Goal: Task Accomplishment & Management: Use online tool/utility

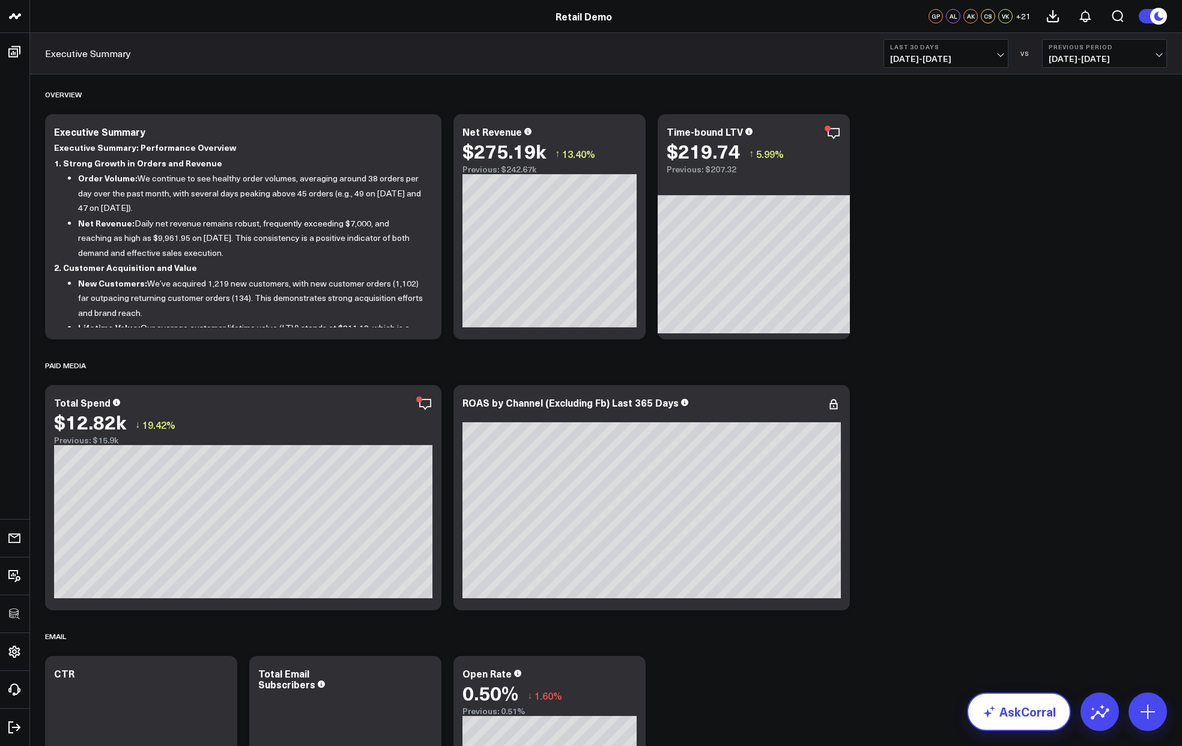
click at [1042, 717] on link "AskCorral" at bounding box center [1019, 711] width 104 height 38
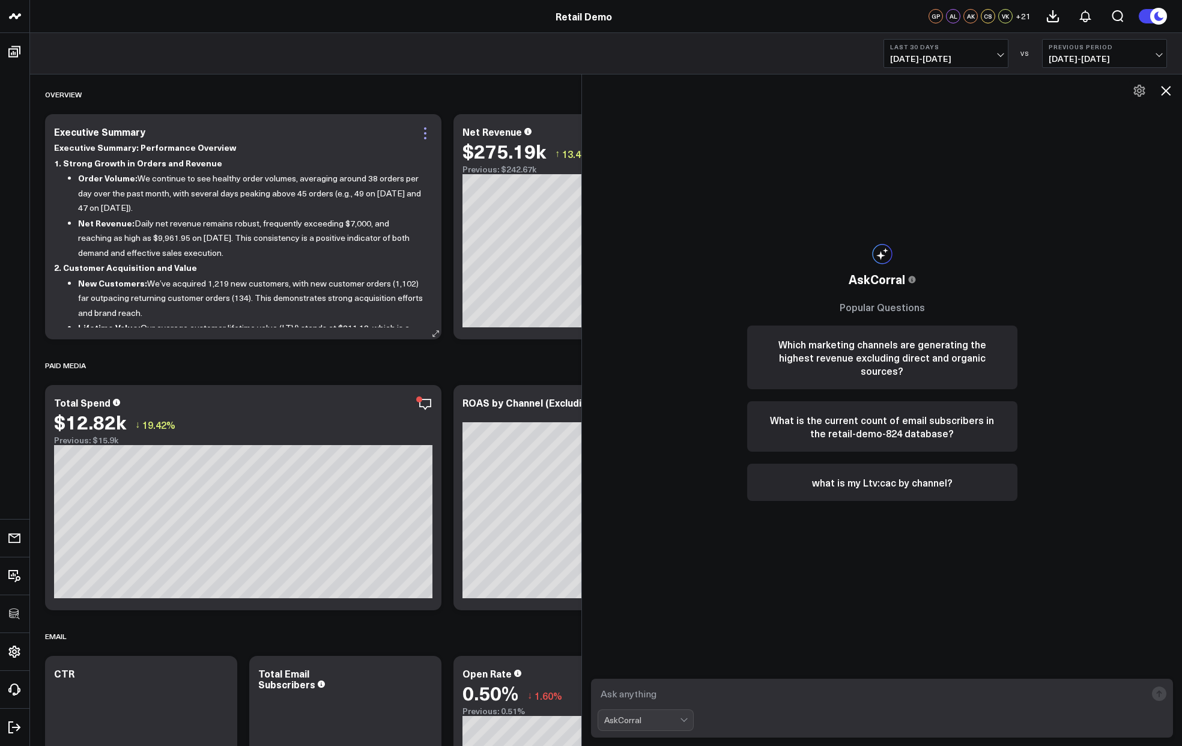
click at [420, 133] on icon at bounding box center [425, 133] width 14 height 14
click at [414, 101] on div "OVERVIEW" at bounding box center [606, 94] width 1122 height 28
click at [424, 408] on icon at bounding box center [425, 404] width 14 height 14
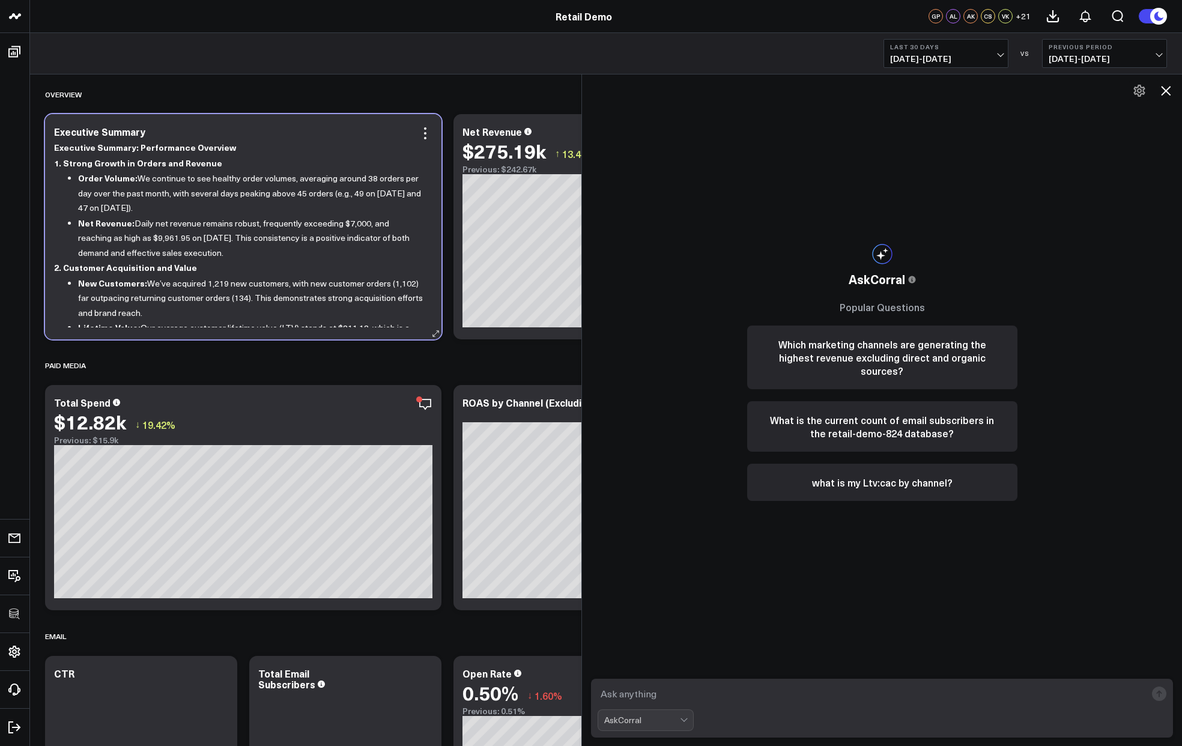
click at [428, 338] on div "Executive Summary Executive Summary: Performance Overview 1. Strong Growth in O…" at bounding box center [243, 226] width 396 height 225
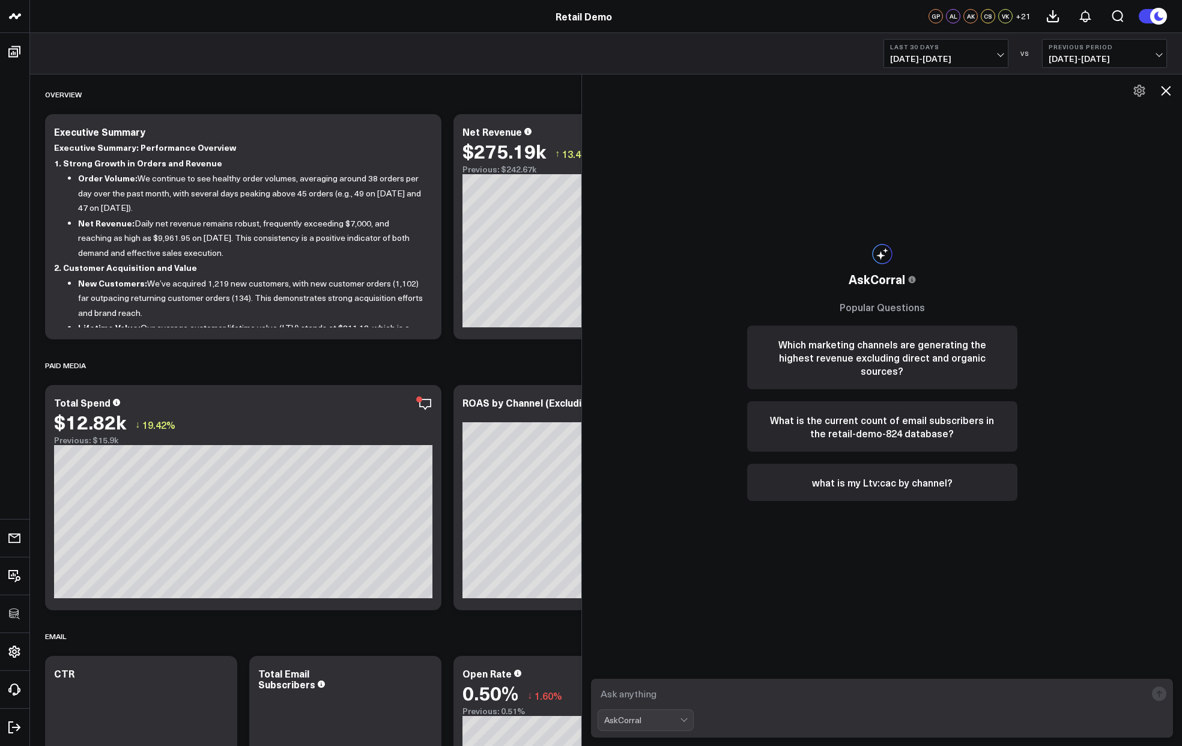
click at [1166, 95] on icon at bounding box center [1165, 90] width 14 height 14
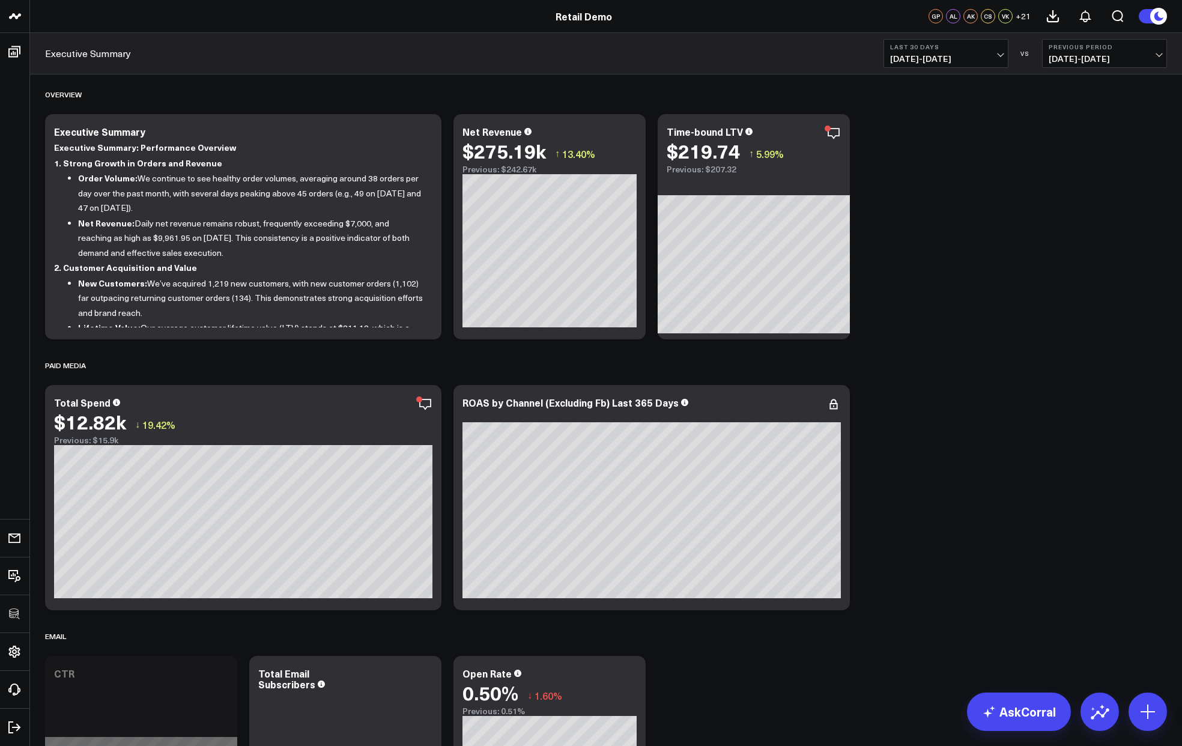
scroll to position [504, 0]
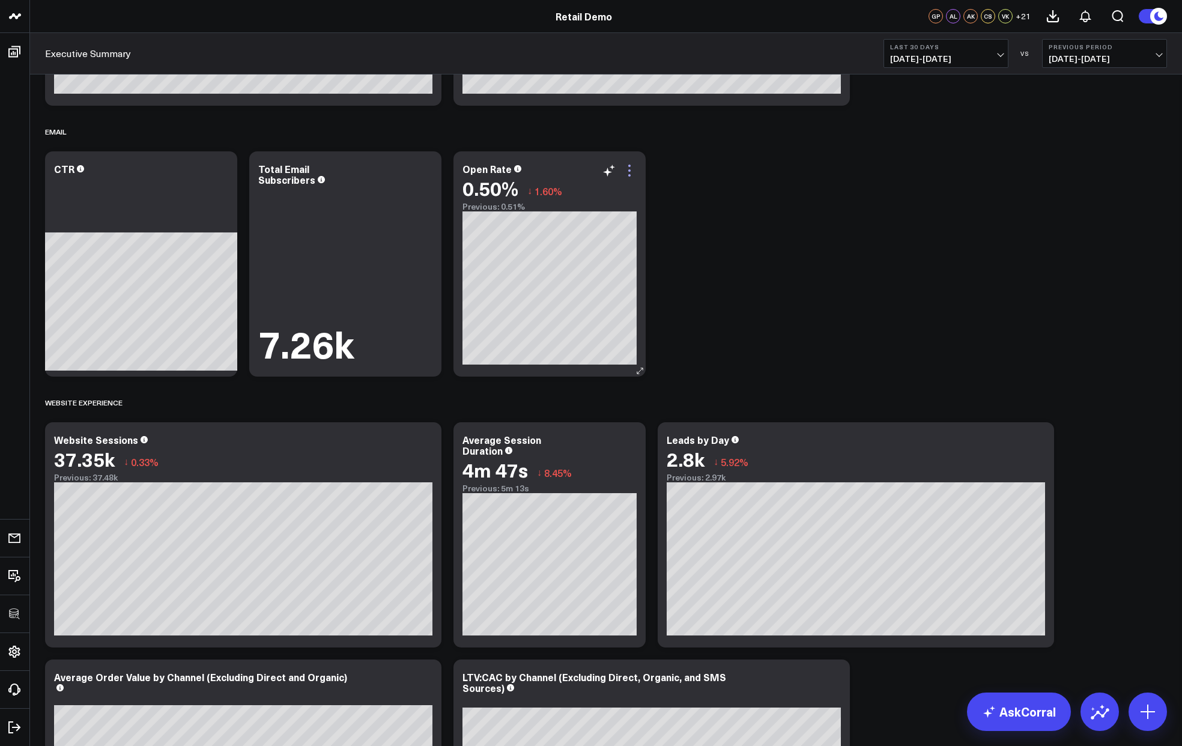
click at [628, 172] on icon at bounding box center [629, 170] width 14 height 14
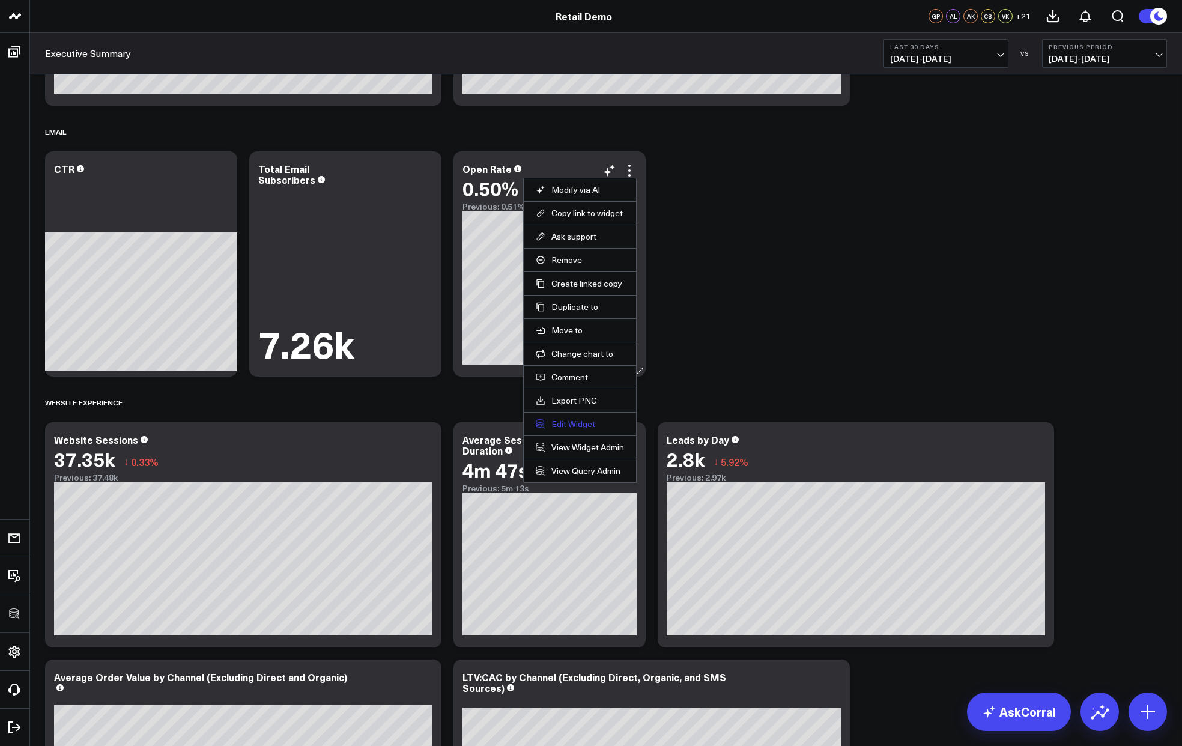
click at [570, 421] on button "Edit Widget" at bounding box center [580, 423] width 88 height 11
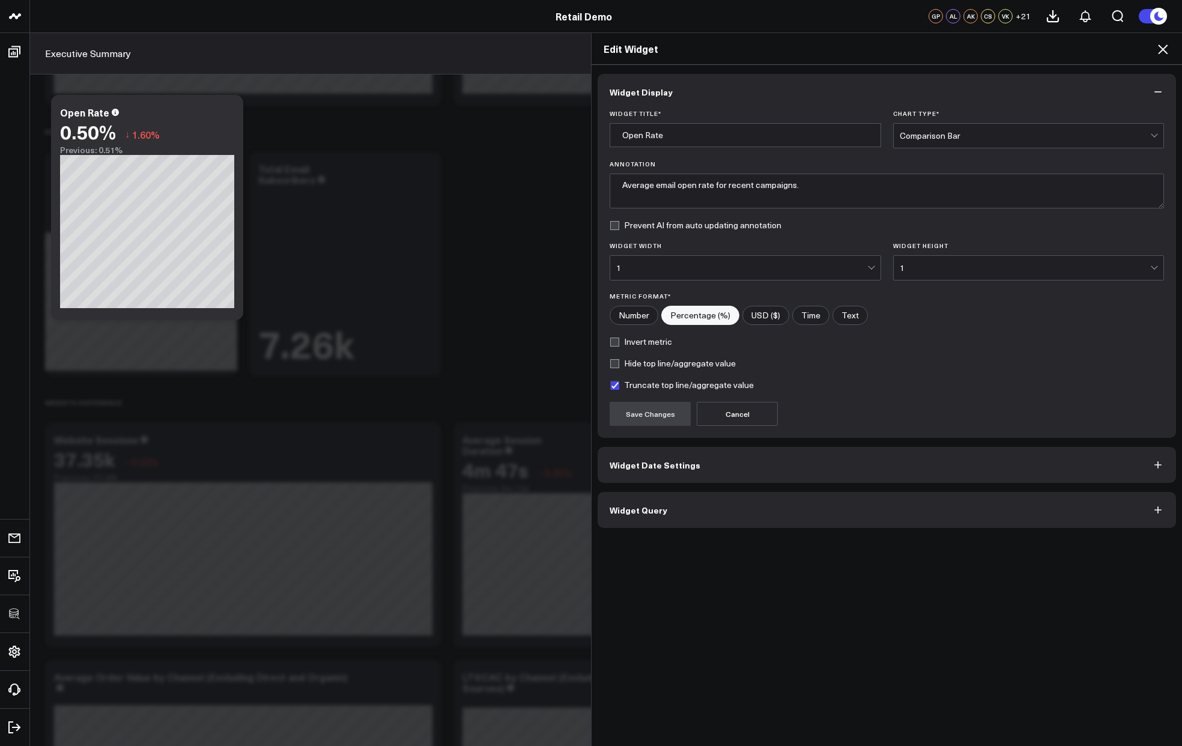
click at [1162, 51] on icon at bounding box center [1162, 49] width 14 height 14
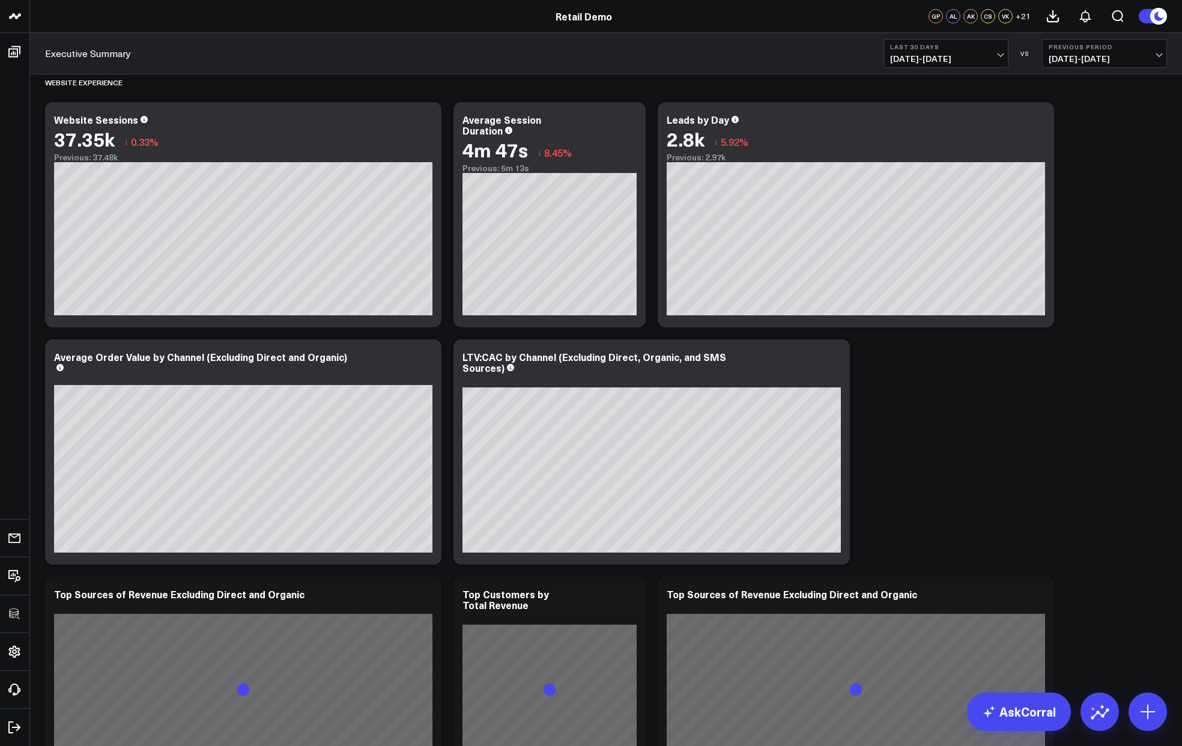
scroll to position [865, 0]
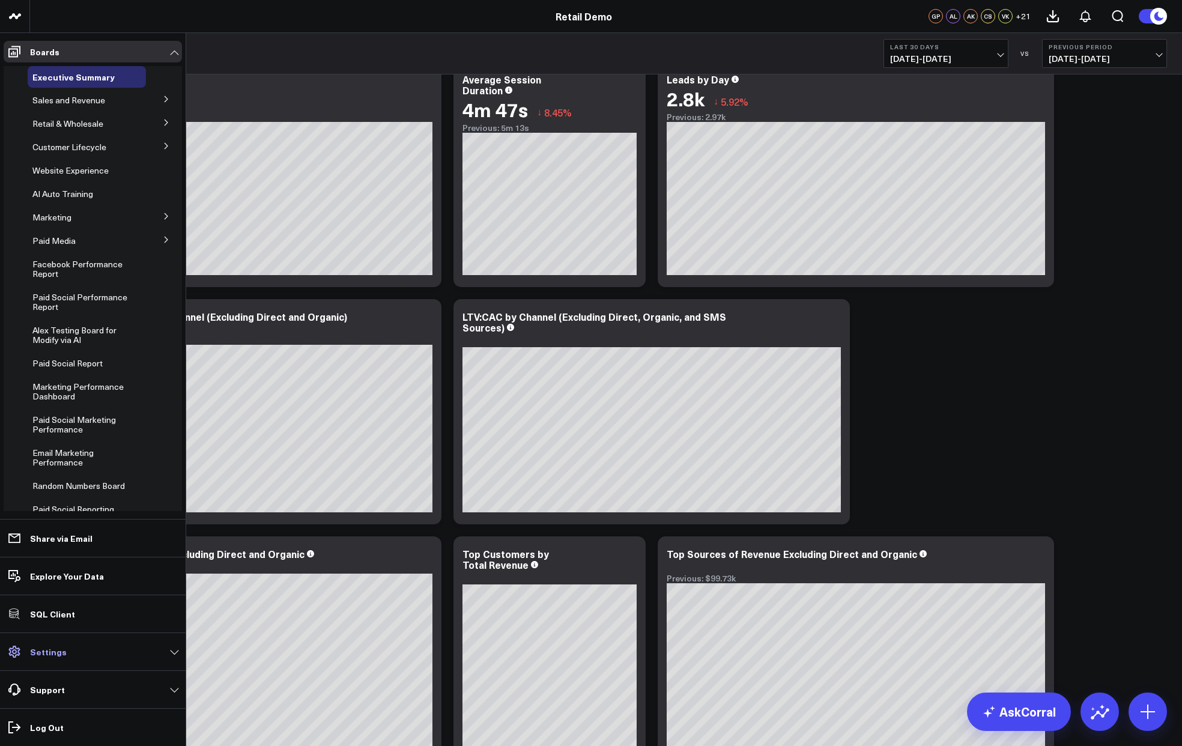
click at [35, 659] on link "Settings" at bounding box center [93, 652] width 178 height 22
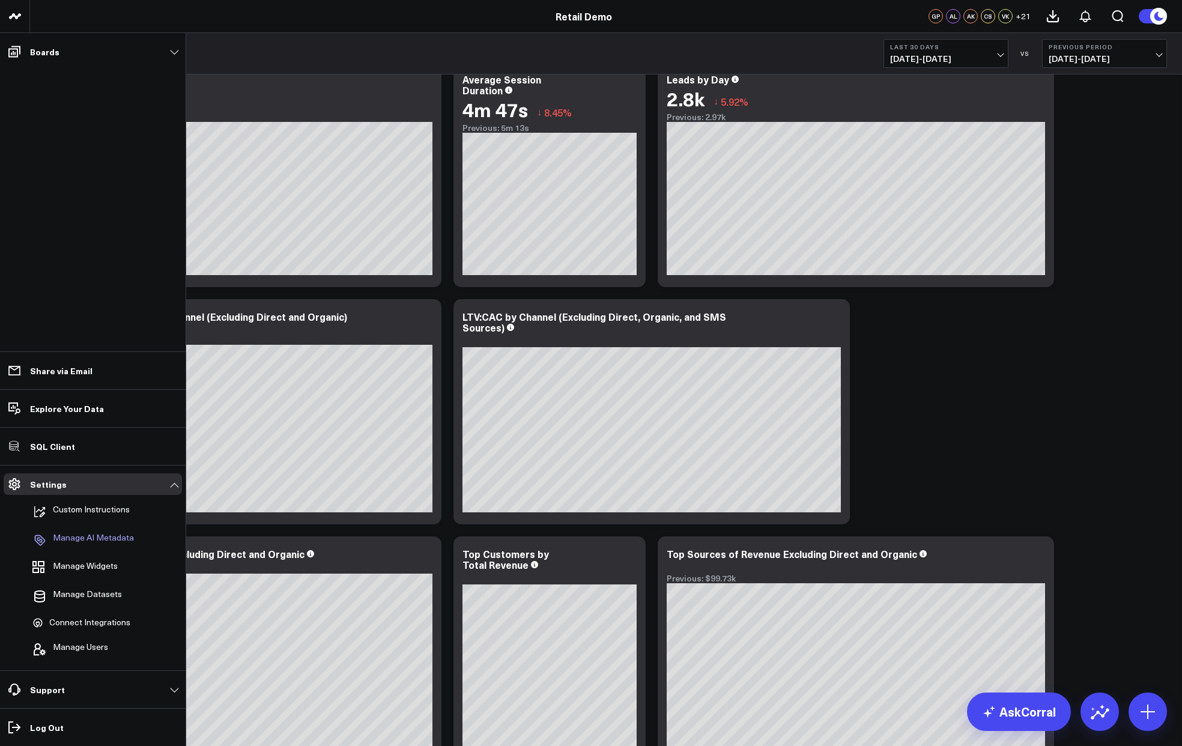
click at [90, 536] on p "Manage AI Metadata" at bounding box center [93, 540] width 81 height 14
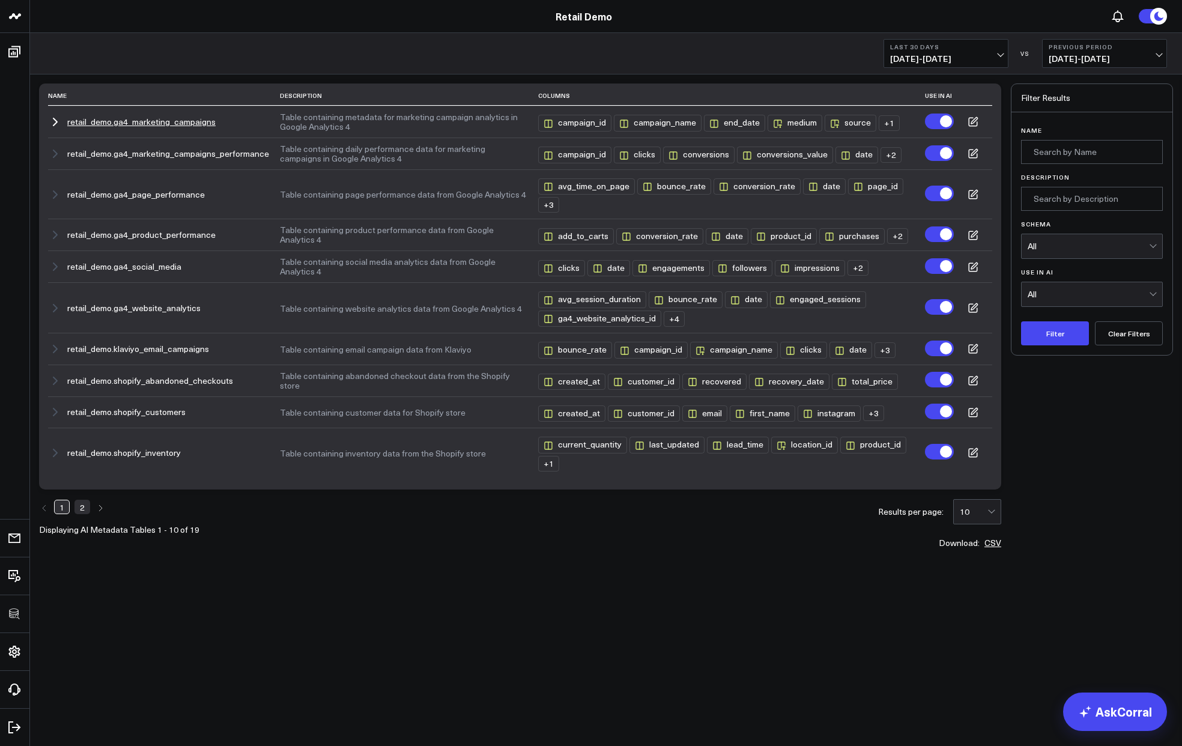
click at [977, 122] on icon at bounding box center [972, 122] width 8 height 8
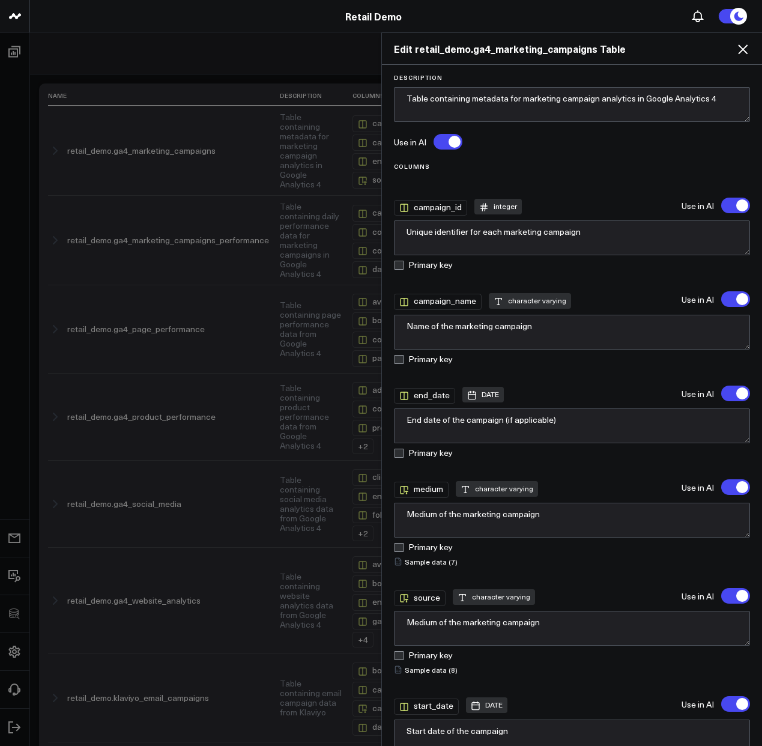
click at [746, 50] on icon at bounding box center [743, 49] width 14 height 14
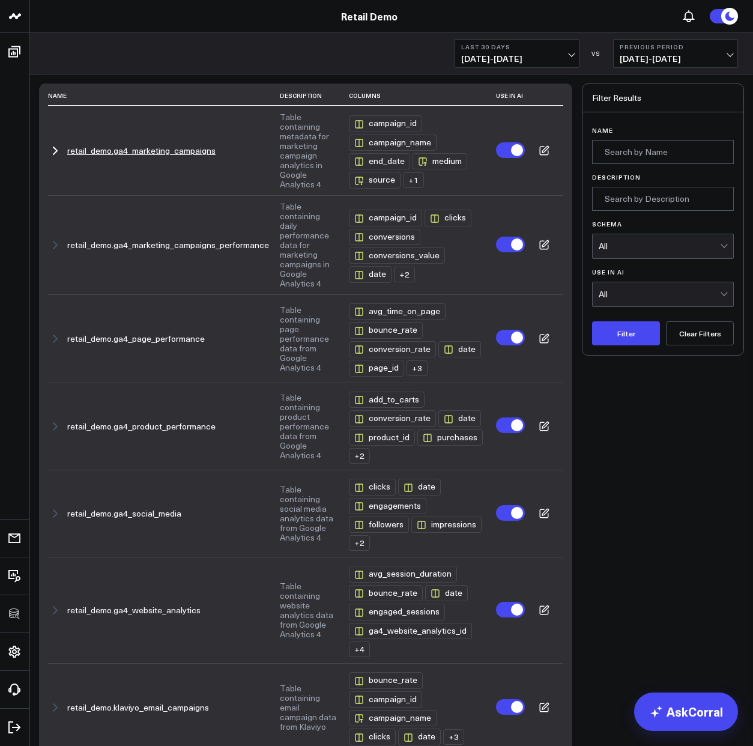
click at [546, 151] on icon at bounding box center [544, 150] width 11 height 11
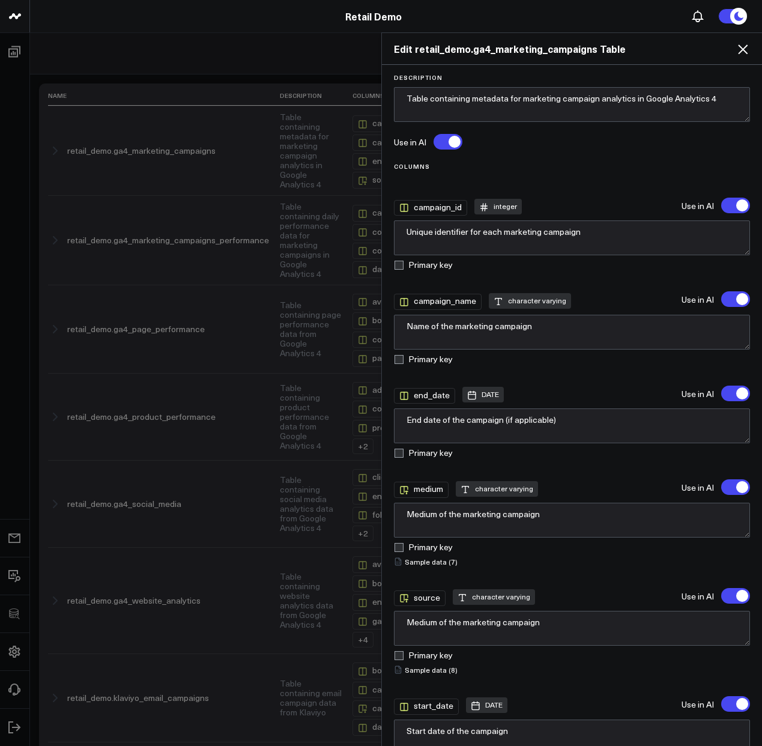
click at [737, 53] on icon at bounding box center [743, 49] width 14 height 14
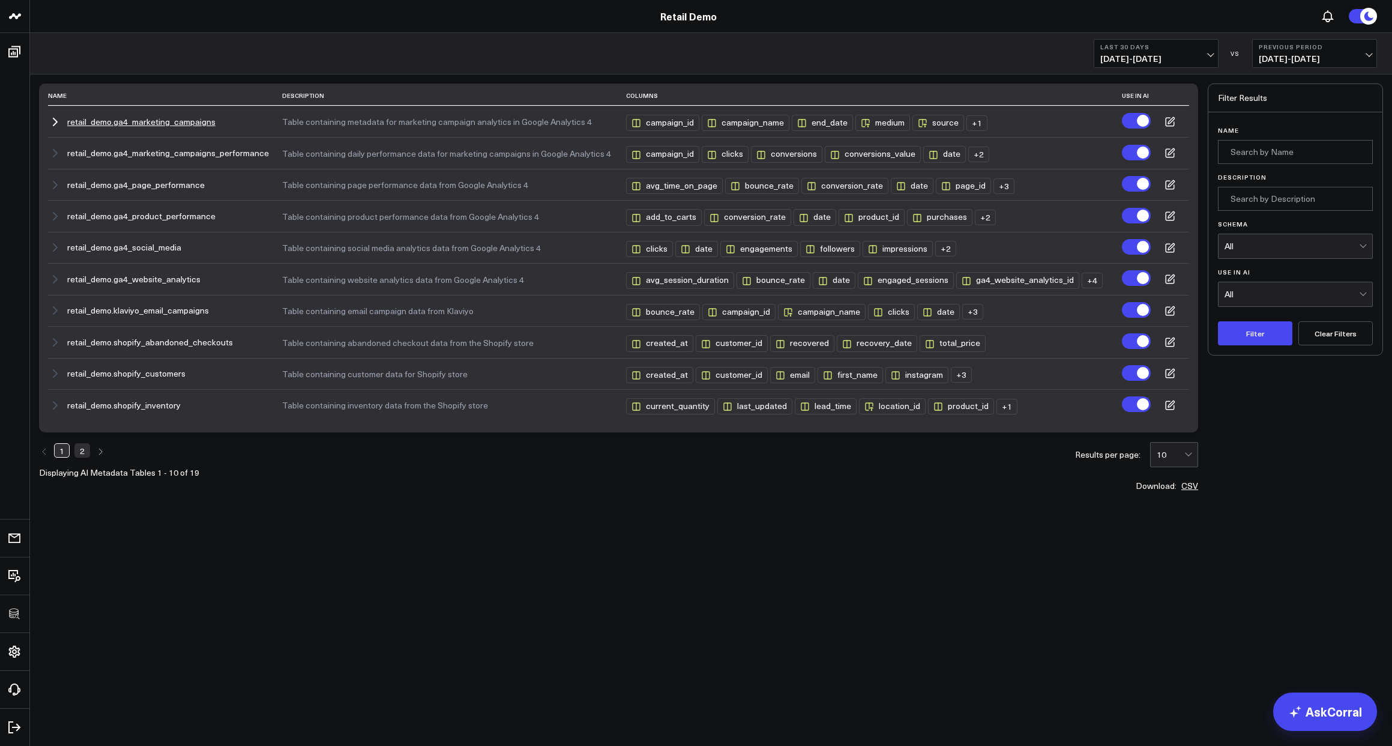
click at [1171, 121] on icon at bounding box center [1170, 121] width 11 height 11
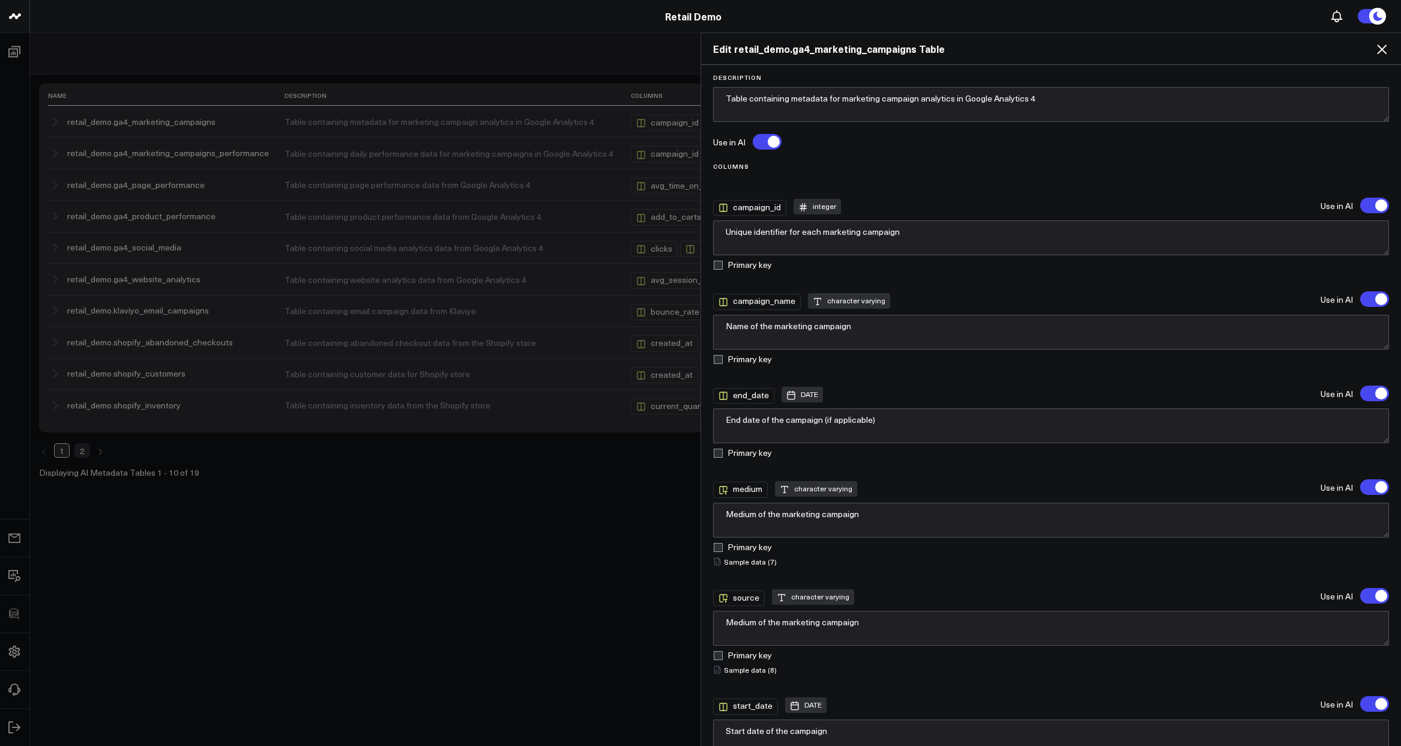
click at [1181, 49] on icon at bounding box center [1382, 49] width 14 height 14
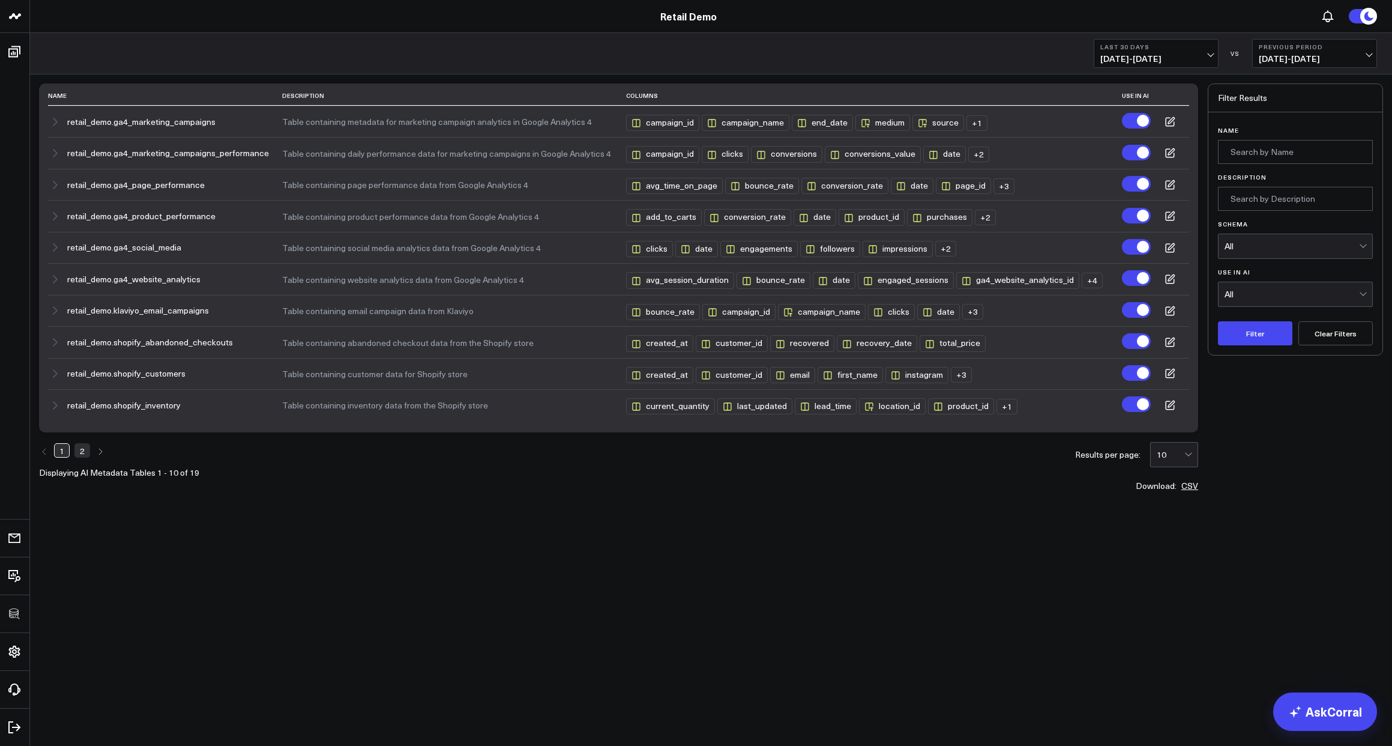
click at [477, 513] on div "Name Description Columns Use in AI retail_demo.ga4_marketing_campaigns Table co…" at bounding box center [711, 318] width 1362 height 488
click at [391, 613] on body "3725 Test 829 Studios Accenture Acme Industrial Activant Capital Agriculture & …" at bounding box center [696, 373] width 1392 height 746
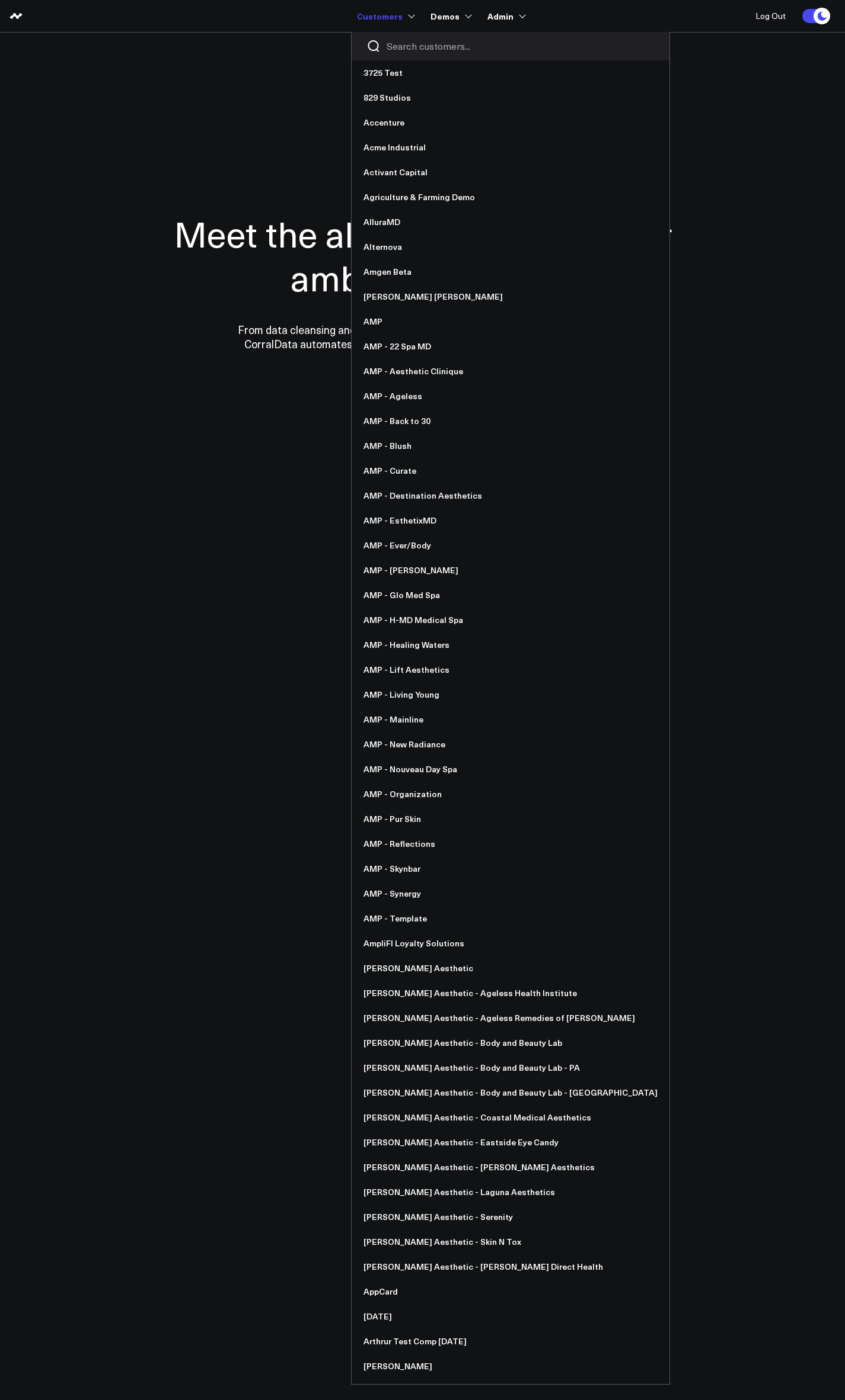
click at [407, 48] on input "Search customers input" at bounding box center [519, 45] width 268 height 13
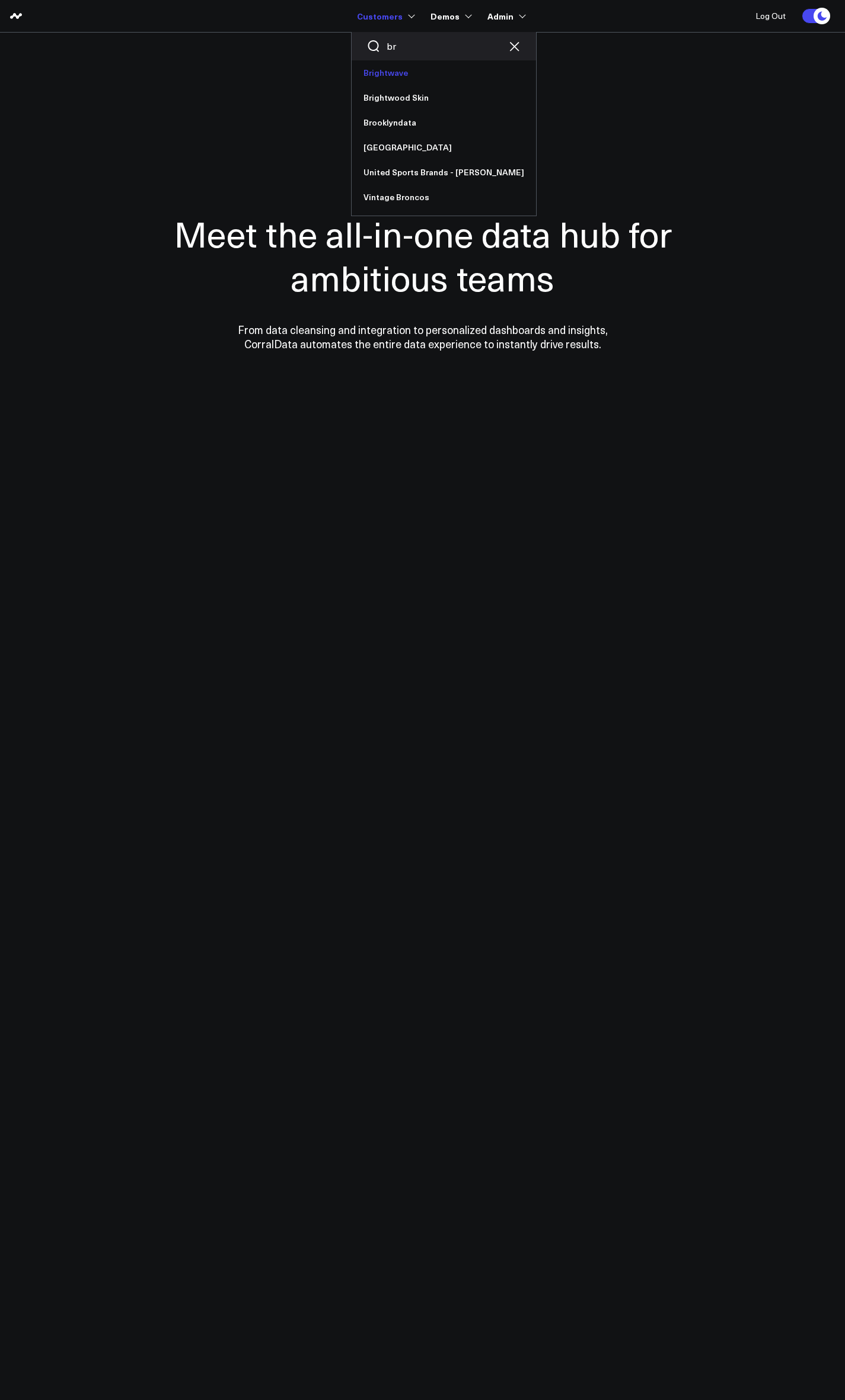
type input "br"
click at [401, 74] on link "Brightwave" at bounding box center [443, 72] width 185 height 25
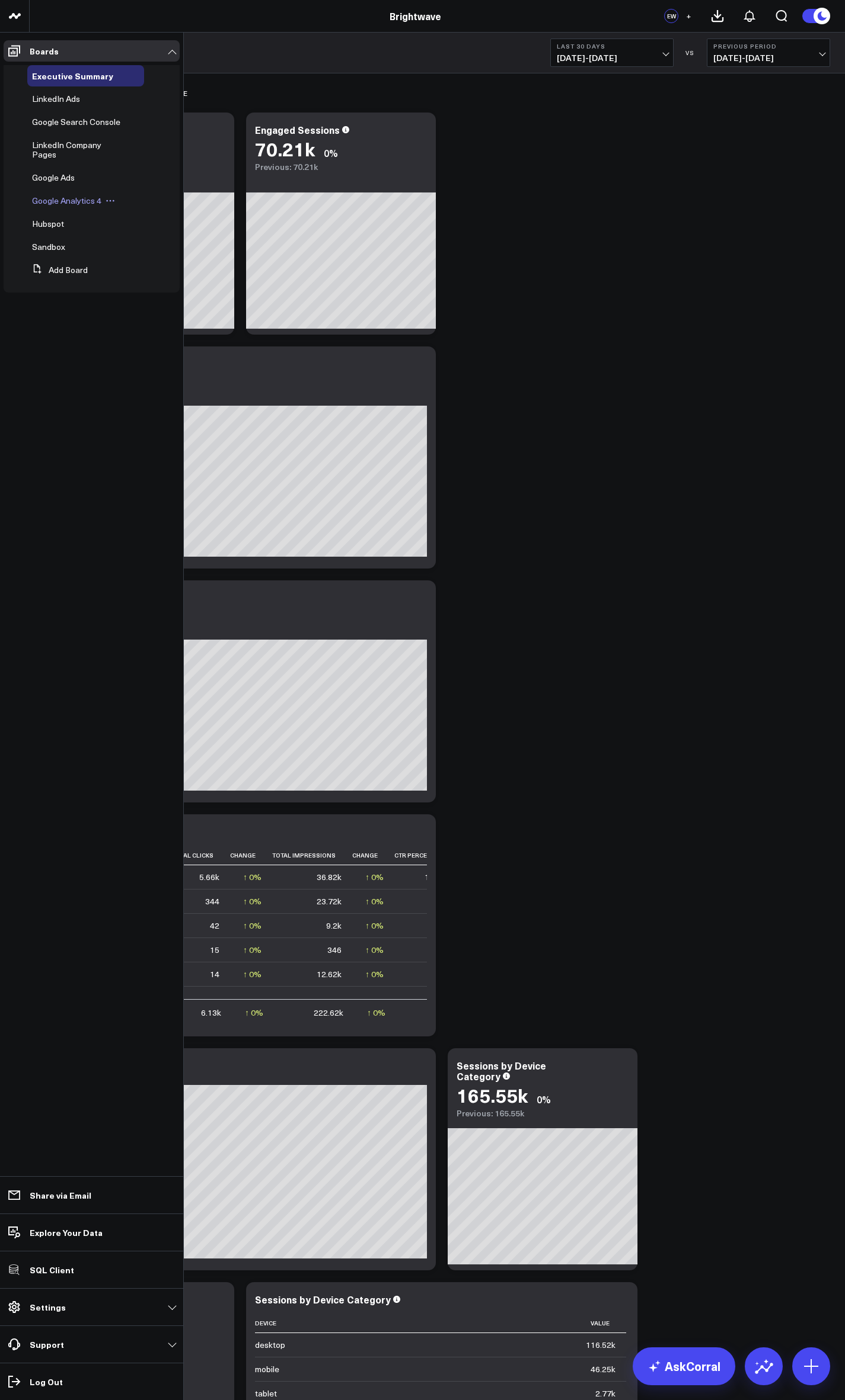
click at [69, 195] on span "Google Analytics 4" at bounding box center [66, 200] width 69 height 11
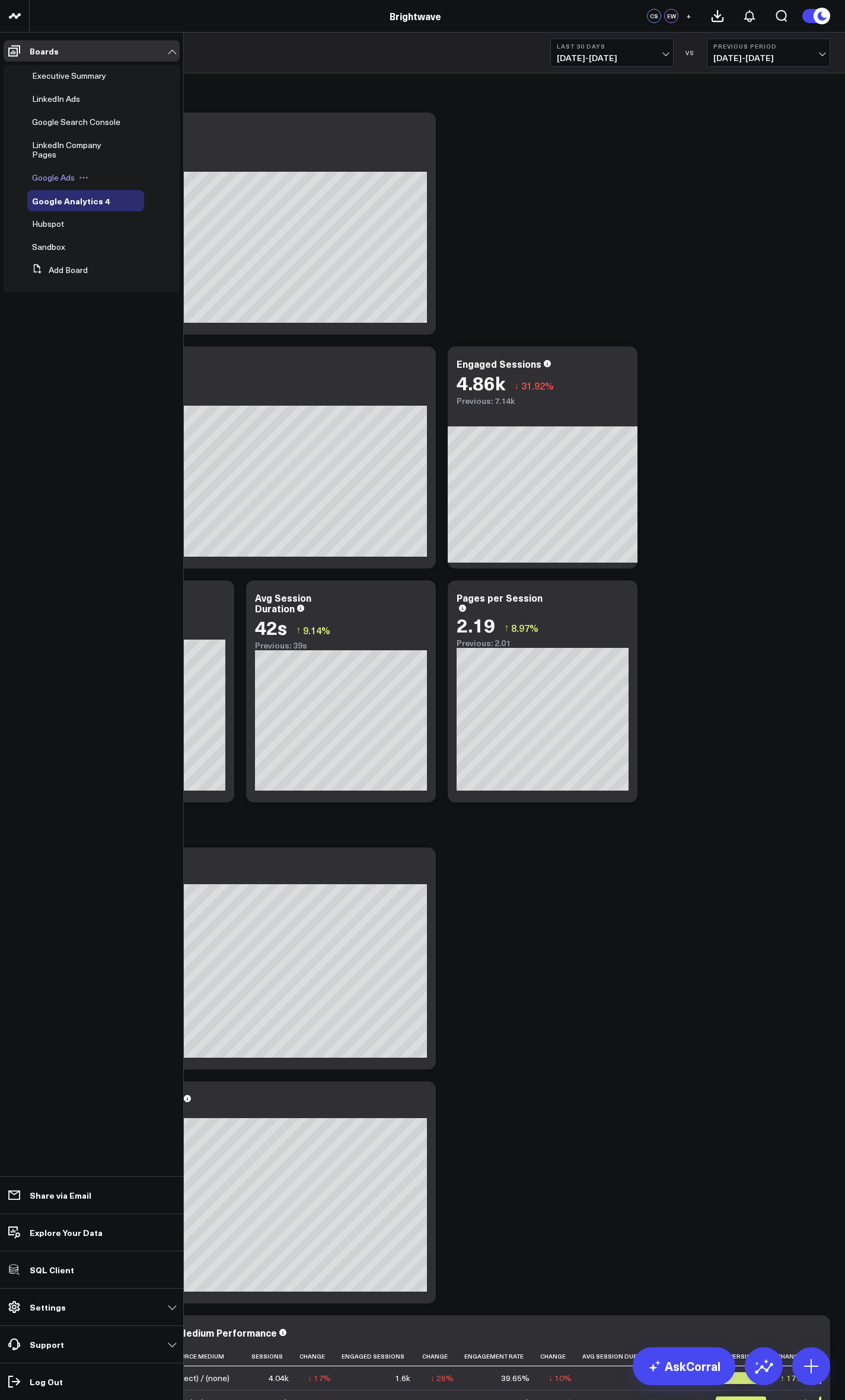
click at [58, 172] on span "Google Ads" at bounding box center [52, 177] width 42 height 11
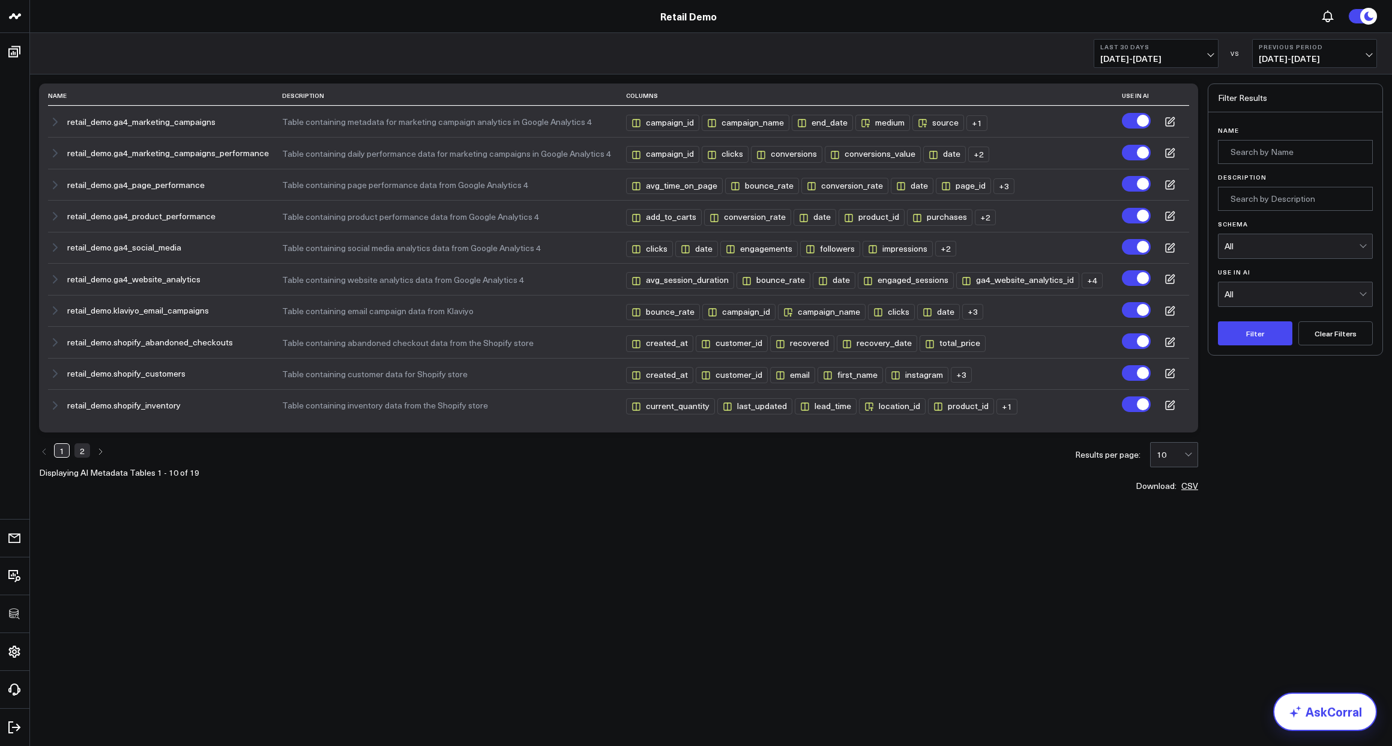
click at [1326, 717] on link "AskCorral" at bounding box center [1325, 711] width 104 height 38
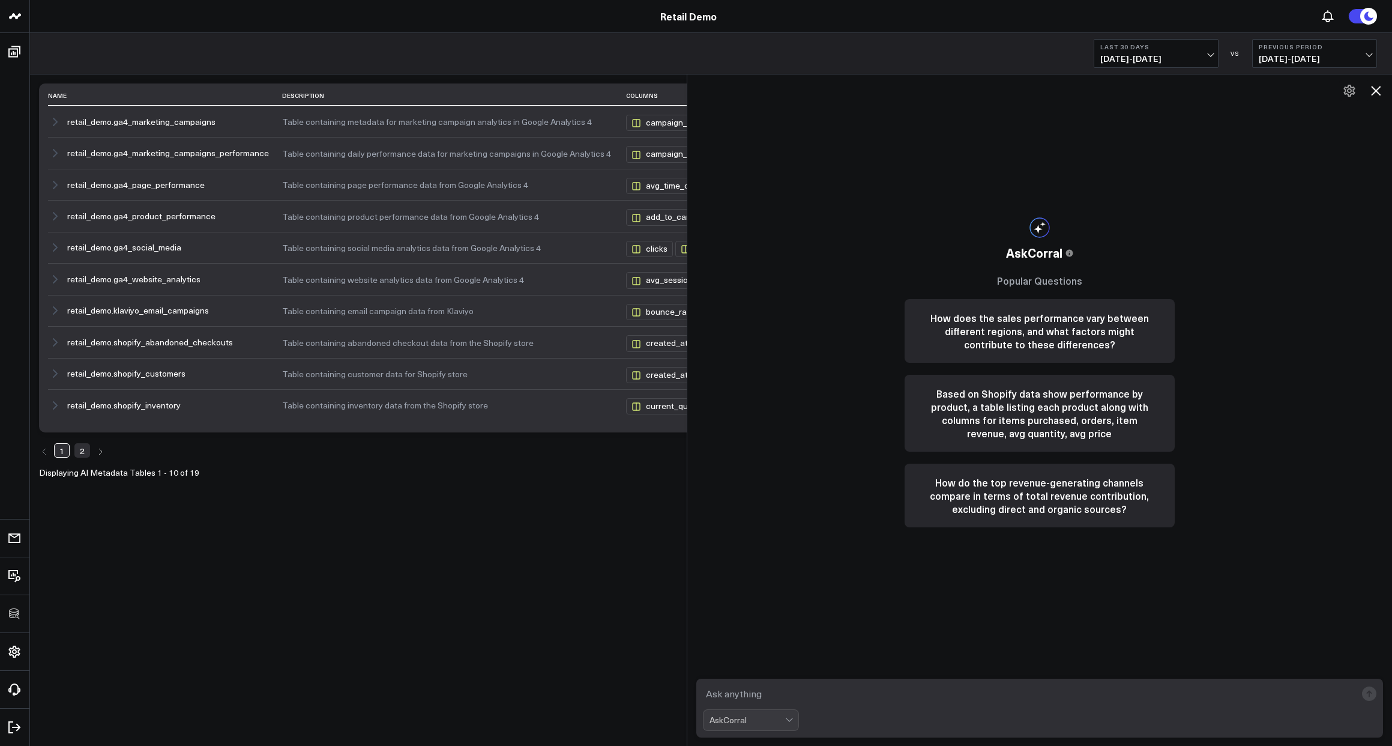
click at [1382, 97] on icon at bounding box center [1376, 90] width 14 height 14
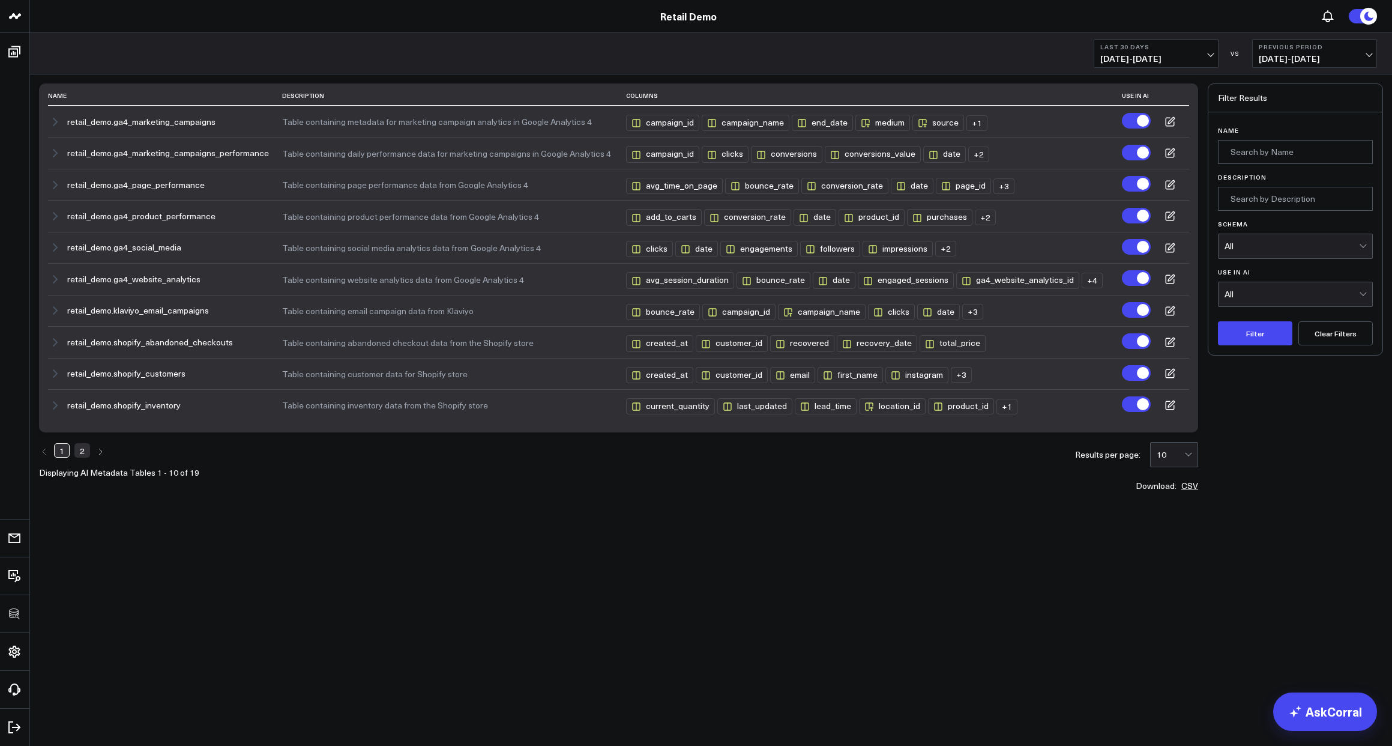
click at [716, 530] on div "Name Description Columns Use in AI retail_demo.ga4_marketing_campaigns Table co…" at bounding box center [711, 318] width 1362 height 488
click at [1392, 491] on div "Name Description Columns Use in AI retail_demo.ga4_marketing_campaigns Table co…" at bounding box center [711, 318] width 1362 height 488
click at [1138, 121] on label at bounding box center [1136, 121] width 29 height 16
click at [1122, 121] on input "Turn off Use in AI" at bounding box center [1122, 121] width 0 height 0
click at [1138, 121] on label at bounding box center [1136, 121] width 29 height 16
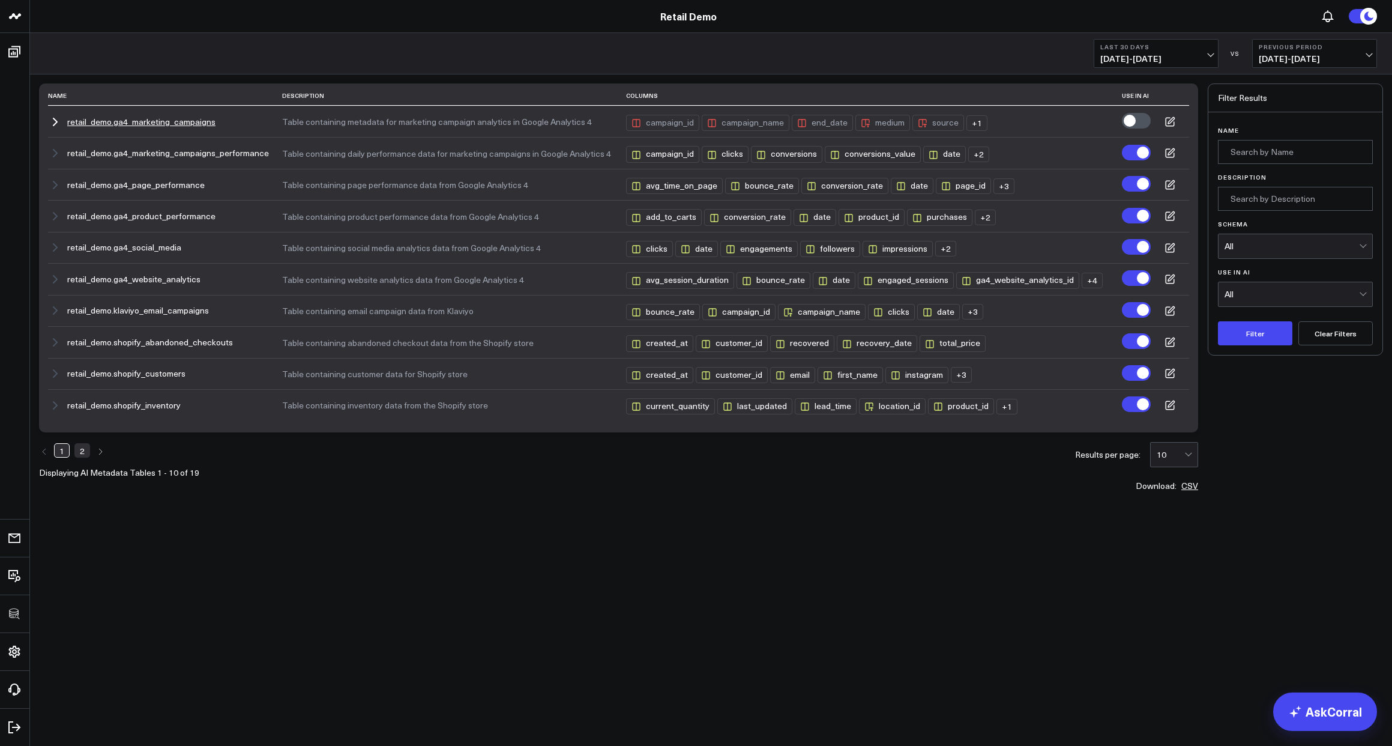
click at [1122, 121] on input "Turn on Use in AI" at bounding box center [1122, 121] width 0 height 0
click at [1166, 124] on icon at bounding box center [1170, 122] width 8 height 8
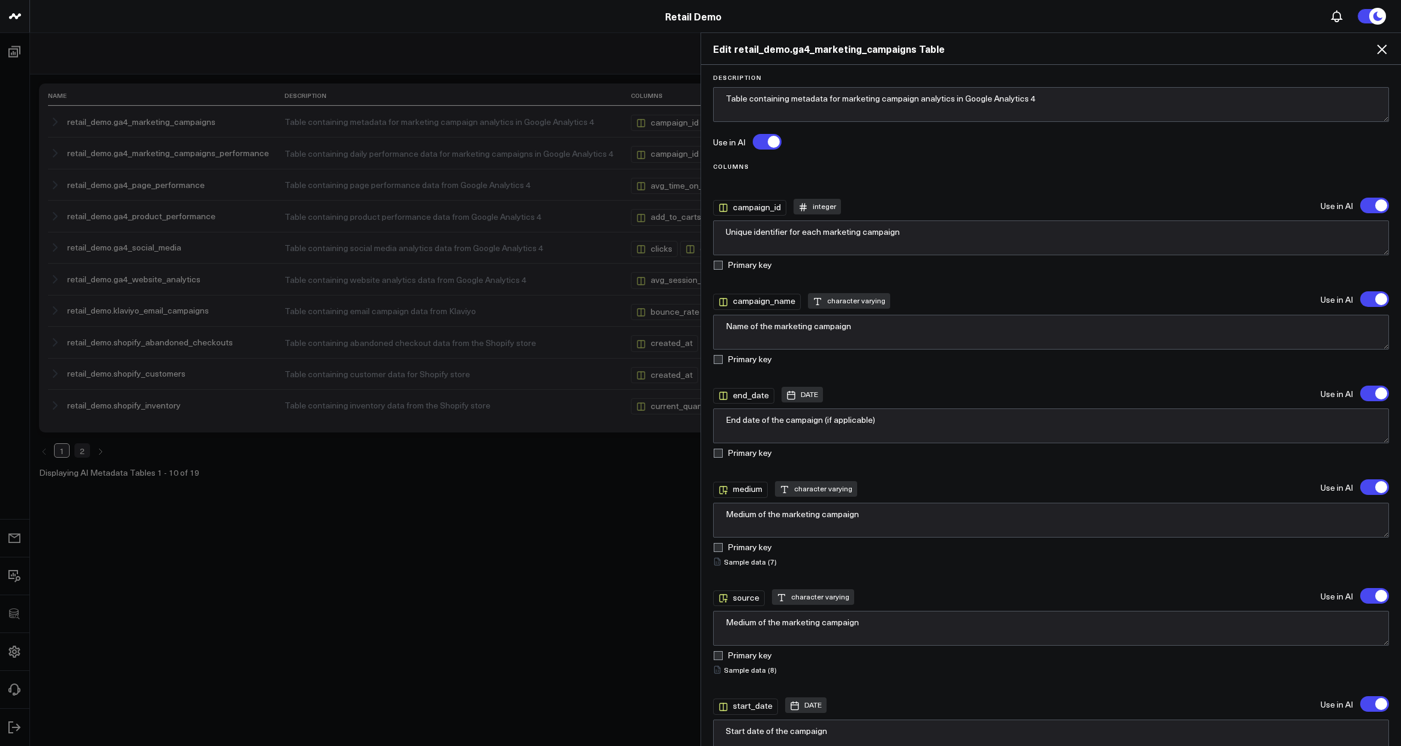
click at [1380, 49] on icon at bounding box center [1382, 49] width 14 height 14
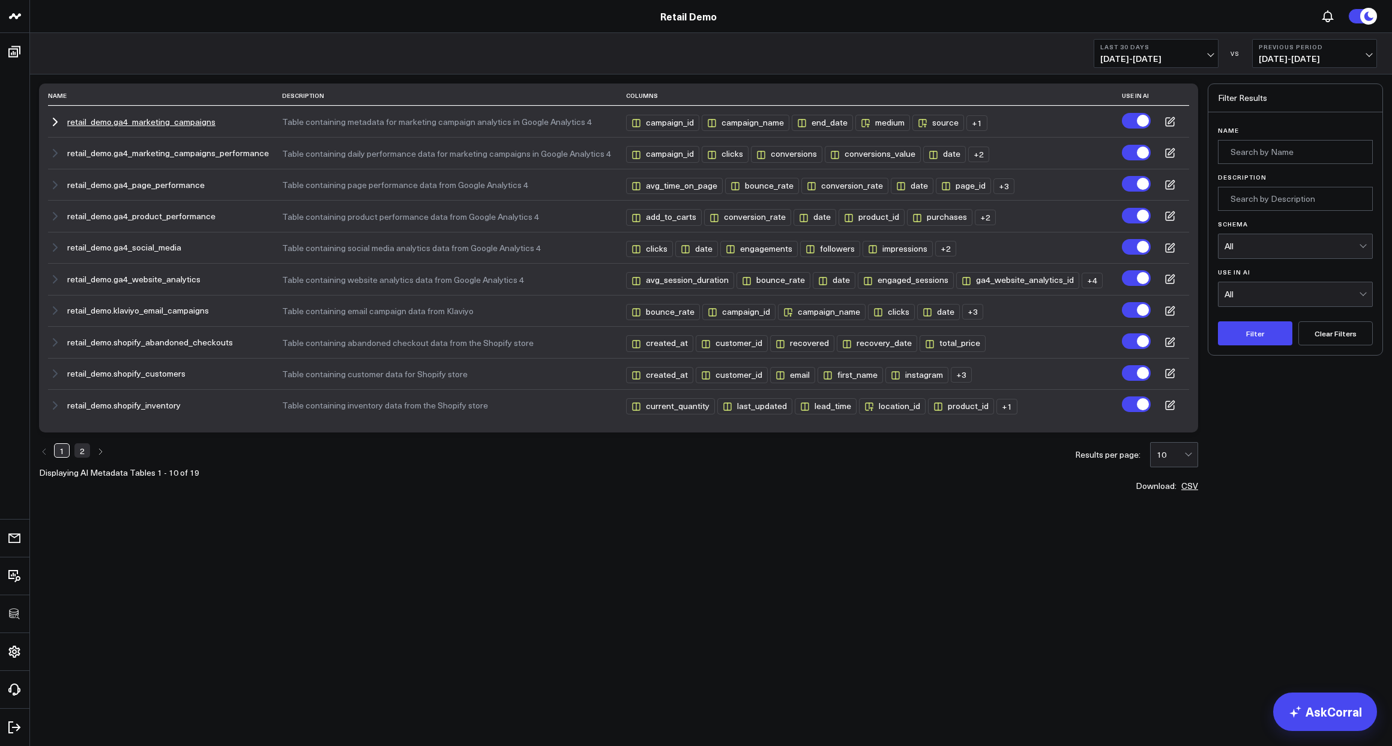
click at [1174, 128] on td at bounding box center [1170, 121] width 38 height 31
click at [1170, 121] on icon at bounding box center [1171, 120] width 6 height 6
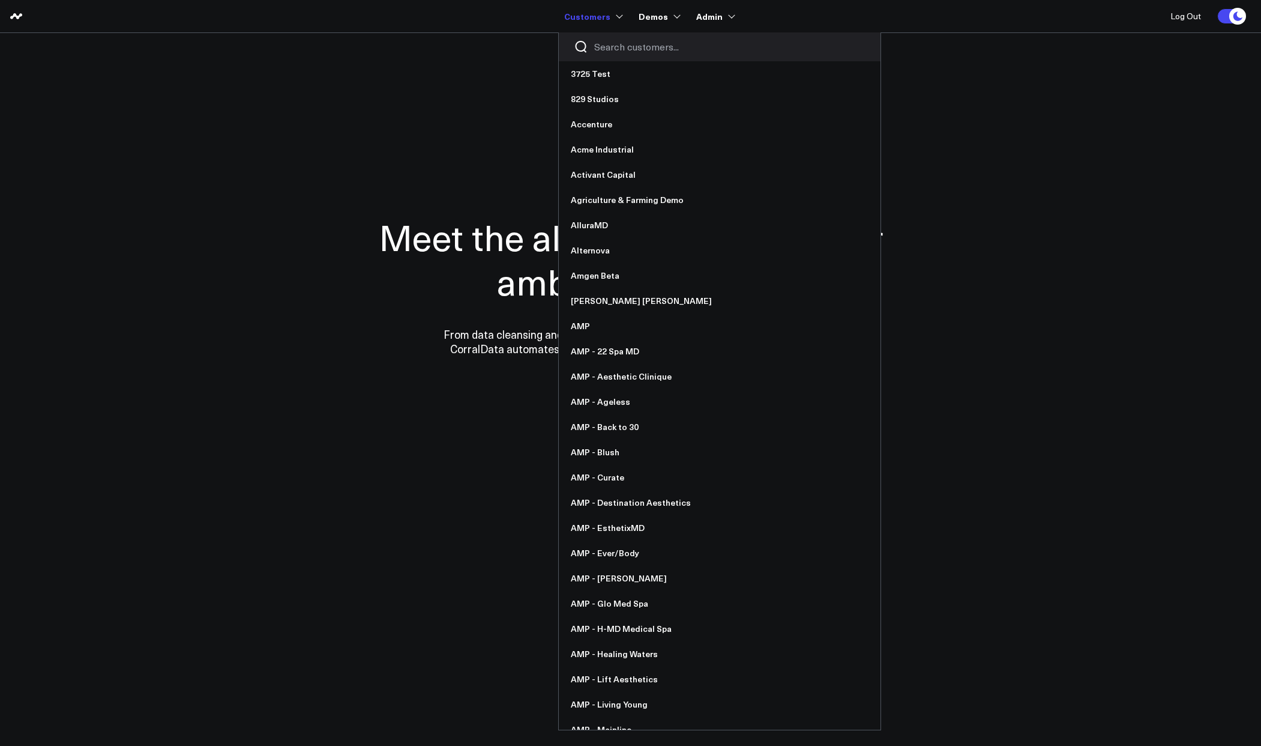
click at [609, 47] on input "Search customers input" at bounding box center [729, 46] width 271 height 13
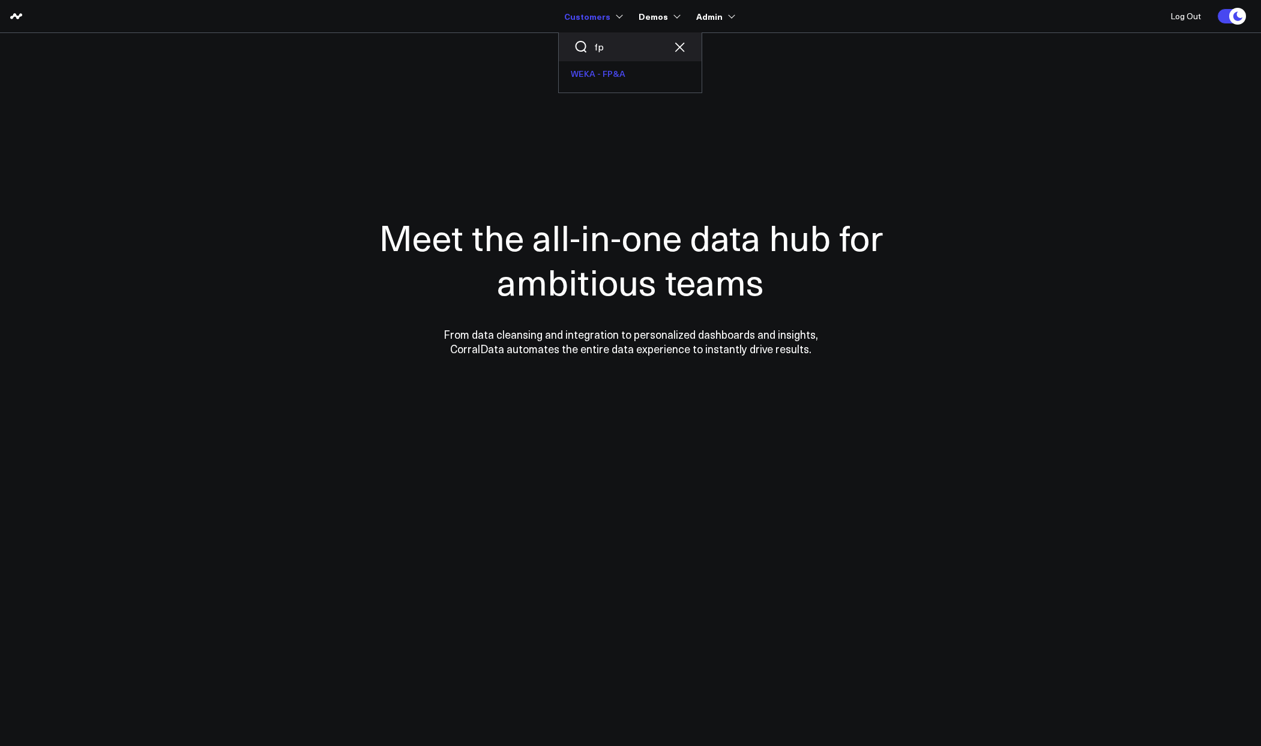
type input "fp"
click at [608, 71] on link "WEKA - FP&A" at bounding box center [630, 73] width 143 height 25
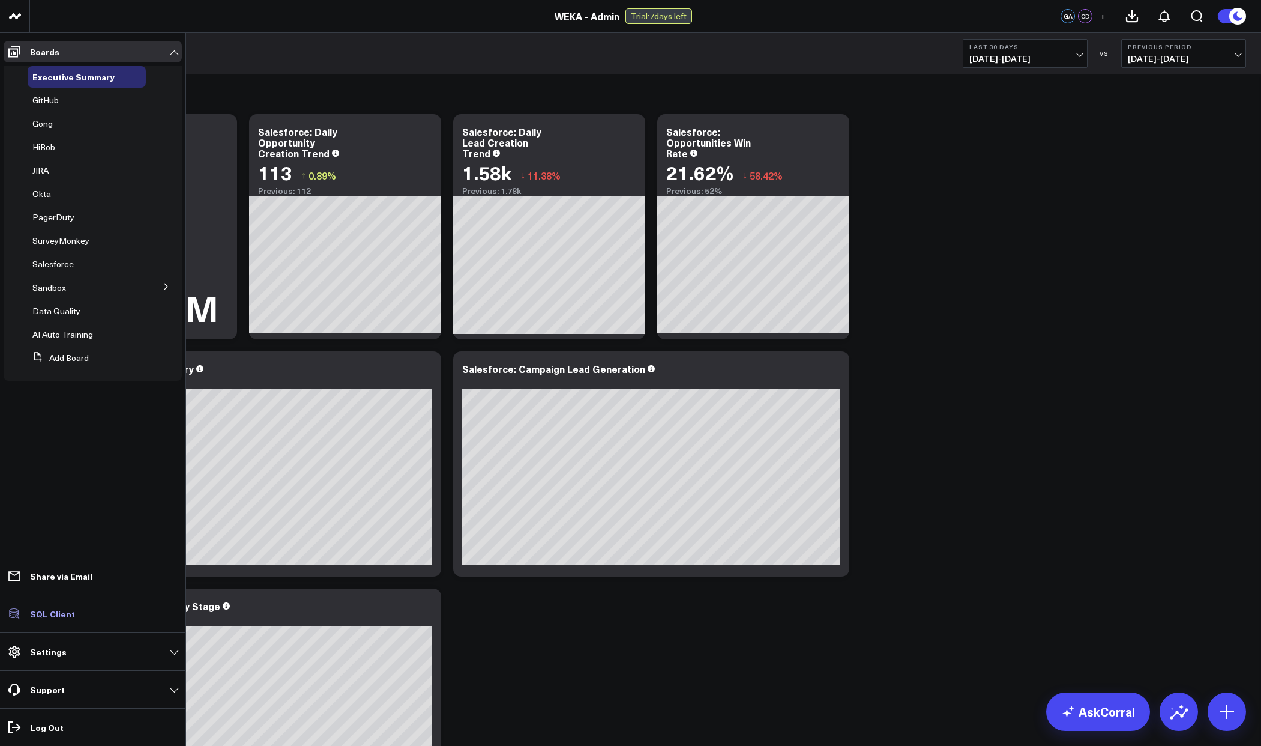
click at [56, 611] on p "SQL Client" at bounding box center [52, 614] width 45 height 10
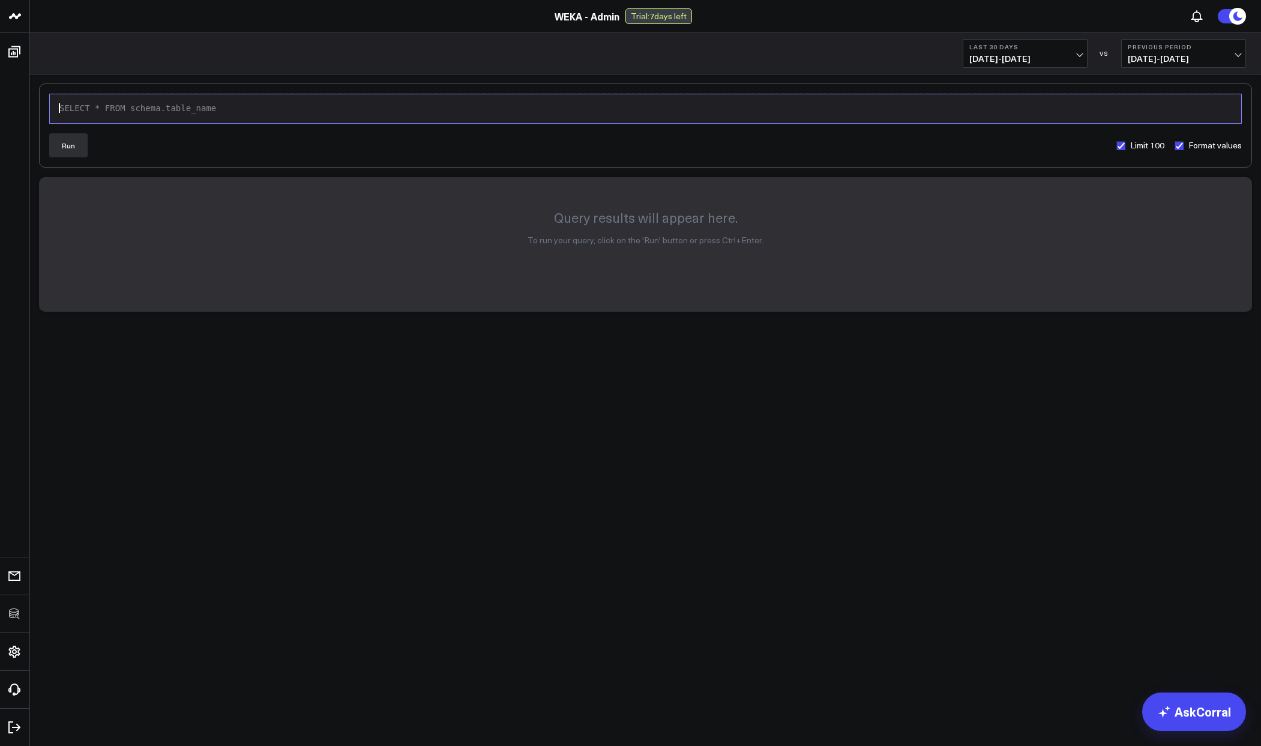
click at [299, 103] on div "9 1 › SELECT * FROM schema.table_name" at bounding box center [645, 109] width 1193 height 30
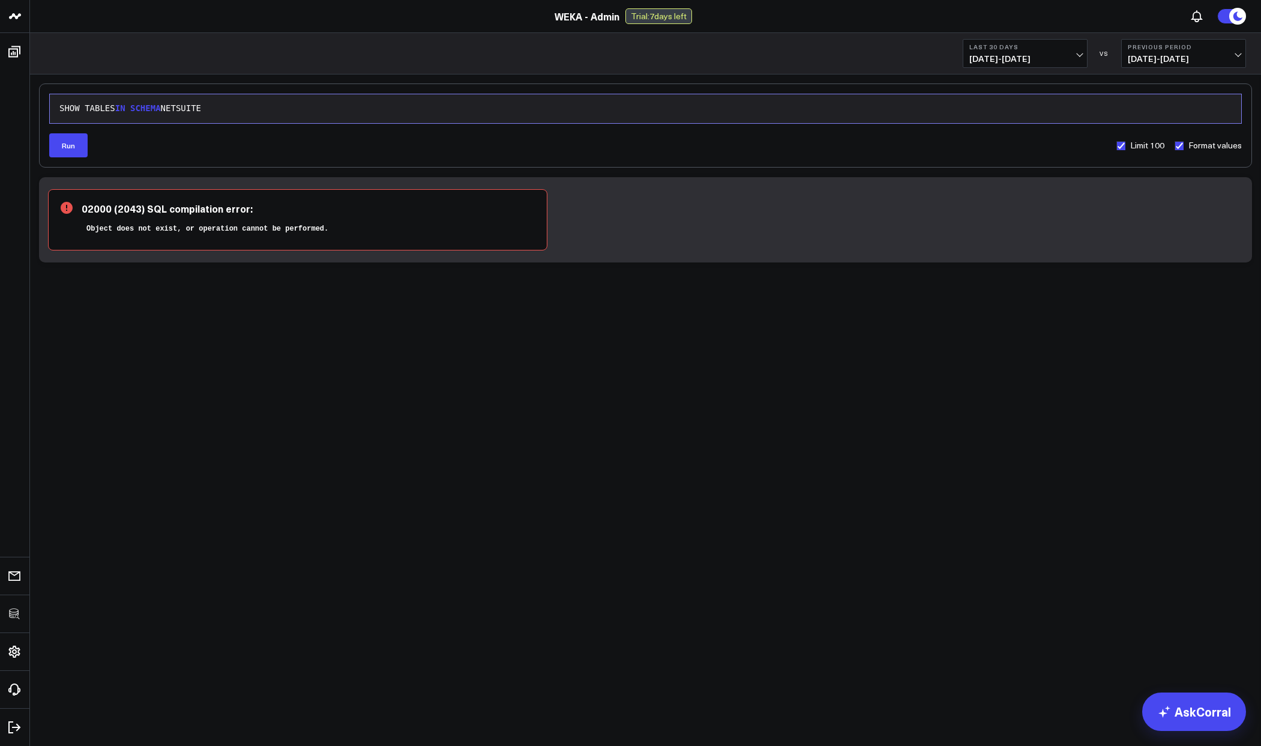
click at [301, 107] on div "SHOW TABLES IN SCHEMA NETSUITE" at bounding box center [646, 109] width 1180 height 12
copy div "SHOW TABLES IN SCHEMA NETSUITE"
click at [301, 107] on div "SHOW TABLES IN SCHEMA NETSUITE" at bounding box center [646, 109] width 1180 height 12
click at [189, 110] on div "SHOW TABLES IN SCHEMA NETSUITE" at bounding box center [646, 109] width 1180 height 12
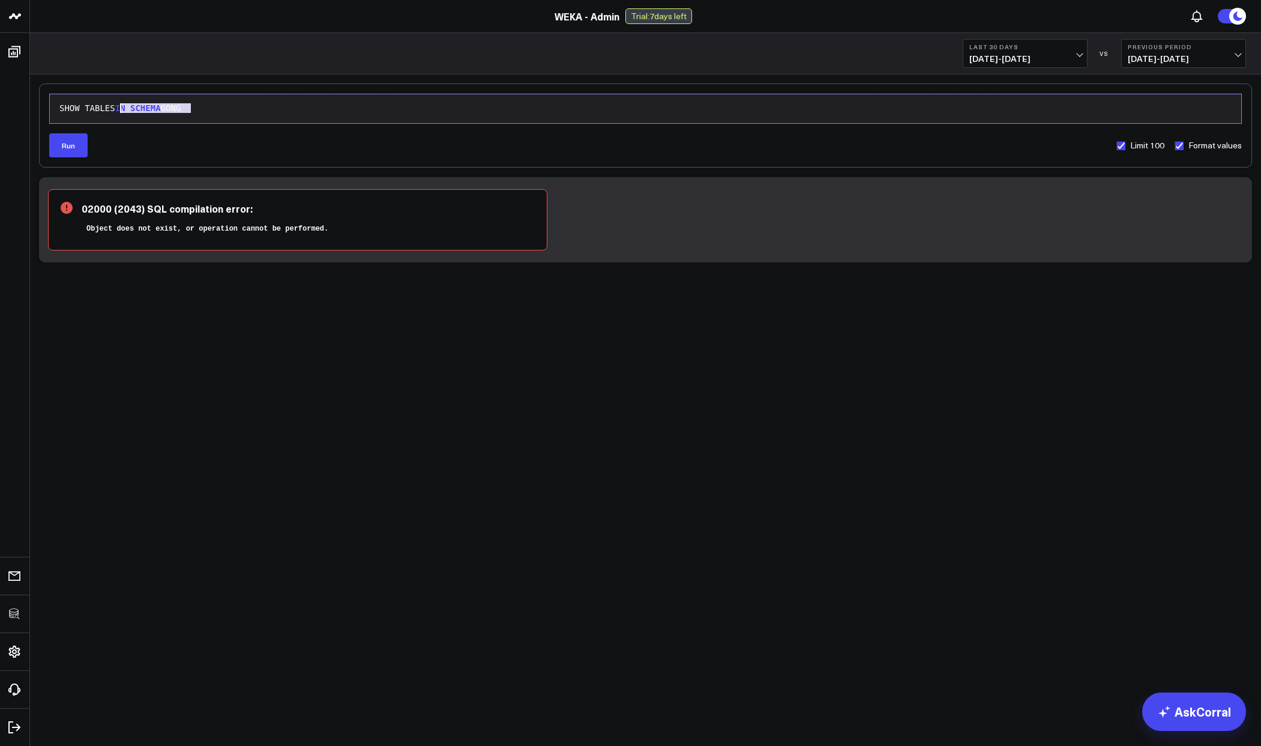
drag, startPoint x: 240, startPoint y: 107, endPoint x: 122, endPoint y: 110, distance: 118.3
click at [122, 110] on div "SHOW TABLES IN SCHEMA GONG" at bounding box center [646, 109] width 1180 height 12
click at [122, 110] on span "IN" at bounding box center [120, 108] width 10 height 10
click at [151, 103] on div "SHOW TABLES IN SCHEMA GONG" at bounding box center [646, 109] width 1180 height 12
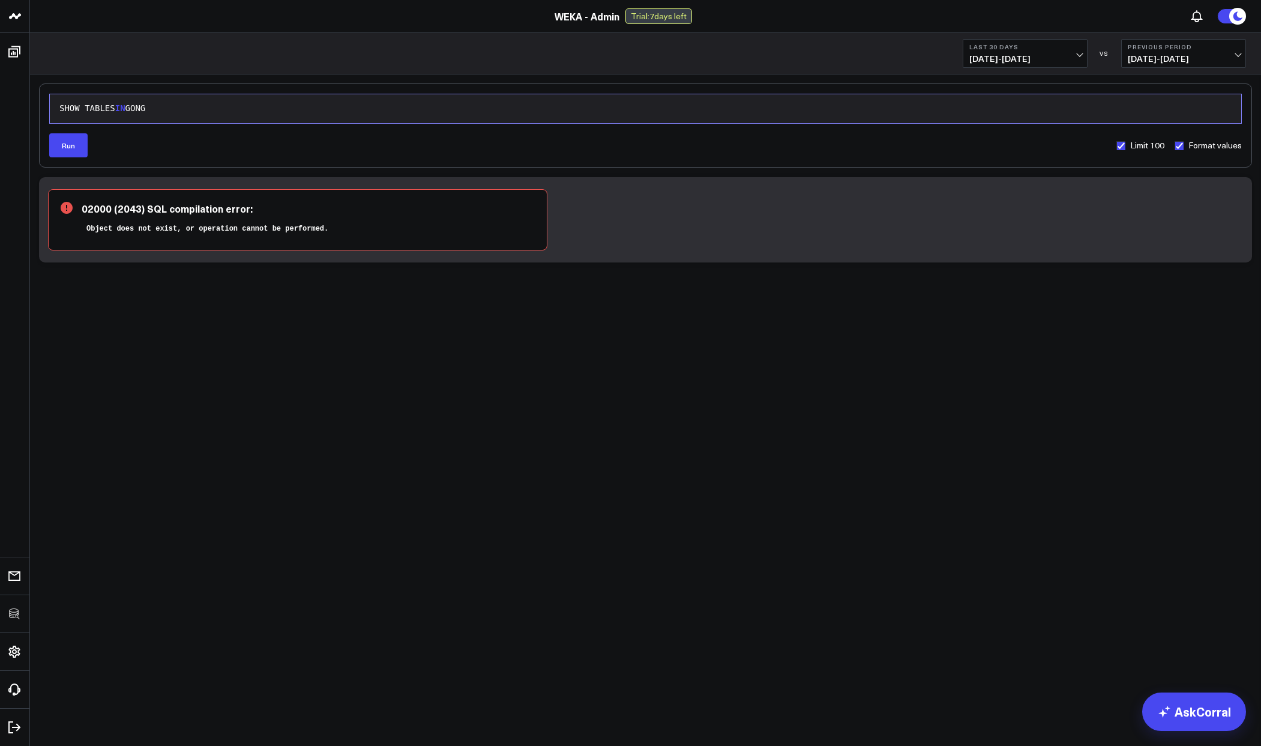
click at [151, 103] on div "SHOW TABLES IN GONG" at bounding box center [646, 109] width 1180 height 12
click at [151, 103] on div "SHOW TABLES IN FIVETRAN_DATABASE" at bounding box center [646, 109] width 1180 height 12
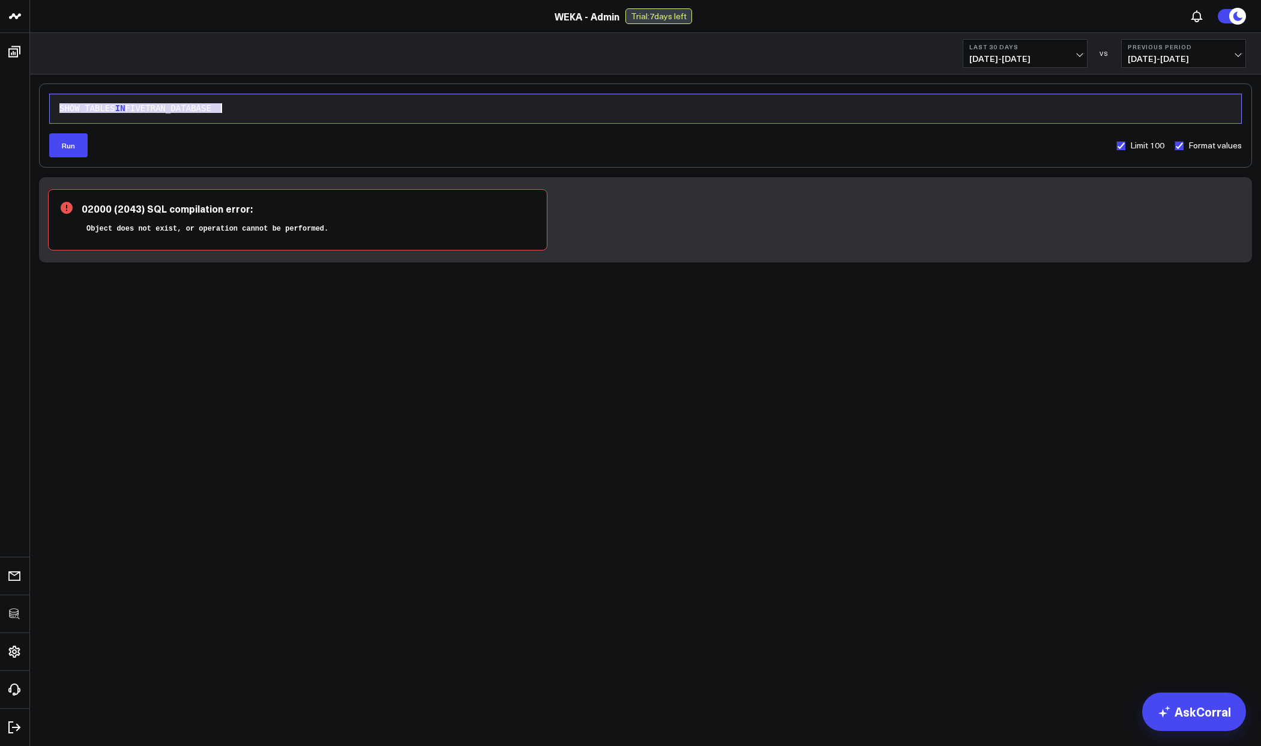
copy div "SHOW TABLES IN FIVETRAN_DATABASE"
click at [348, 196] on div "02000 (2043) SQL compilation error: Object does not exist, or operation cannot …" at bounding box center [298, 219] width 500 height 61
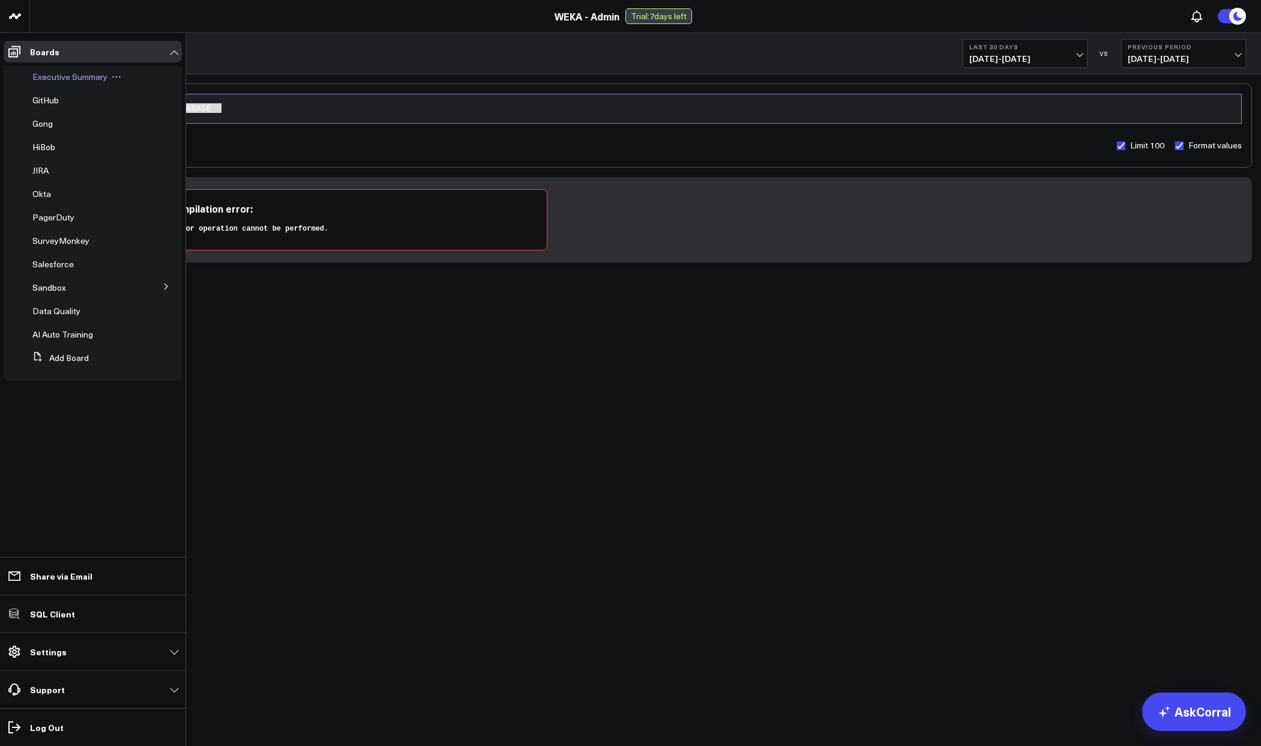
click at [63, 72] on span "Executive Summary" at bounding box center [69, 76] width 75 height 11
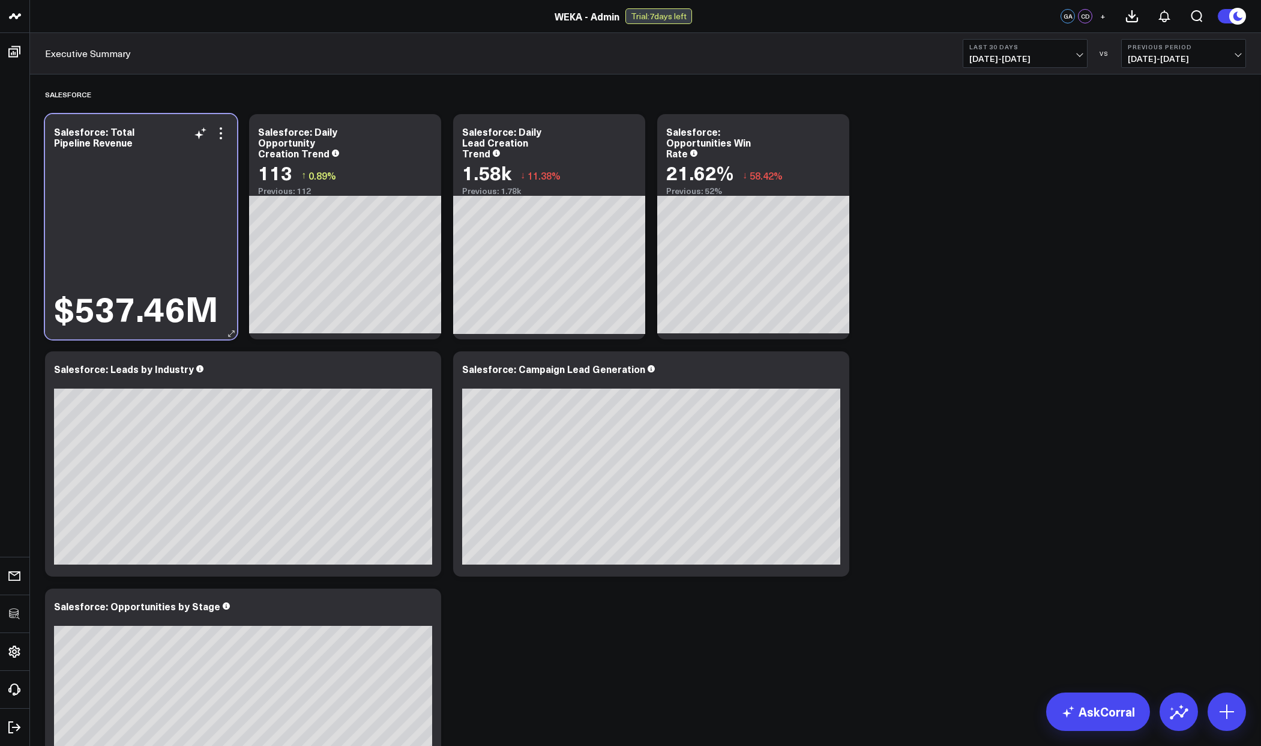
click at [226, 125] on div "Salesforce: Total Pipeline Revenue $537.46M" at bounding box center [141, 226] width 192 height 225
click at [219, 132] on icon at bounding box center [221, 133] width 14 height 14
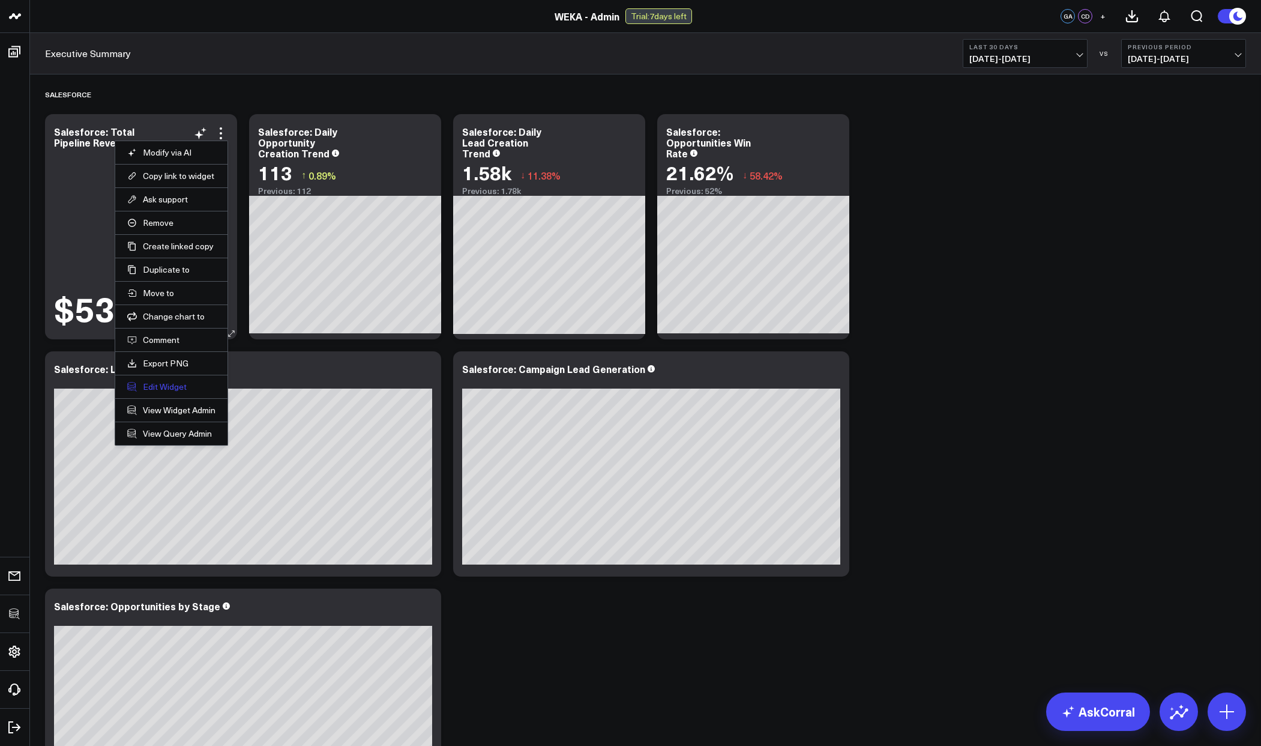
click at [174, 388] on button "Edit Widget" at bounding box center [171, 386] width 88 height 11
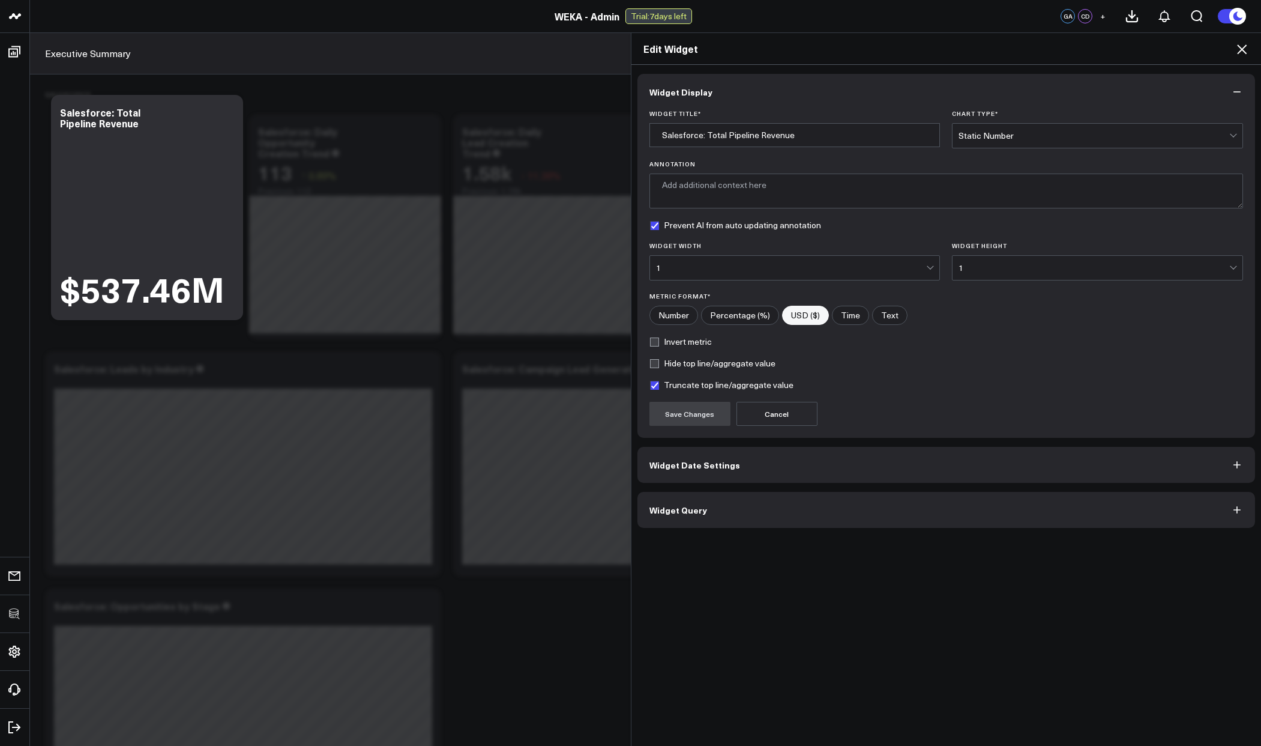
click at [739, 520] on button "Widget Query" at bounding box center [947, 510] width 618 height 36
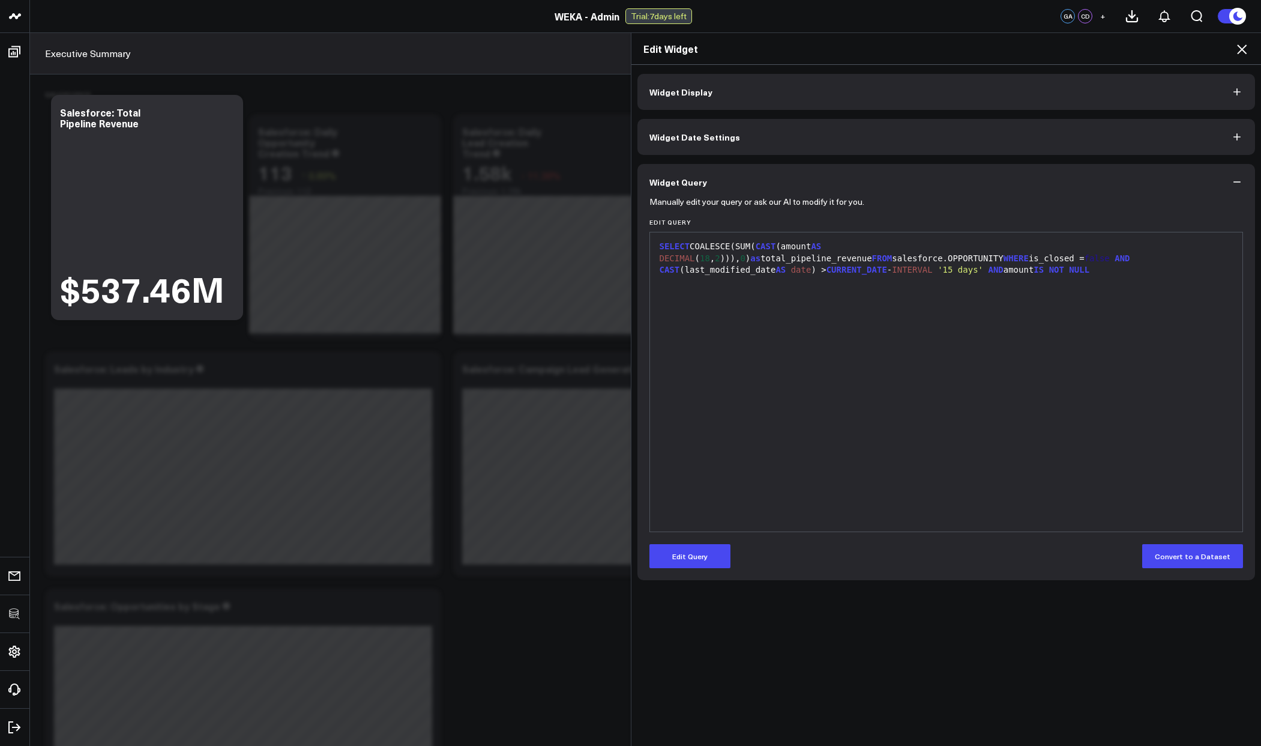
click at [1242, 47] on icon at bounding box center [1242, 49] width 14 height 14
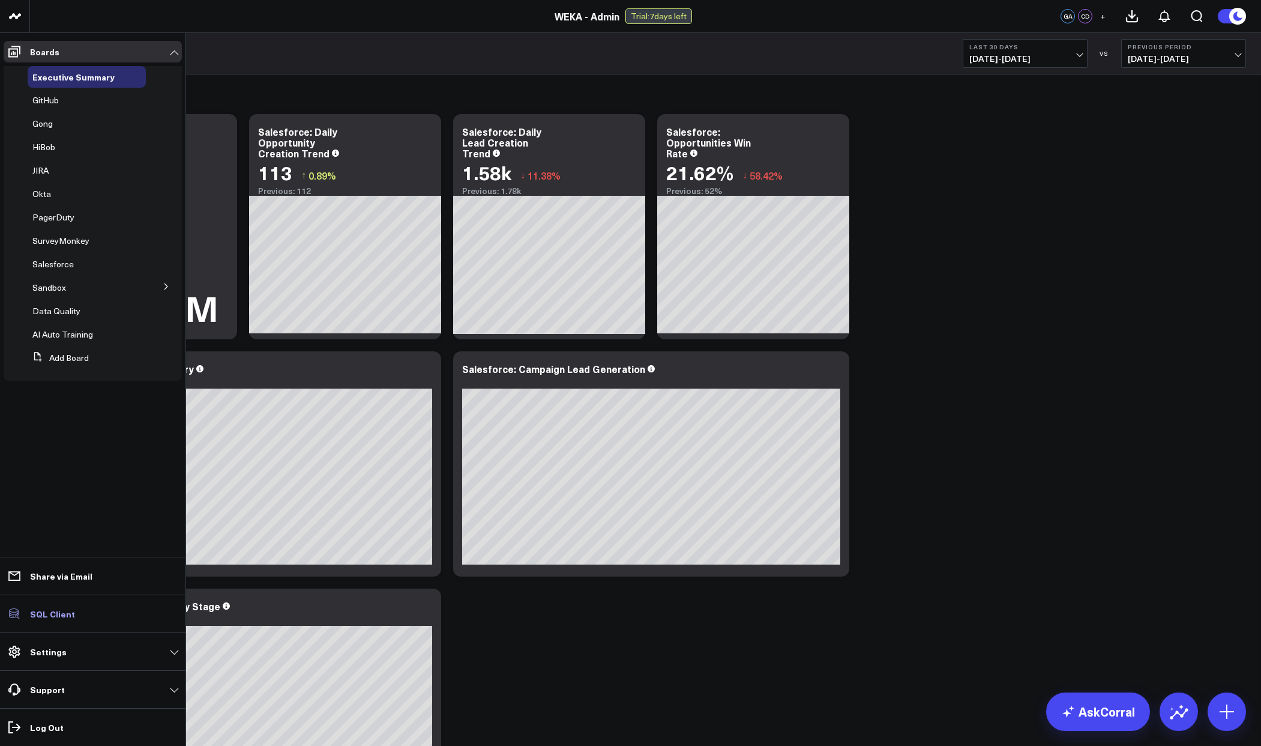
click at [59, 607] on link "SQL Client" at bounding box center [93, 614] width 178 height 22
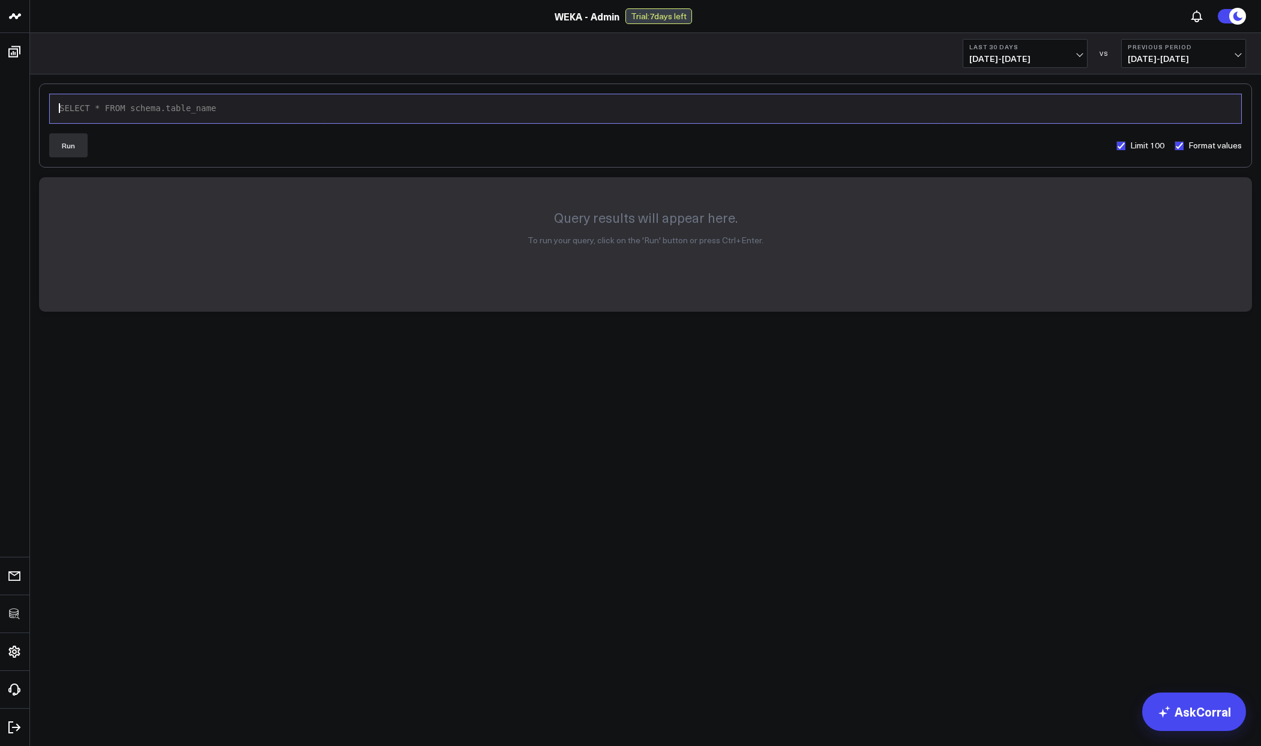
click at [253, 117] on div "9 1 › SELECT * FROM schema.table_name" at bounding box center [645, 109] width 1193 height 30
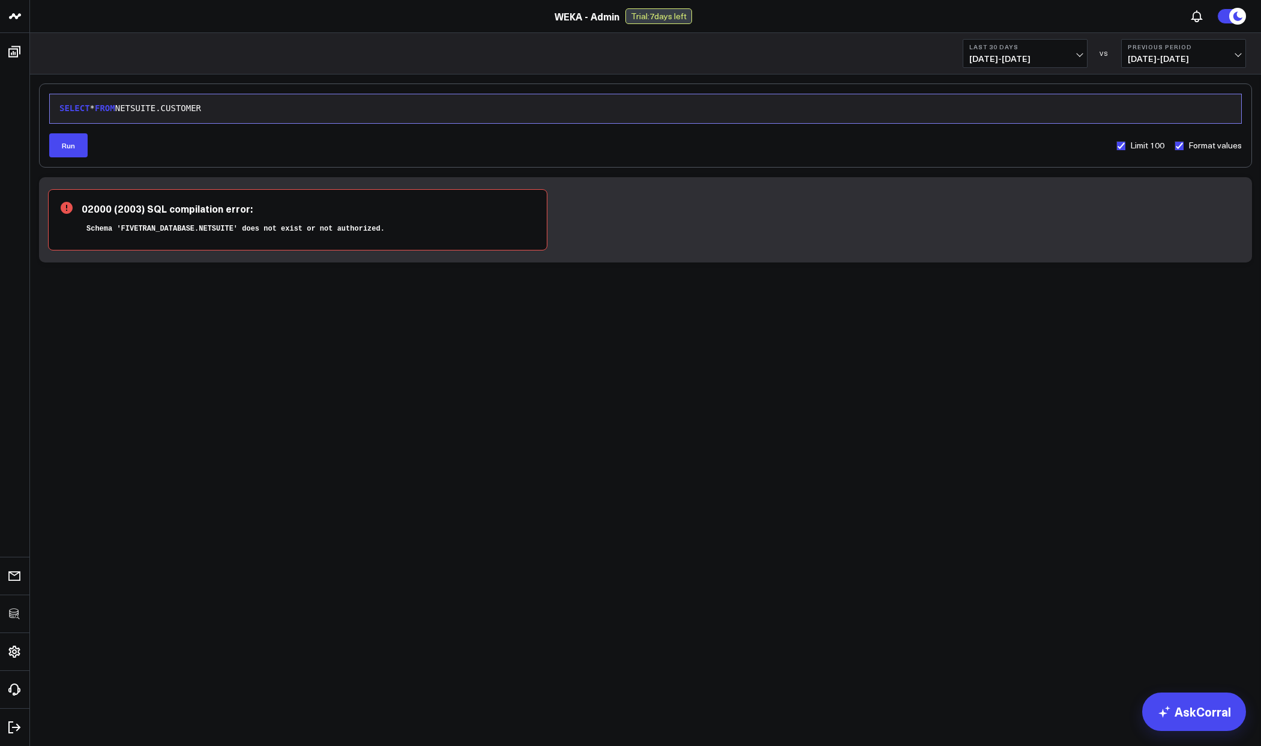
click at [226, 106] on div "SELECT * FROM NETSUITE.CUSTOMER" at bounding box center [646, 109] width 1180 height 12
drag, startPoint x: 253, startPoint y: 113, endPoint x: 132, endPoint y: 110, distance: 120.7
click at [132, 110] on div "SELECT * FROM NETSUITE.CUSTOMER" at bounding box center [646, 109] width 1180 height 12
click at [138, 109] on div "SELECT * FROM NETSUITE.CUSTOMER" at bounding box center [646, 109] width 1180 height 12
drag, startPoint x: 238, startPoint y: 113, endPoint x: 54, endPoint y: 110, distance: 183.7
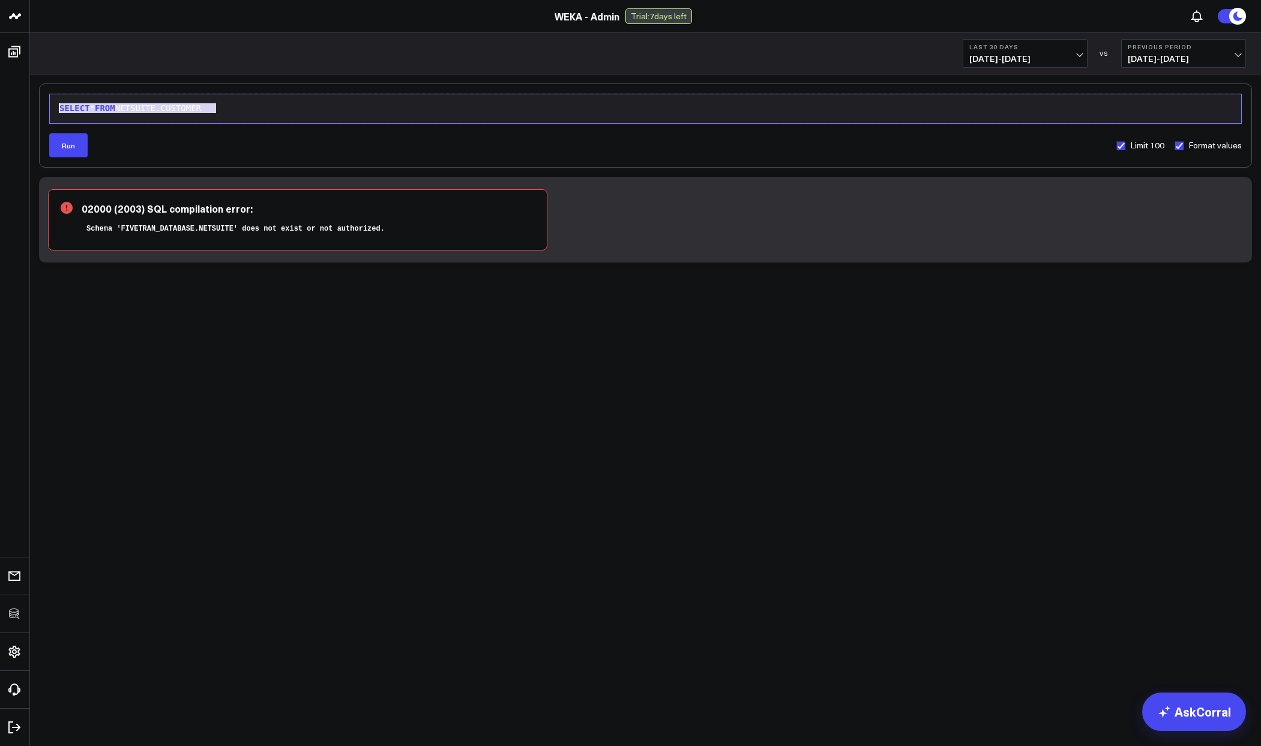
click at [54, 110] on div "9 1 › SELECT * FROM NETSUITE.CUSTOMER" at bounding box center [645, 109] width 1193 height 30
copy div "SELECT * FROM NETSUITE.CUSTOMER"
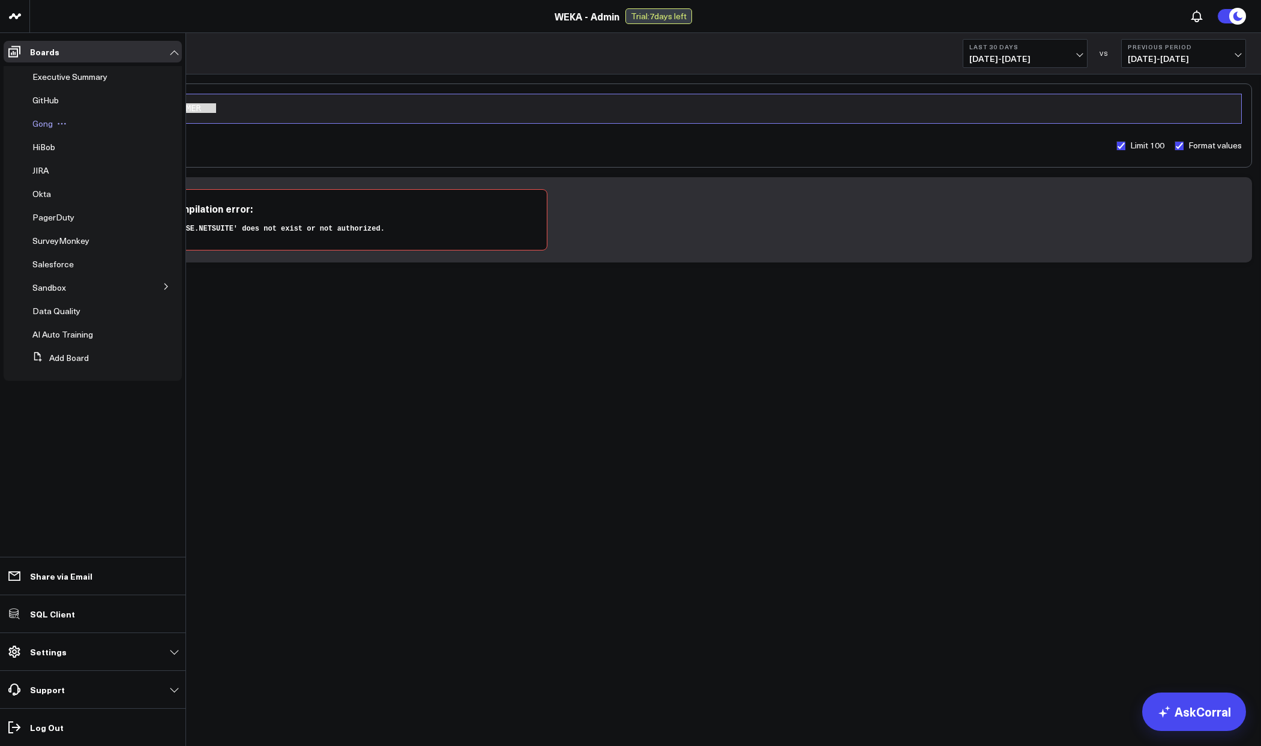
click at [38, 121] on span "Gong" at bounding box center [42, 123] width 20 height 11
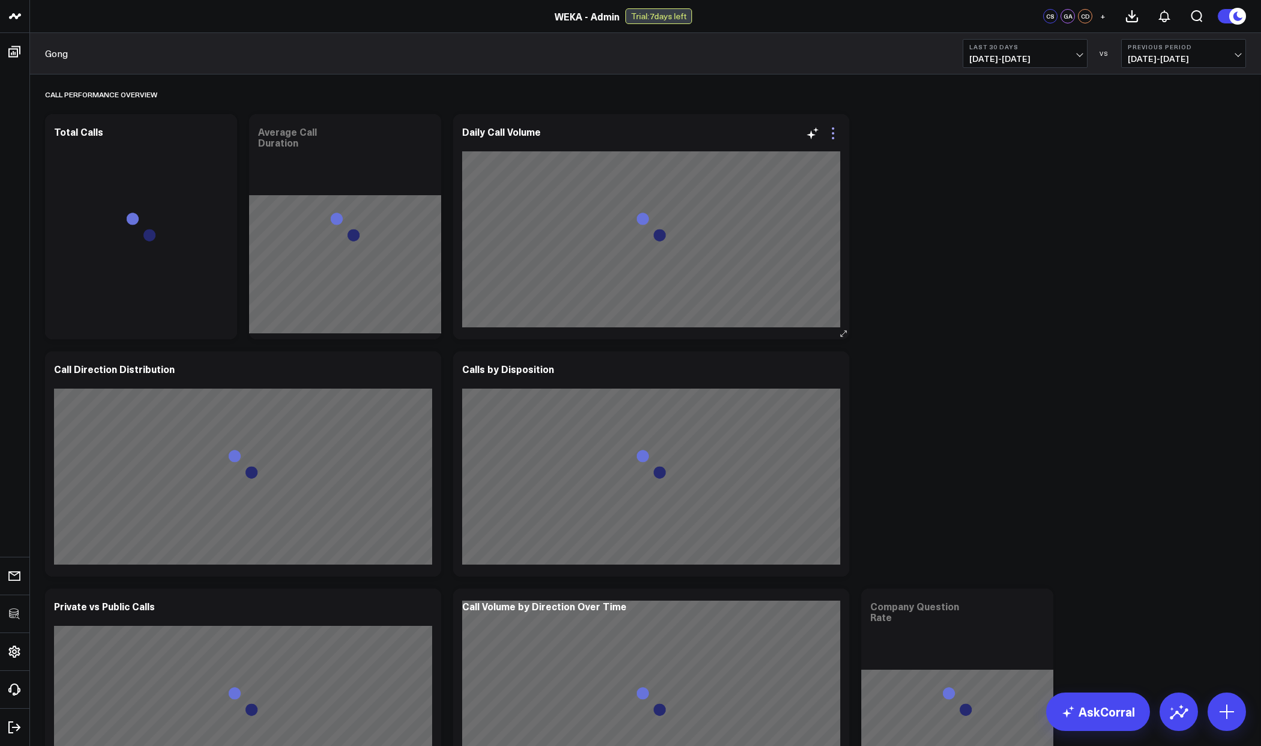
click at [827, 130] on icon at bounding box center [833, 133] width 14 height 14
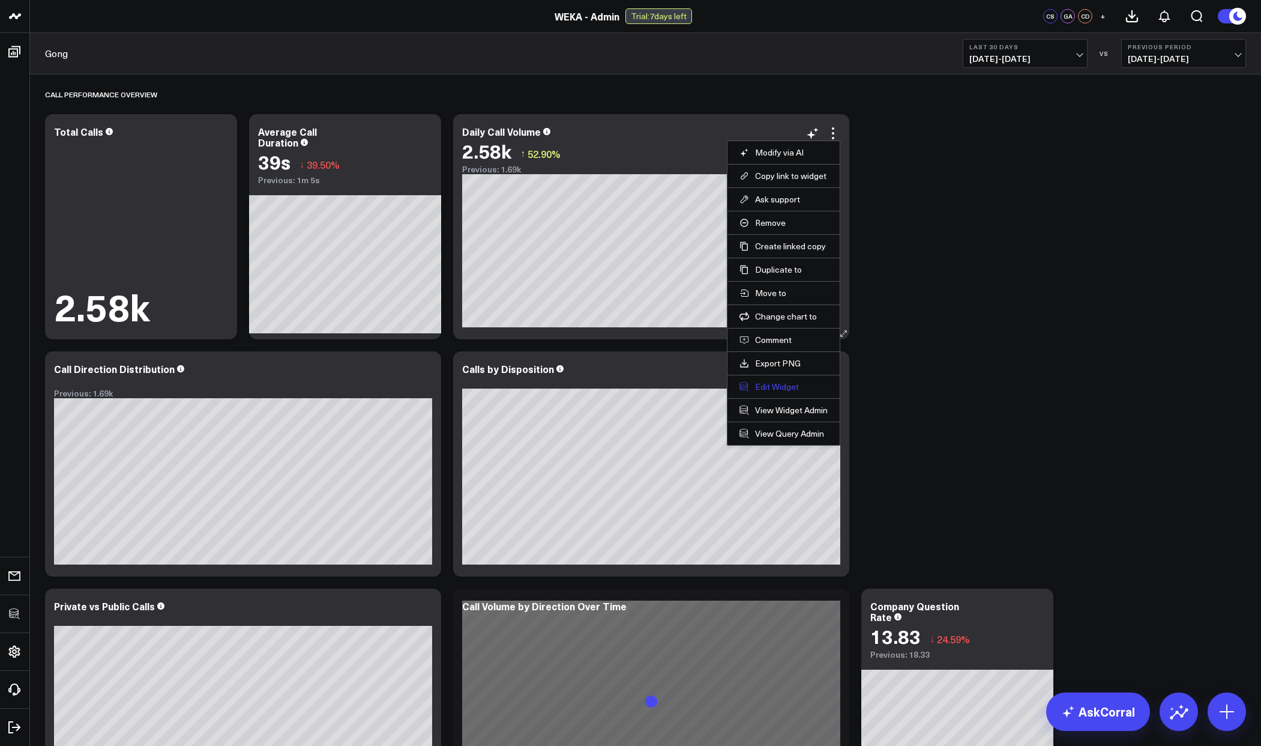
click at [783, 385] on button "Edit Widget" at bounding box center [784, 386] width 88 height 11
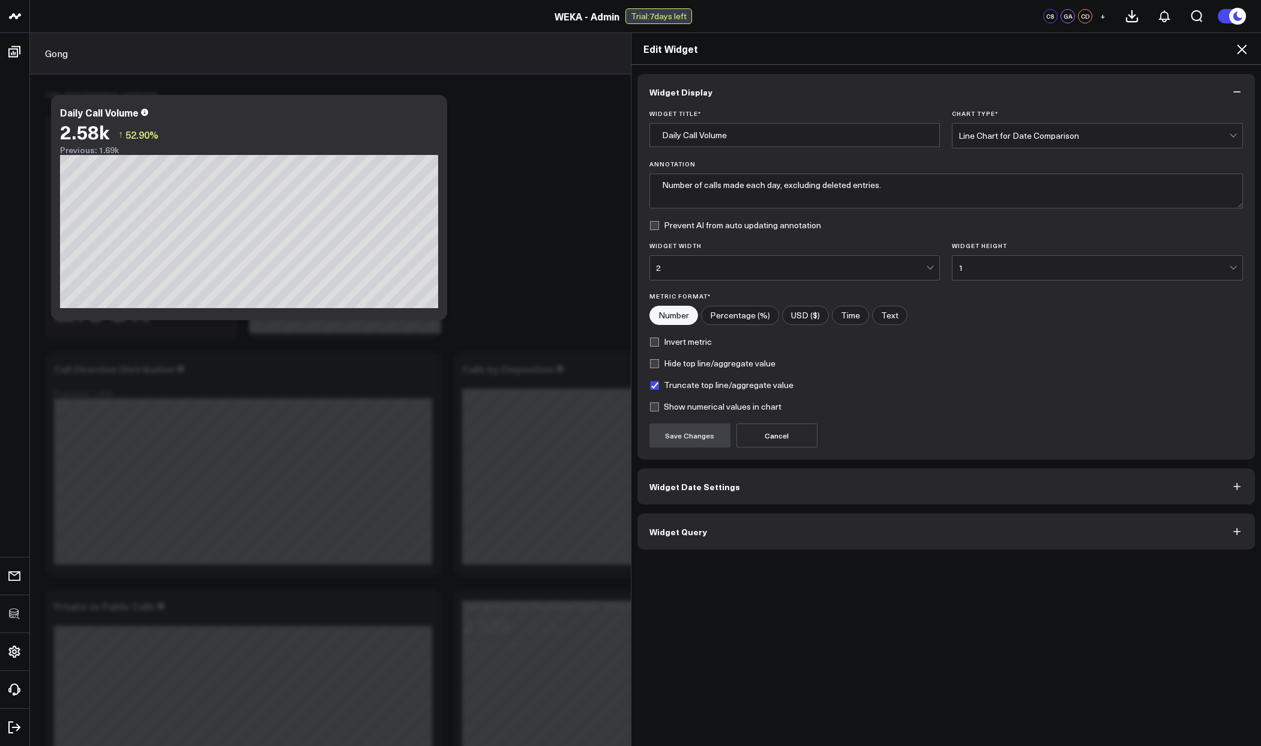
click at [675, 527] on span "Widget Query" at bounding box center [679, 532] width 58 height 10
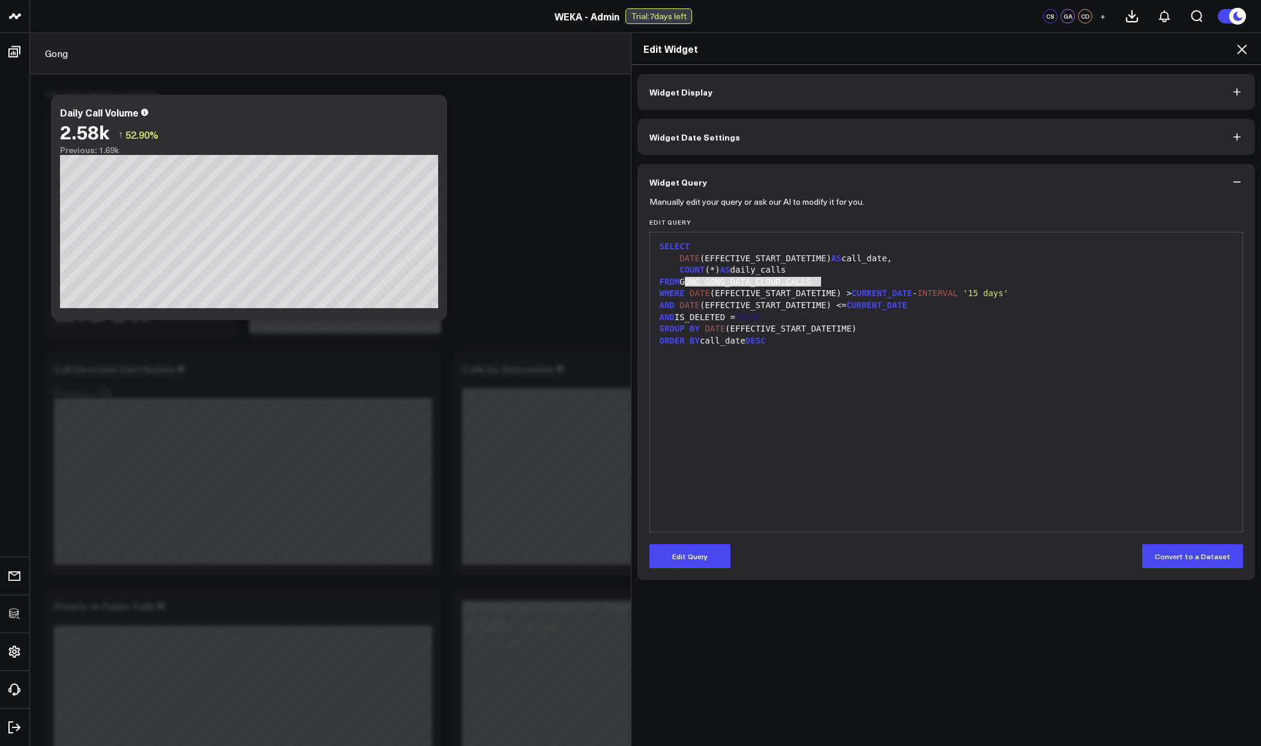
drag, startPoint x: 681, startPoint y: 283, endPoint x: 837, endPoint y: 282, distance: 155.5
click at [837, 282] on div "FROM GONG.GONG_DATA_CLOUD.CALLS" at bounding box center [946, 282] width 581 height 12
copy div "GONG.GONG_DATA_CLOUD.CALLS"
click at [944, 253] on div "DATE (EFFECTIVE_START_DATETIME) AS call_date," at bounding box center [946, 259] width 581 height 12
click at [1241, 54] on icon at bounding box center [1242, 49] width 14 height 14
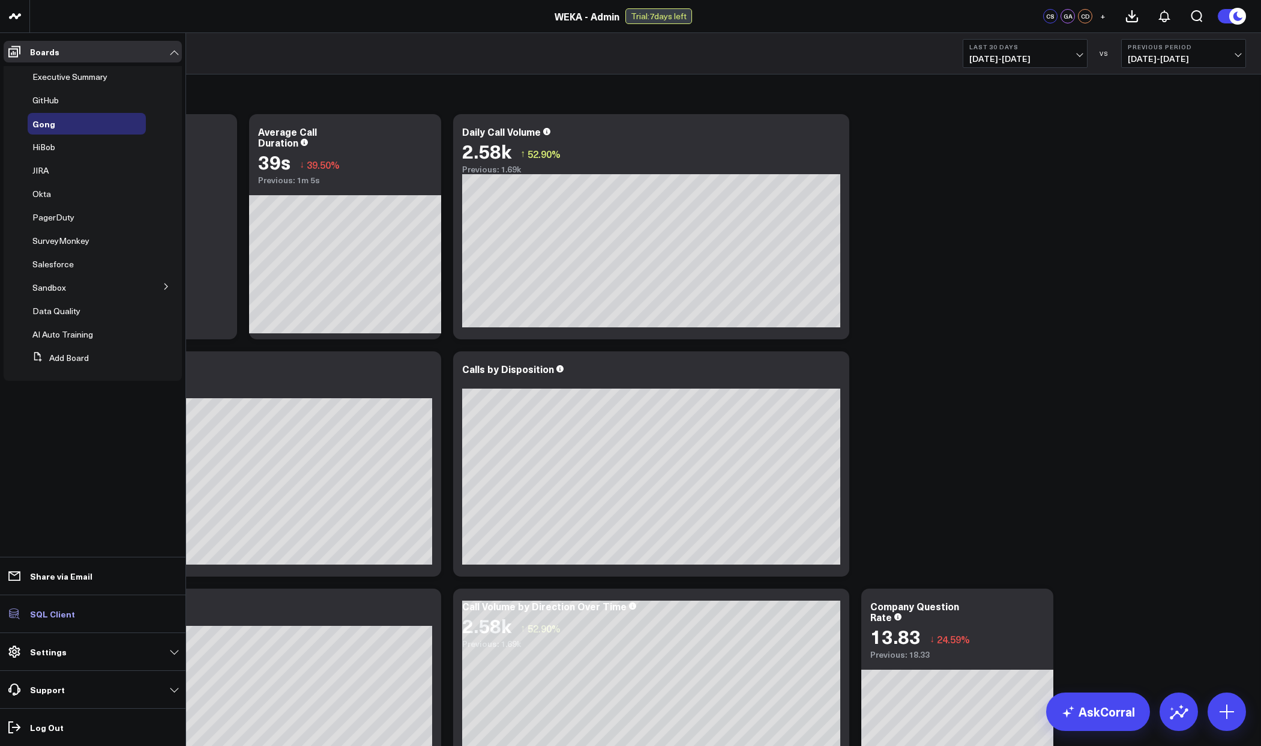
click at [59, 614] on p "SQL Client" at bounding box center [52, 614] width 45 height 10
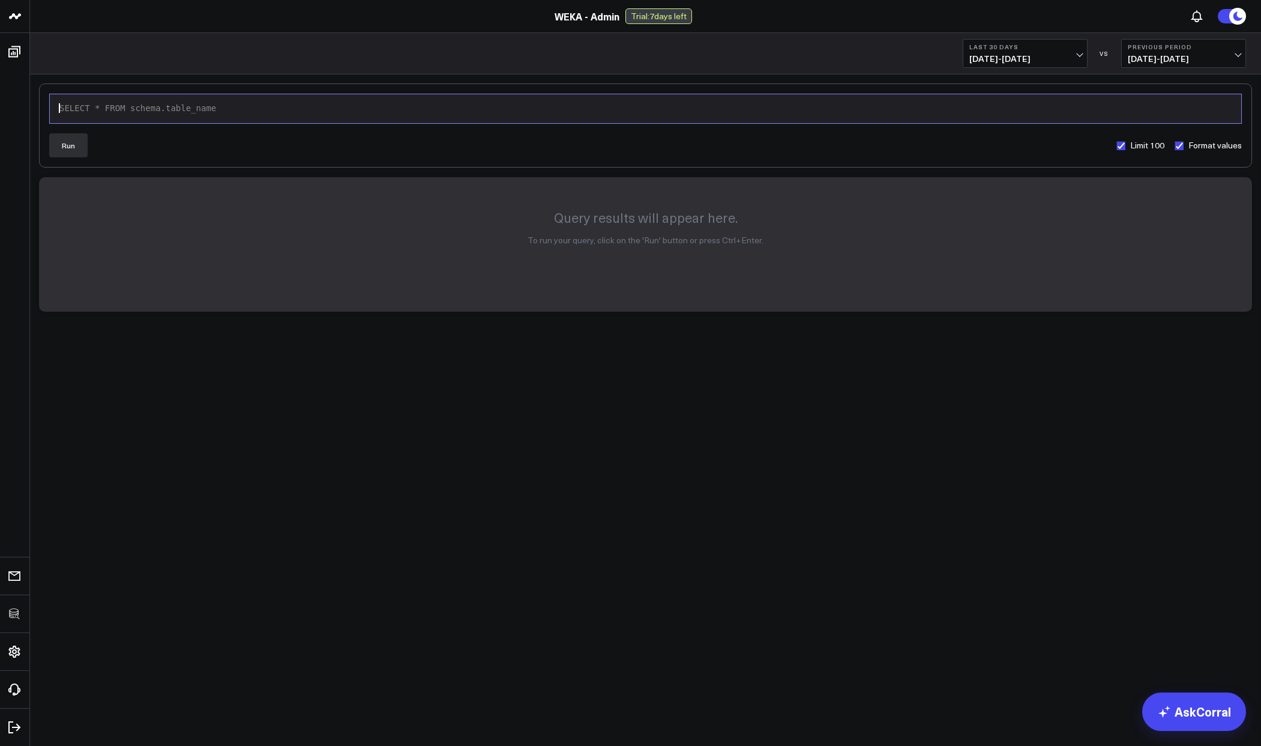
click at [204, 112] on div "SELECT * FROM schema.table_name" at bounding box center [646, 109] width 1180 height 12
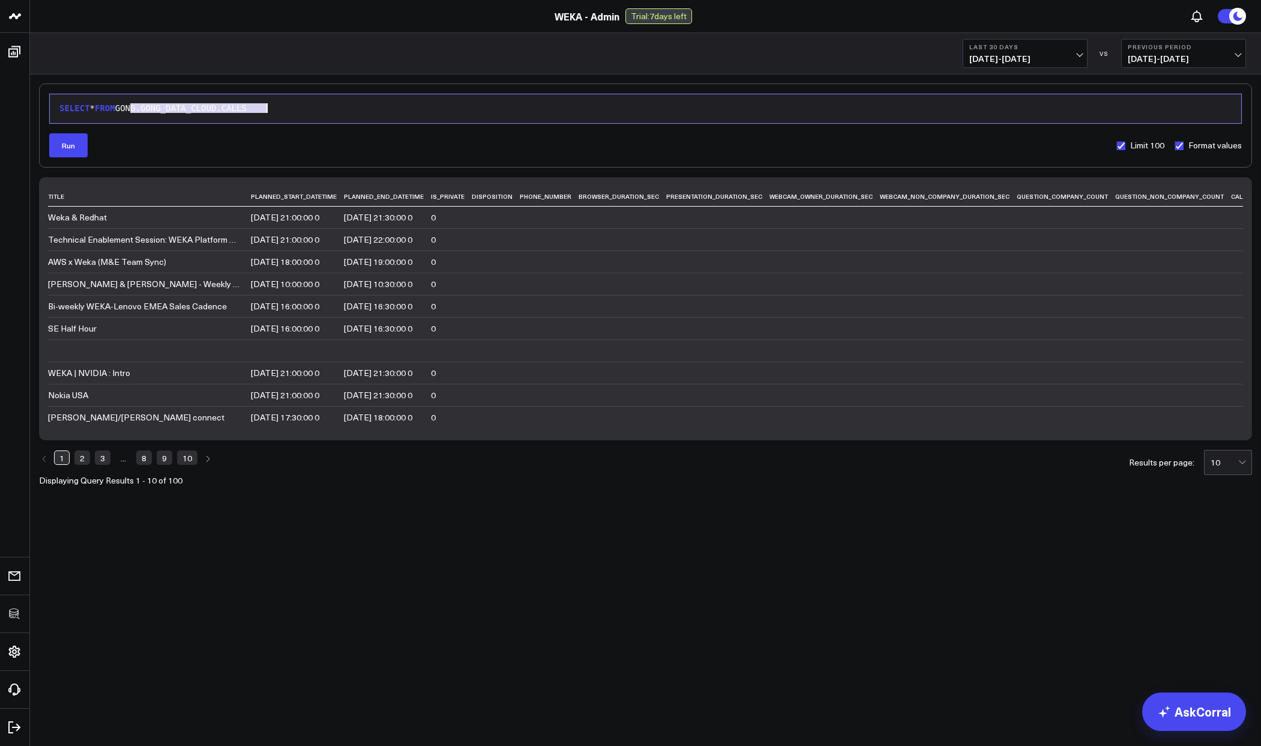
drag, startPoint x: 130, startPoint y: 106, endPoint x: 320, endPoint y: 113, distance: 190.5
click at [320, 113] on div "SELECT * FROM GONG.GONG_DATA_CLOUD.CALLS" at bounding box center [646, 109] width 1180 height 12
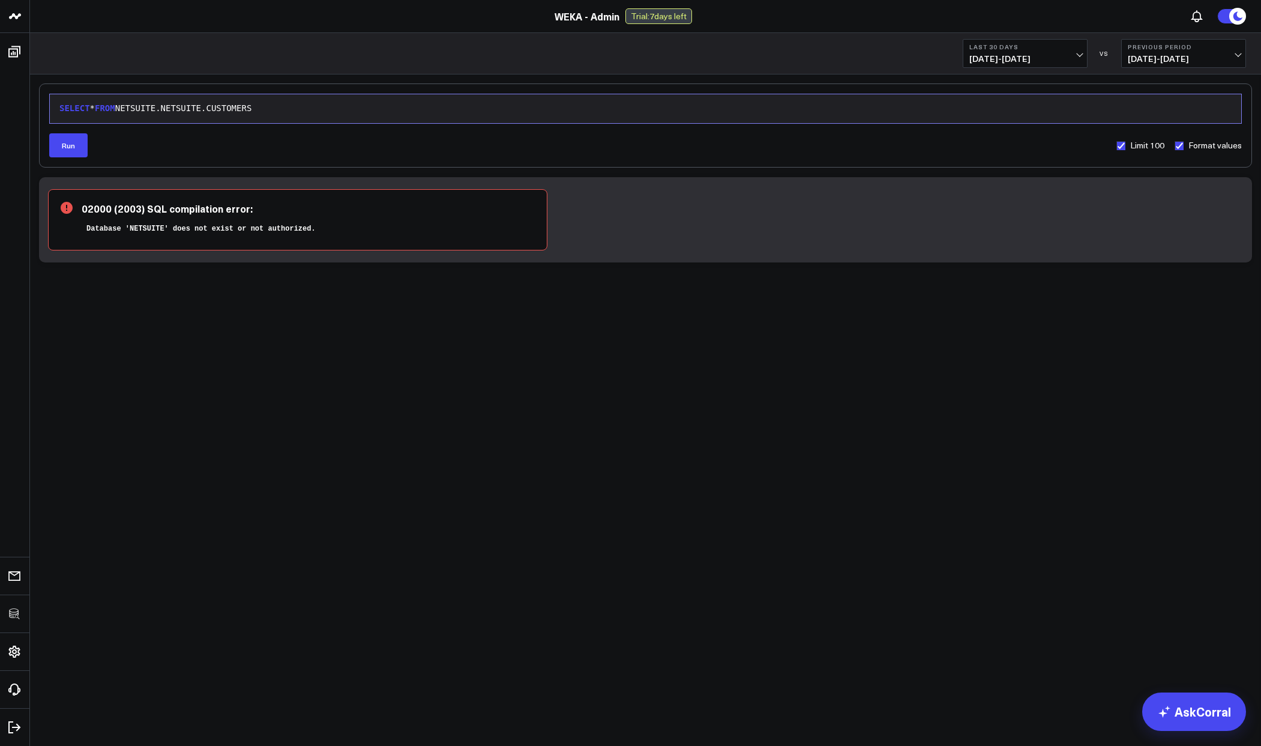
click at [149, 105] on div "SELECT * FROM NETSUITE.NETSUITE.CUSTOMERS" at bounding box center [646, 109] width 1180 height 12
click at [149, 105] on div "SELECT * FROM ELT.NETSUITE.CUSTOMERS" at bounding box center [646, 109] width 1180 height 12
click at [136, 106] on div "SELECT * FROM ELT.NETSUITE.CUSTOMERS" at bounding box center [646, 109] width 1180 height 12
click at [136, 106] on div "SELECT * FROM ETL.NETSUITE.CUSTOMERS" at bounding box center [646, 109] width 1180 height 12
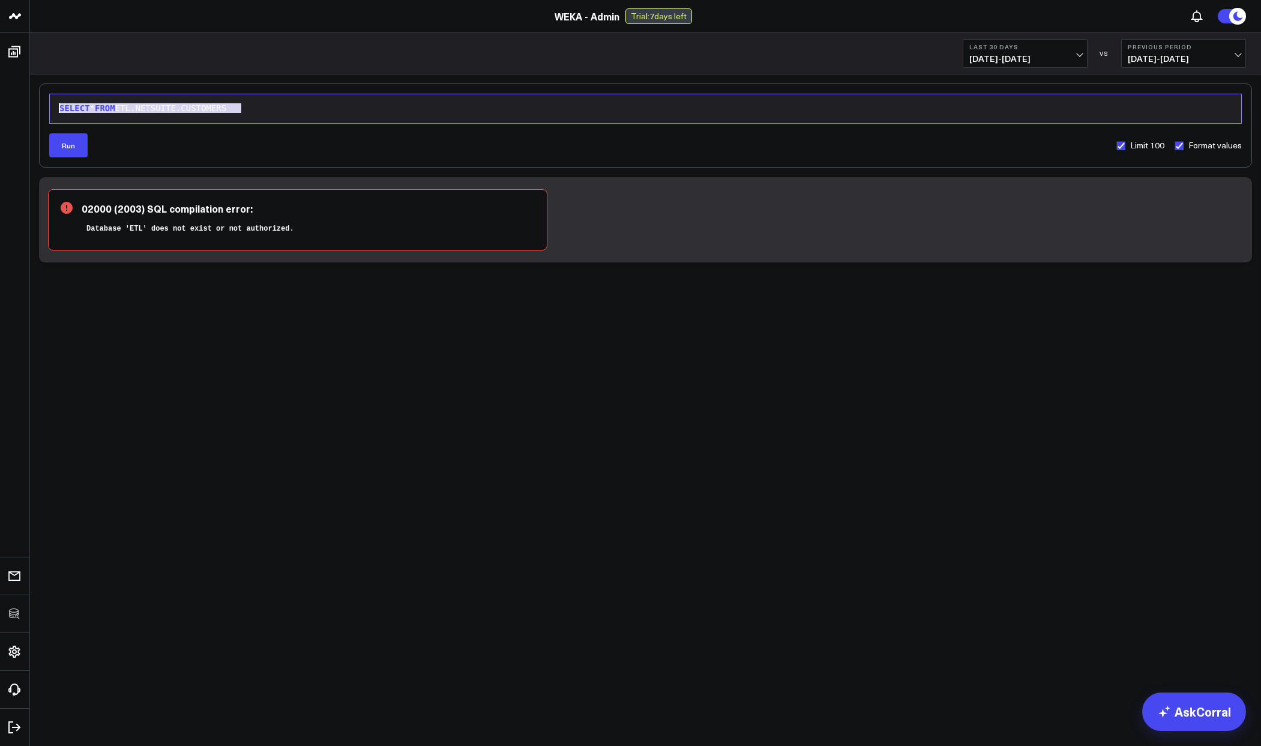
drag, startPoint x: 259, startPoint y: 110, endPoint x: 26, endPoint y: 104, distance: 233.6
click at [26, 104] on div "3725 Test 829 Studios Accenture Acme Industrial Activant Capital Agriculture & …" at bounding box center [630, 167] width 1261 height 334
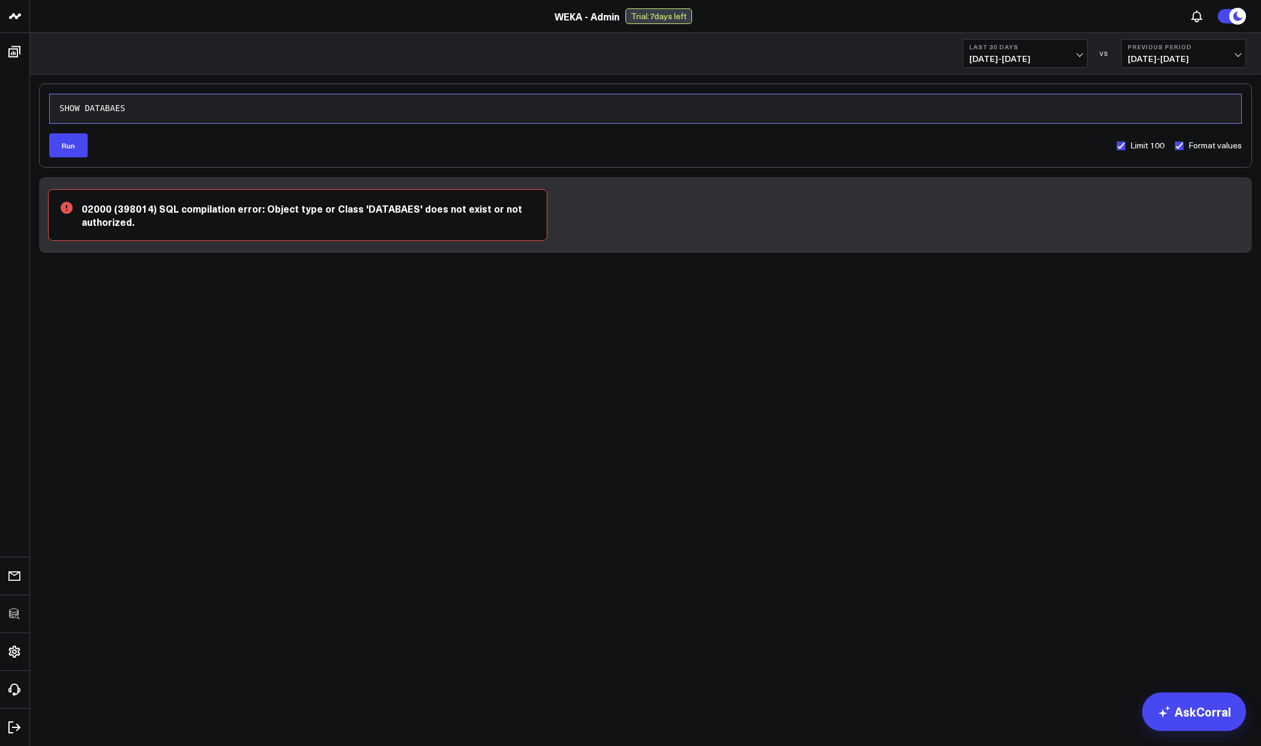
click at [611, 404] on body "3725 Test 829 Studios Accenture Acme Industrial Activant Capital Agriculture & …" at bounding box center [630, 373] width 1261 height 746
click at [163, 106] on div "SHOW DATABAES" at bounding box center [646, 109] width 1180 height 12
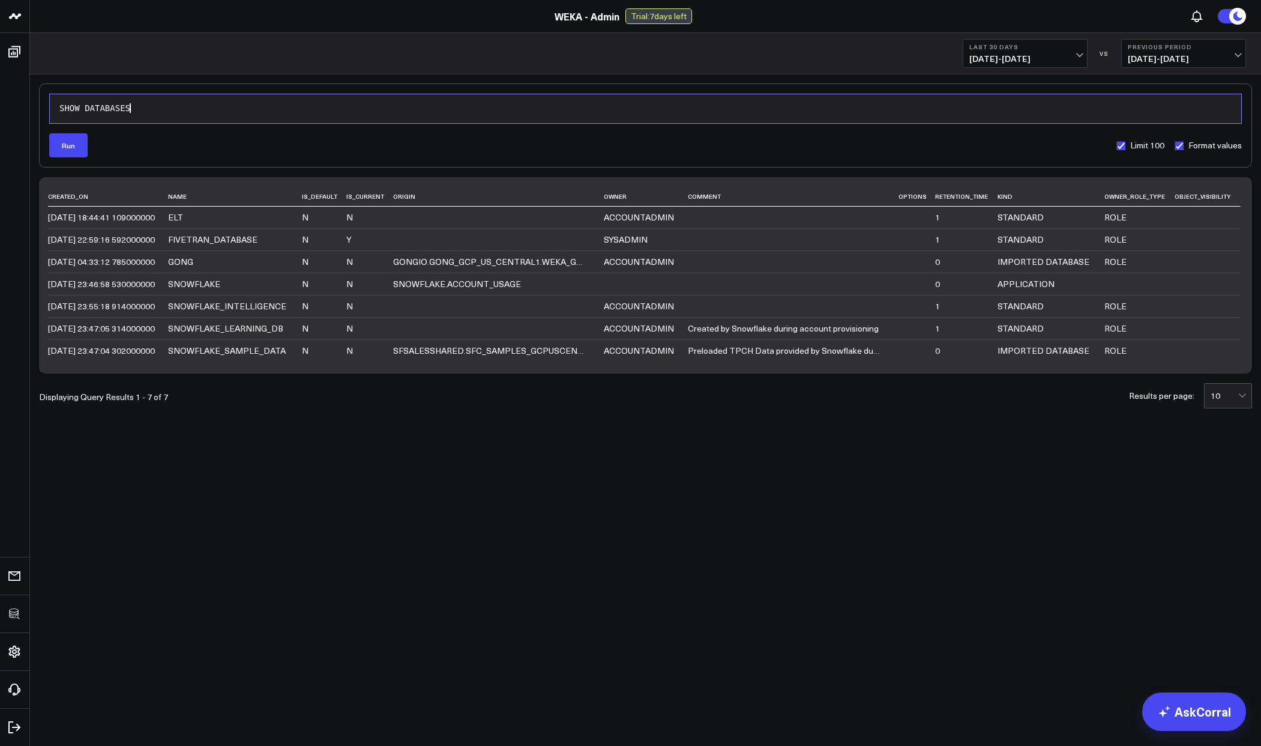
click at [163, 106] on div "SHOW DATABASES" at bounding box center [646, 109] width 1180 height 12
drag, startPoint x: 146, startPoint y: 107, endPoint x: 86, endPoint y: 109, distance: 60.1
click at [86, 109] on div "SHOW DATABASES" at bounding box center [646, 109] width 1180 height 12
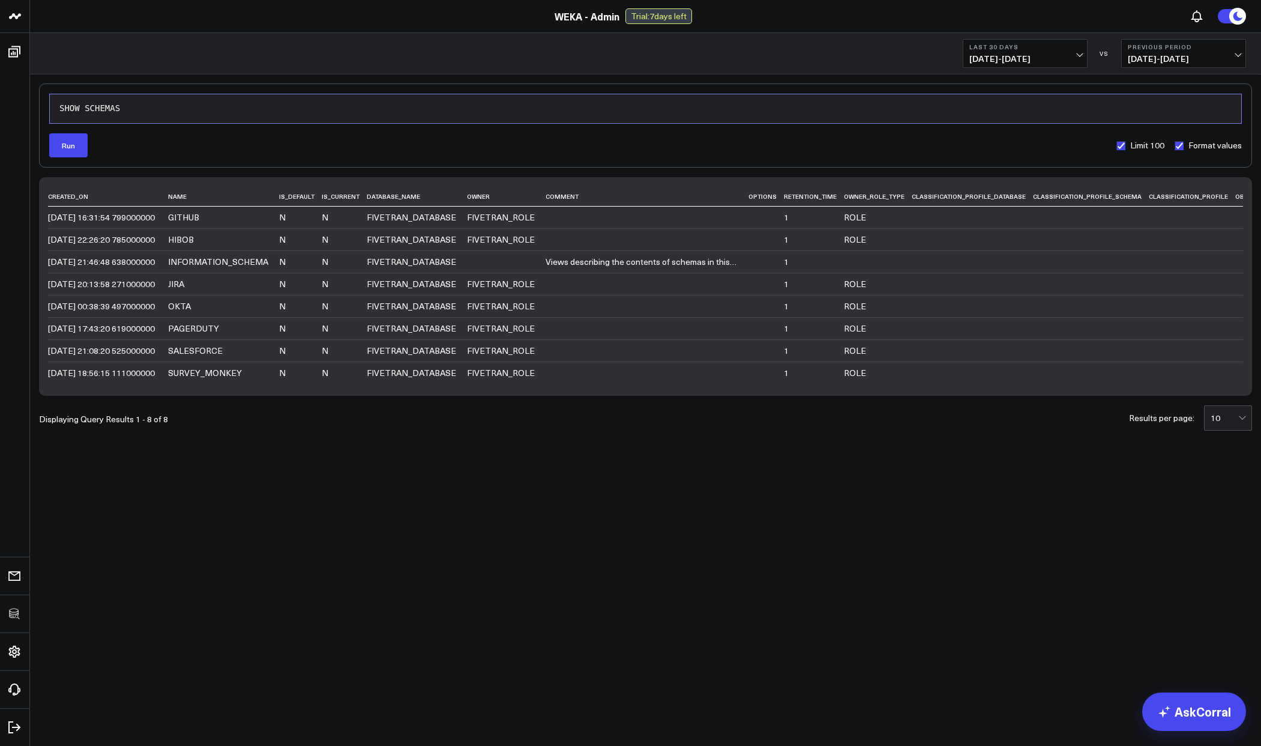
click at [181, 115] on div "SHOW SCHEMAS" at bounding box center [646, 108] width 1180 height 17
click at [179, 112] on div "SHOW SCHEMAS" at bounding box center [646, 109] width 1180 height 12
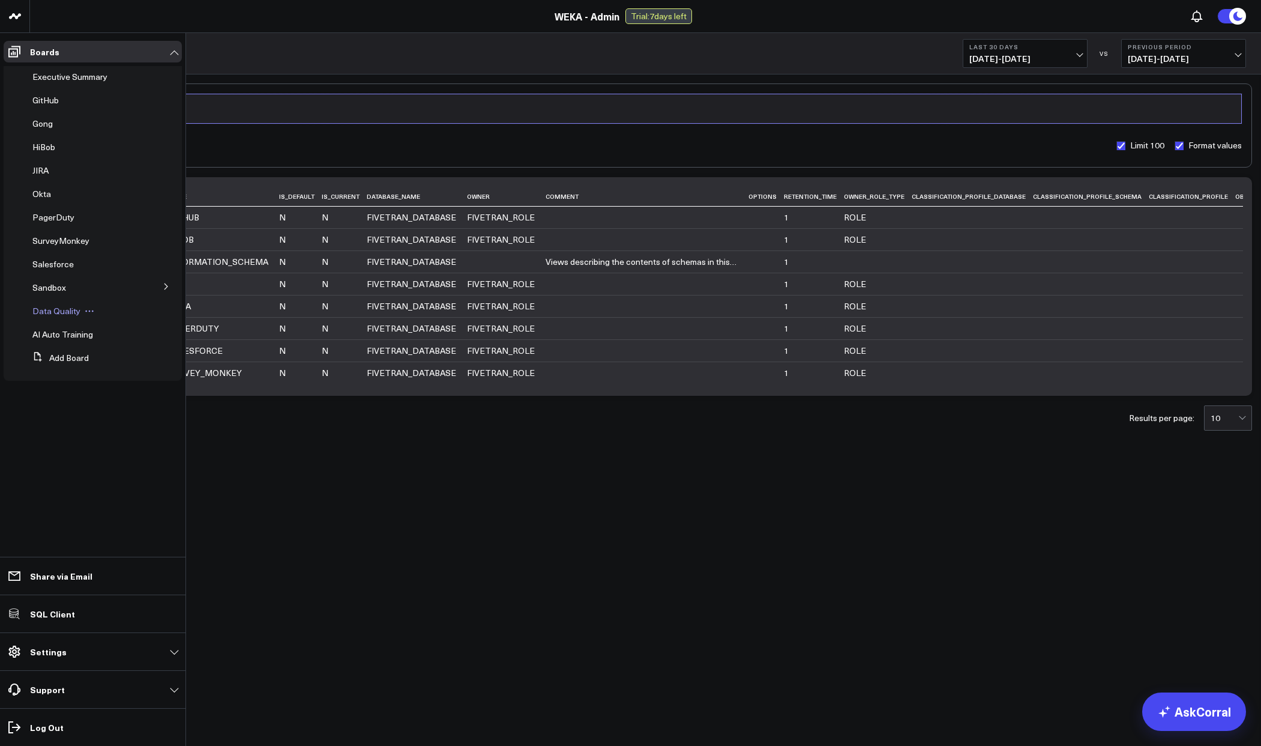
click at [61, 312] on span "Data Quality" at bounding box center [56, 310] width 48 height 11
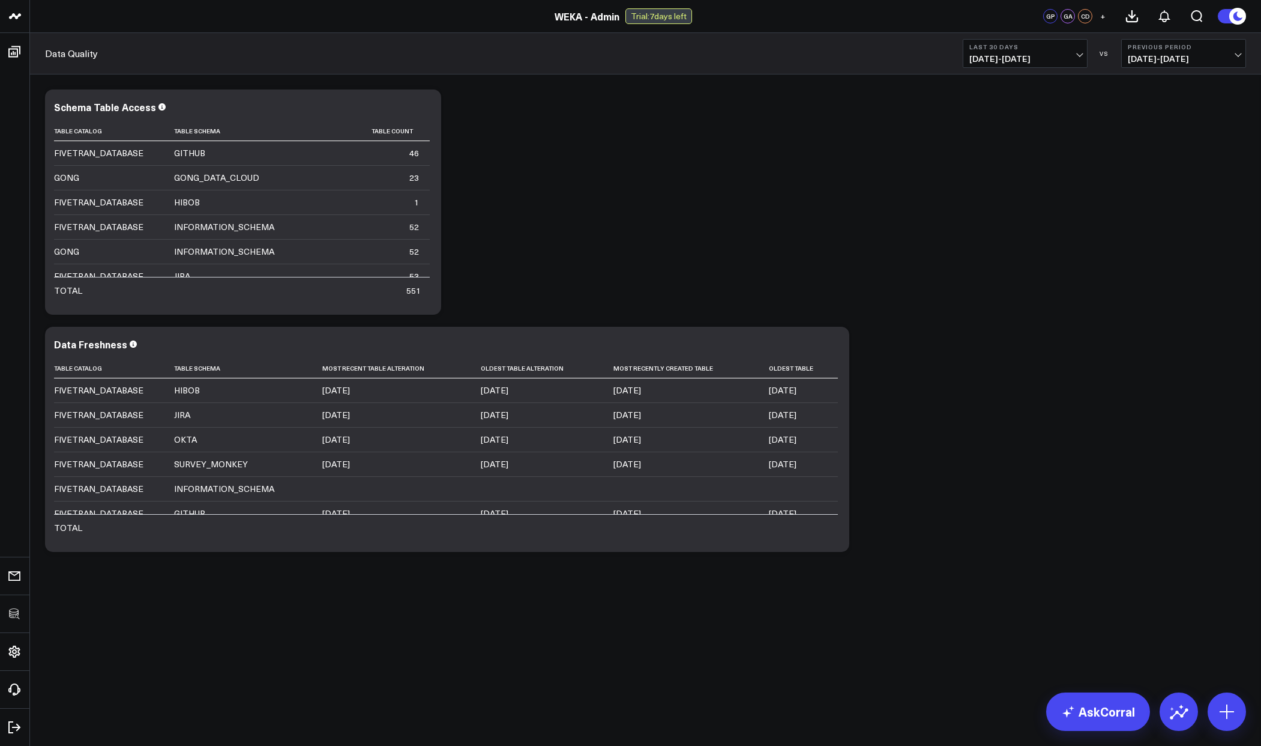
click at [655, 219] on div "Modify via AI Copy link to widget Ask support Remove Create linked copy Executi…" at bounding box center [645, 320] width 1213 height 474
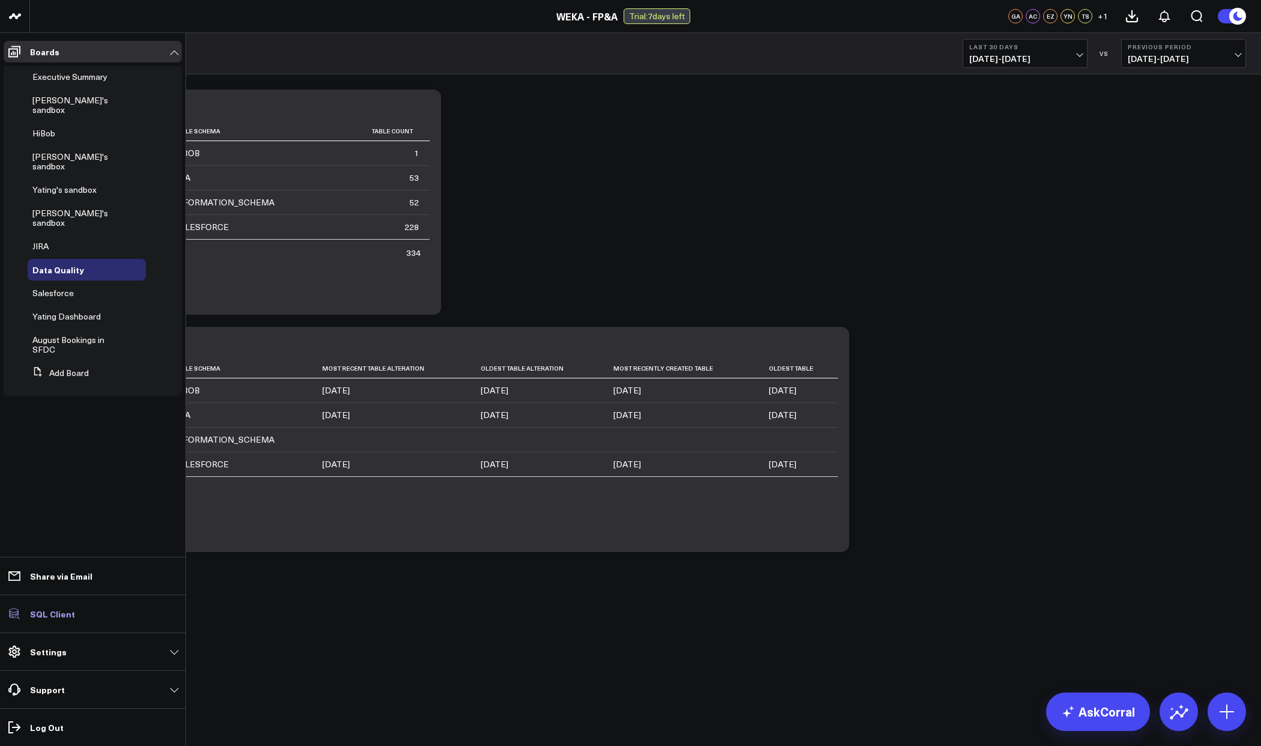
click at [50, 617] on p "SQL Client" at bounding box center [52, 614] width 45 height 10
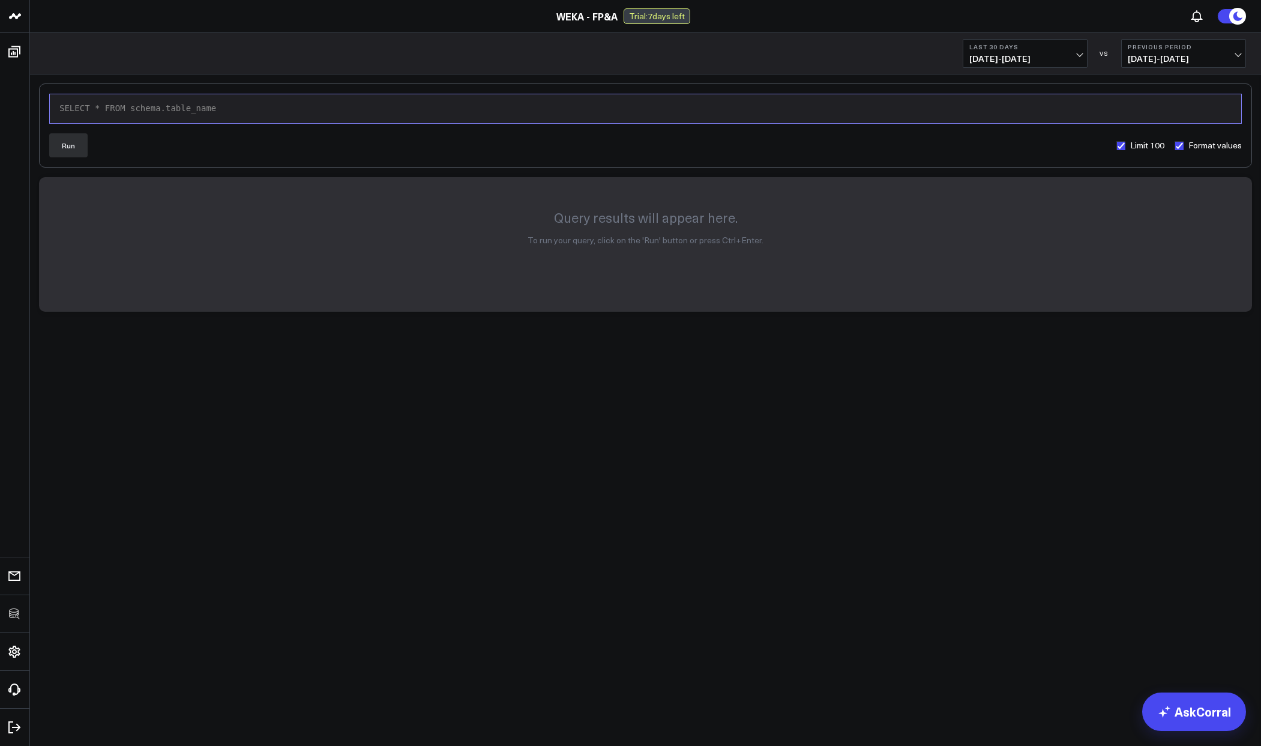
click at [277, 114] on div "SELECT * FROM schema.table_name" at bounding box center [646, 109] width 1180 height 12
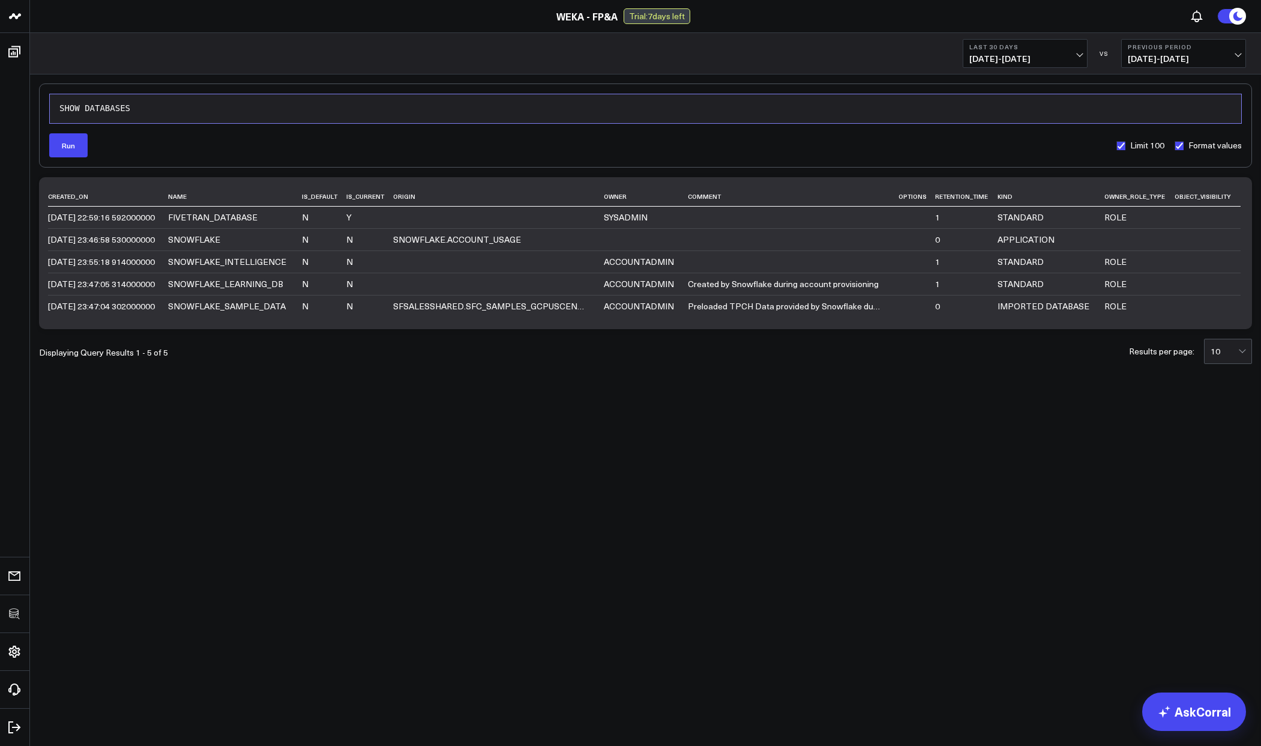
click at [277, 114] on div "SHOW DATABASES" at bounding box center [646, 109] width 1180 height 12
click at [277, 114] on div "SELECT * FROM schema.table_name" at bounding box center [646, 109] width 1180 height 12
click at [113, 102] on div "SELECT * FROM schema.table_name" at bounding box center [646, 108] width 1180 height 17
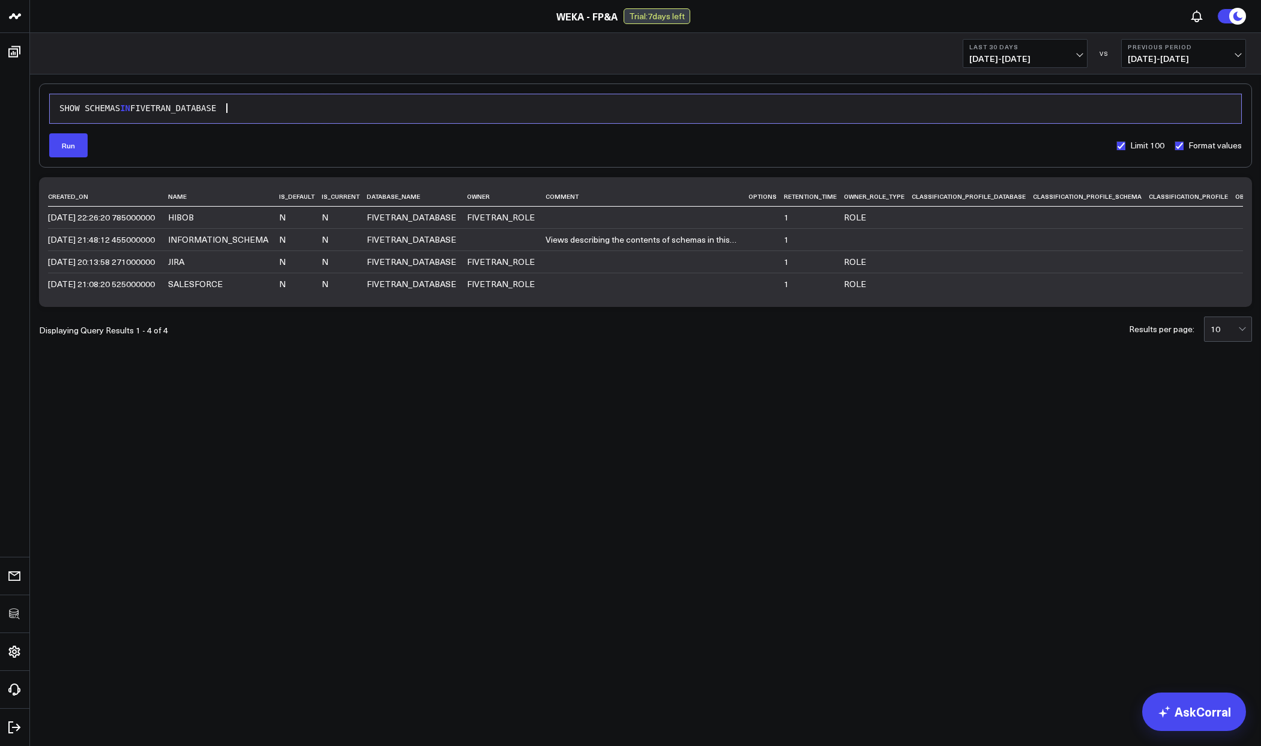
click at [267, 110] on div "SHOW SCHEMAS IN FIVETRAN_DATABASE" at bounding box center [646, 109] width 1180 height 12
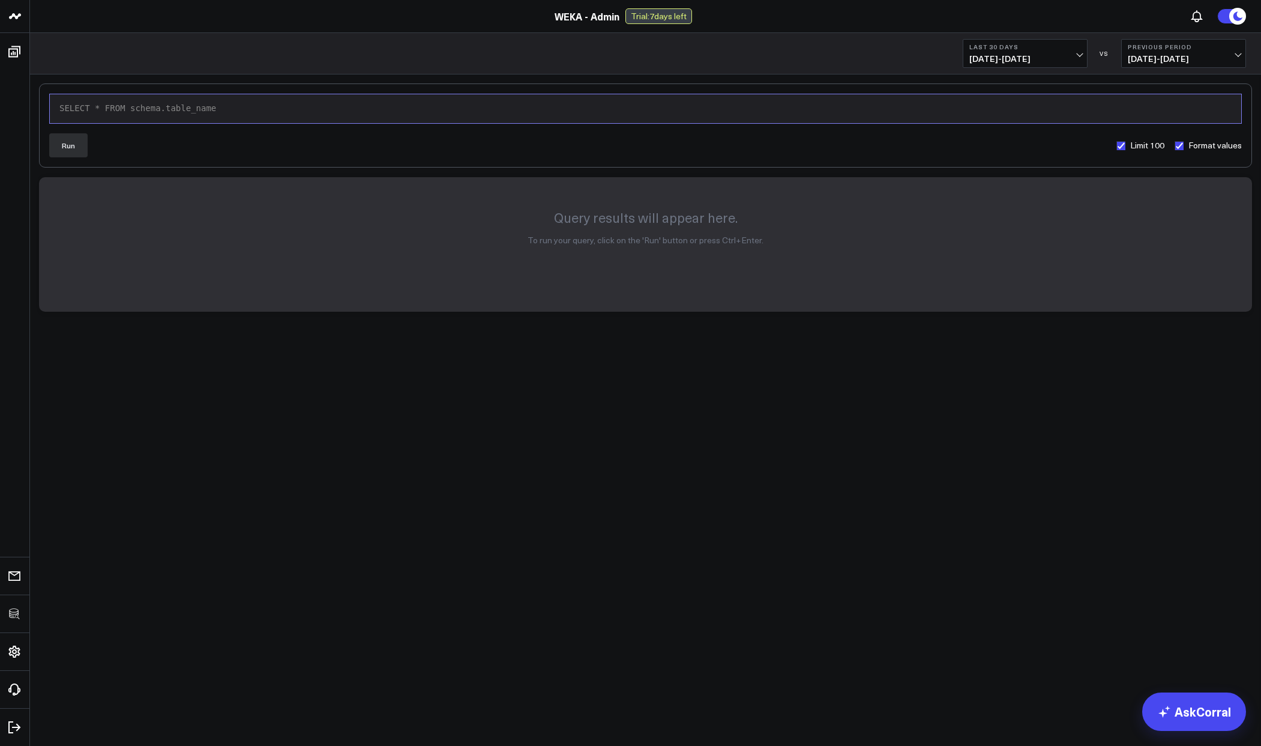
click at [303, 109] on div "SELECT * FROM schema.table_name" at bounding box center [646, 109] width 1180 height 12
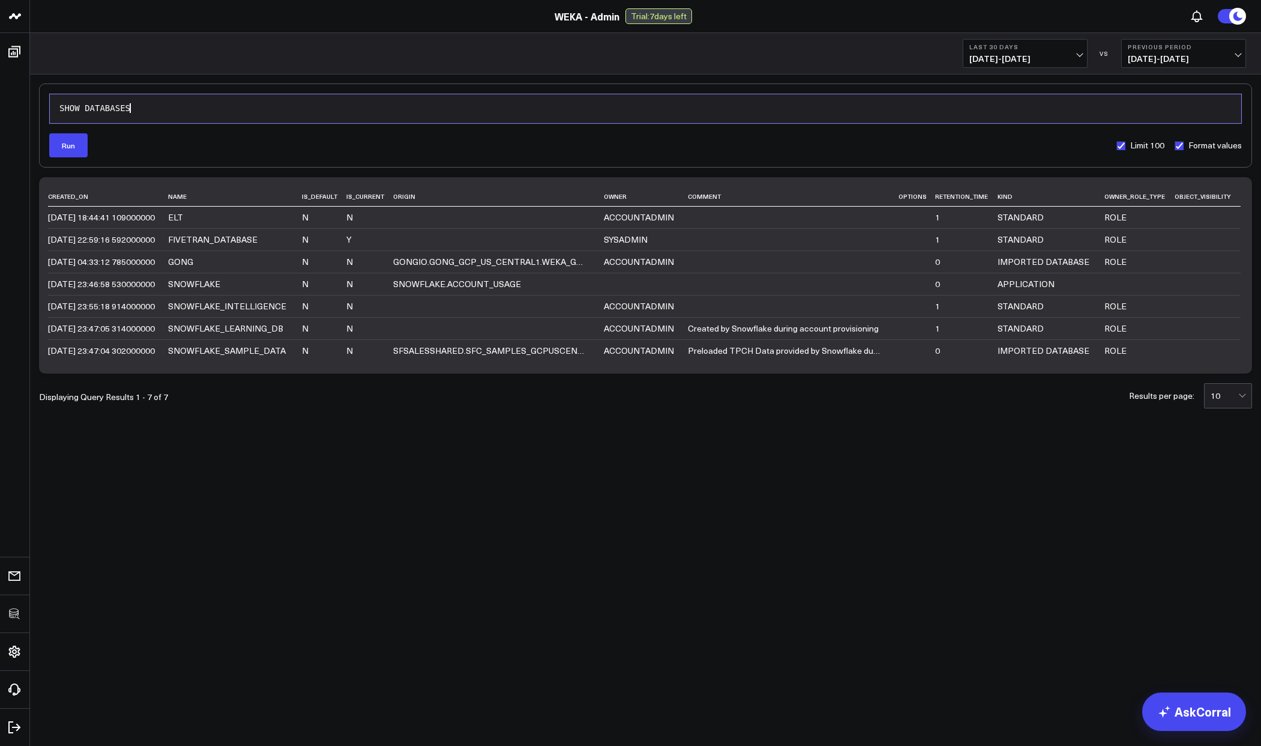
click at [304, 109] on div "SHOW DATABASES" at bounding box center [646, 109] width 1180 height 12
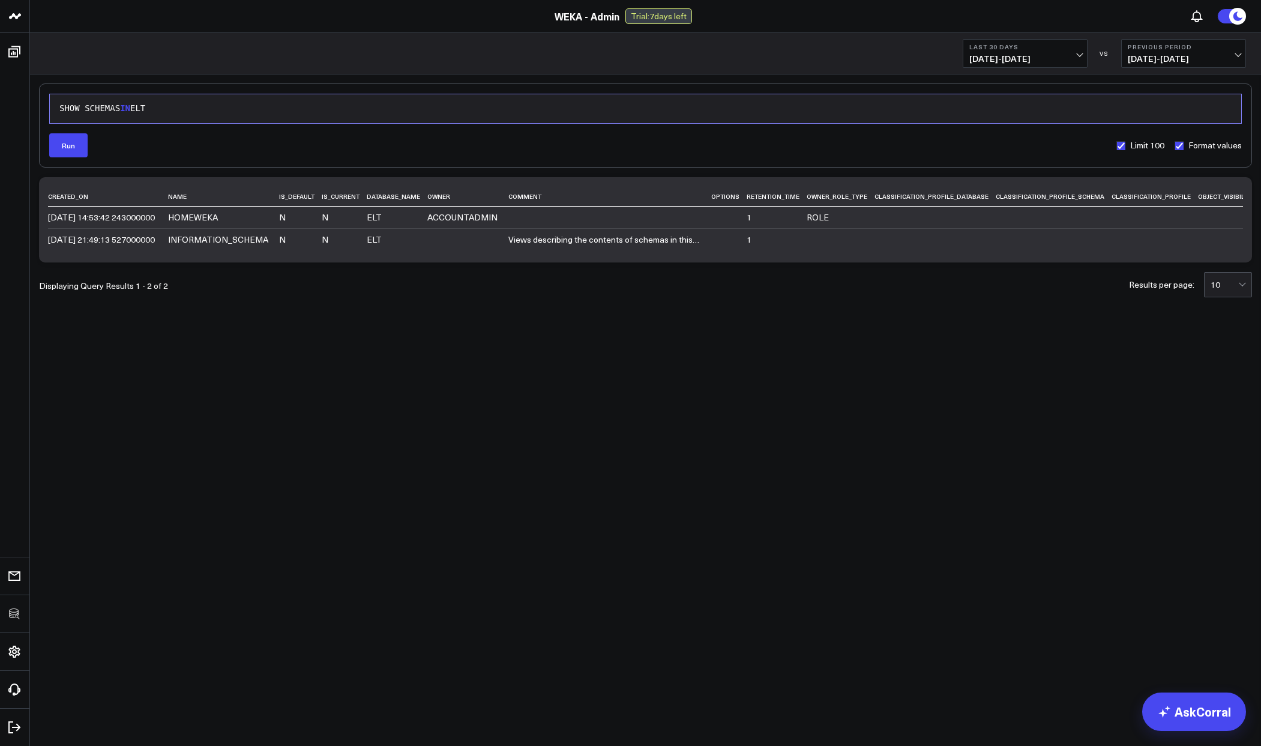
drag, startPoint x: 270, startPoint y: 101, endPoint x: 260, endPoint y: 102, distance: 9.7
click at [260, 102] on div "SHOW SCHEMAS IN ELT" at bounding box center [646, 108] width 1180 height 17
click at [238, 111] on div "SHOW SCHEMAS IN ELT" at bounding box center [646, 109] width 1180 height 12
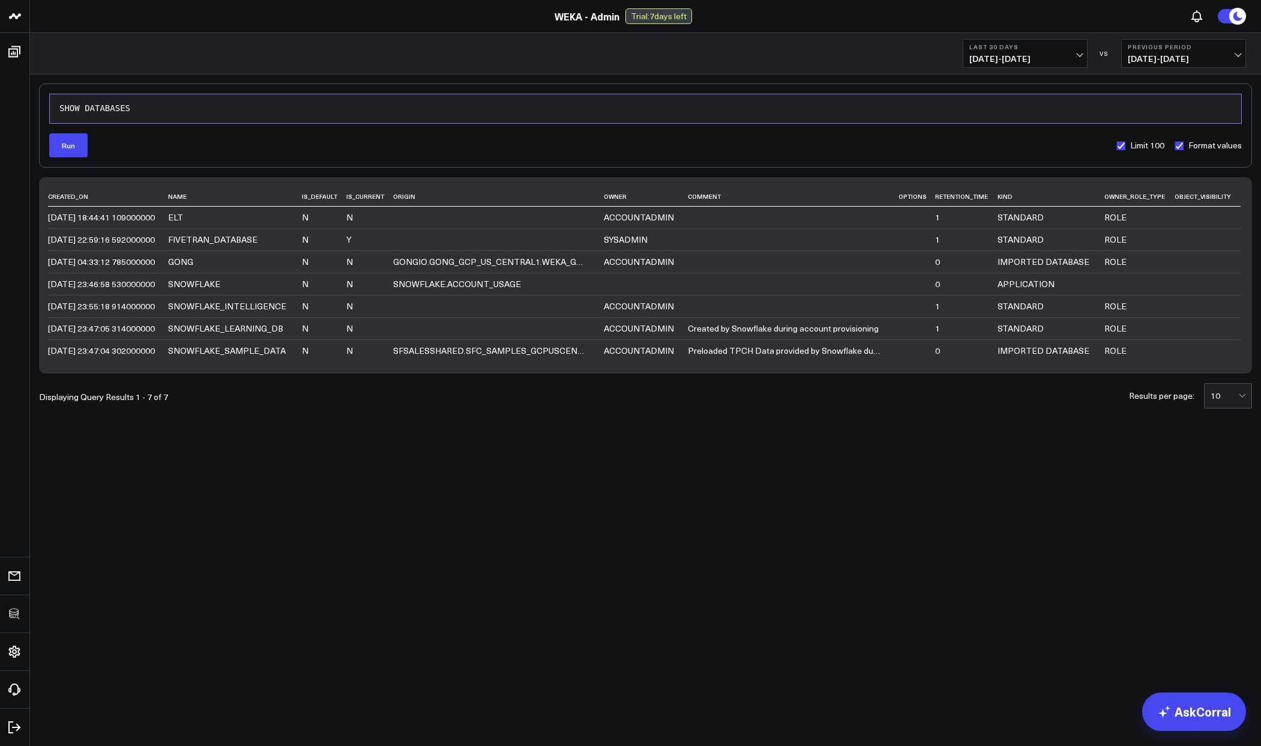
click at [731, 529] on body "3725 Test 829 Studios Accenture Acme Industrial Activant Capital Agriculture & …" at bounding box center [630, 373] width 1261 height 746
click at [282, 100] on div "SHOW DATABASES" at bounding box center [646, 108] width 1180 height 17
click at [279, 108] on div "SHOW DATABASES" at bounding box center [646, 109] width 1180 height 12
click at [105, 109] on div "SHOW DATABASES" at bounding box center [646, 109] width 1180 height 12
click at [130, 109] on div "SHOW DATABASES" at bounding box center [646, 109] width 1180 height 12
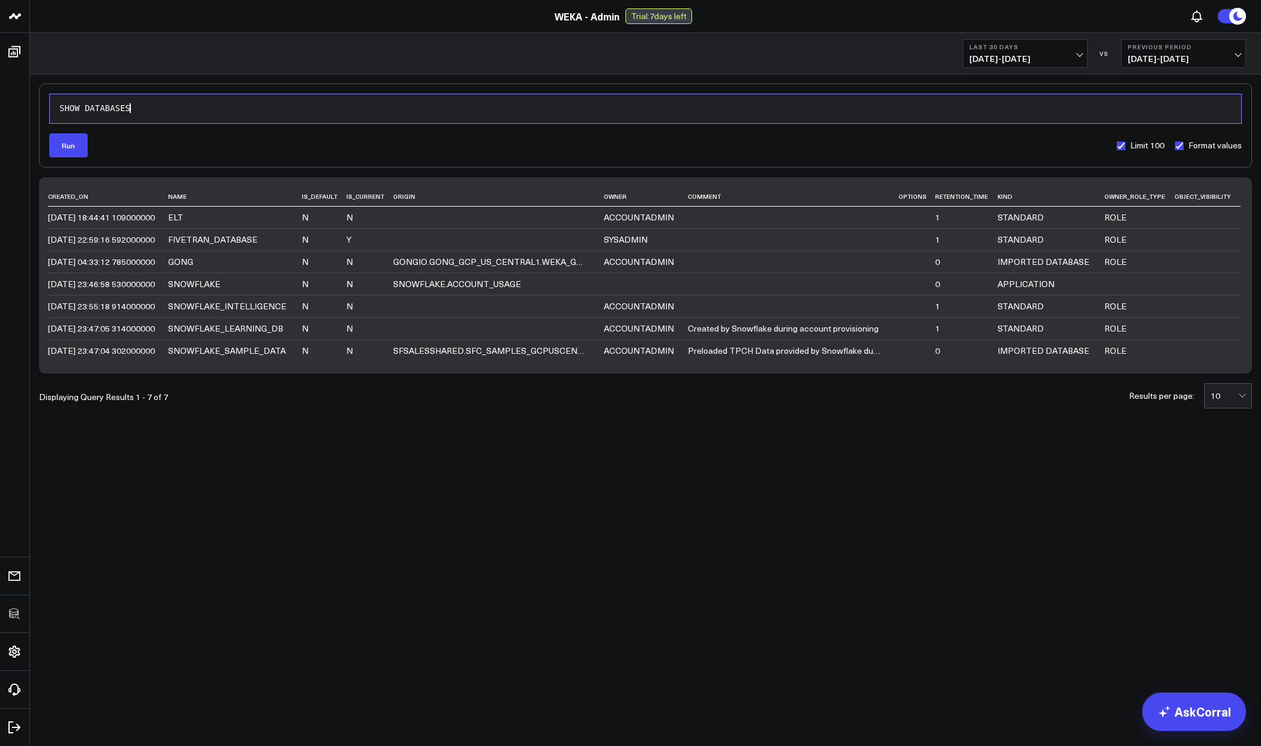
click at [131, 109] on div "SHOW DATABASES" at bounding box center [646, 109] width 1180 height 12
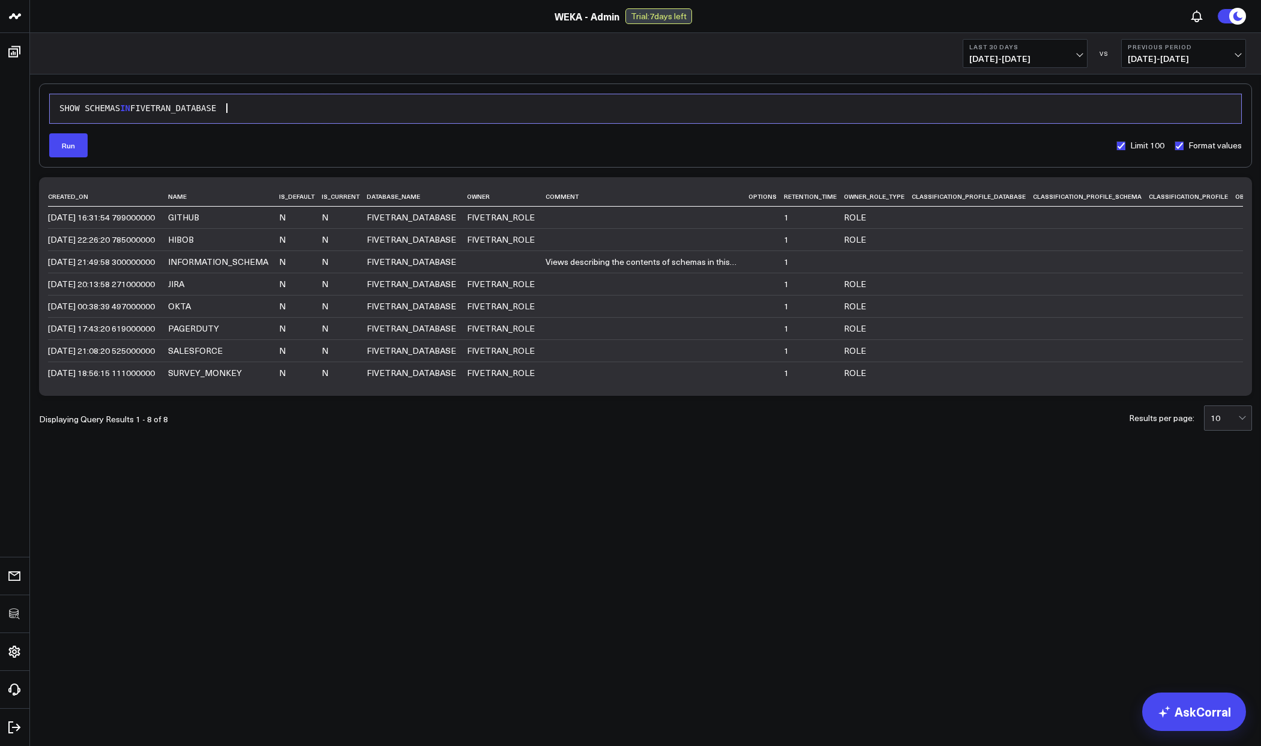
drag, startPoint x: 246, startPoint y: 107, endPoint x: 157, endPoint y: 115, distance: 89.2
click at [157, 115] on div "SHOW SCHEMAS IN FIVETRAN_DATABASE" at bounding box center [646, 108] width 1180 height 17
click at [148, 107] on div "SHOW SCHEMAS IN FIVETRAN_DATABASE" at bounding box center [646, 109] width 1180 height 12
click at [149, 107] on div "SHOW SCHEMAS IN FIVETRAN_DATABASE" at bounding box center [646, 109] width 1180 height 12
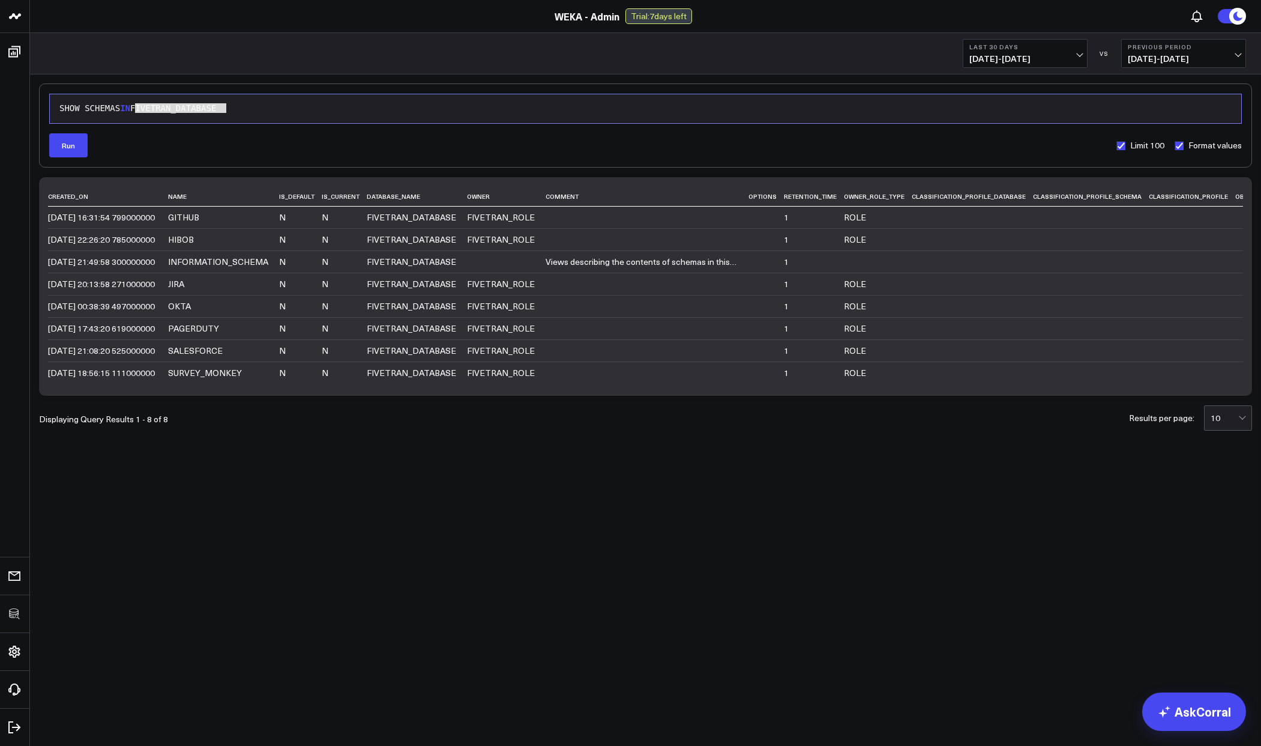
click at [357, 147] on div "Run Limit 100 Format values" at bounding box center [645, 145] width 1193 height 24
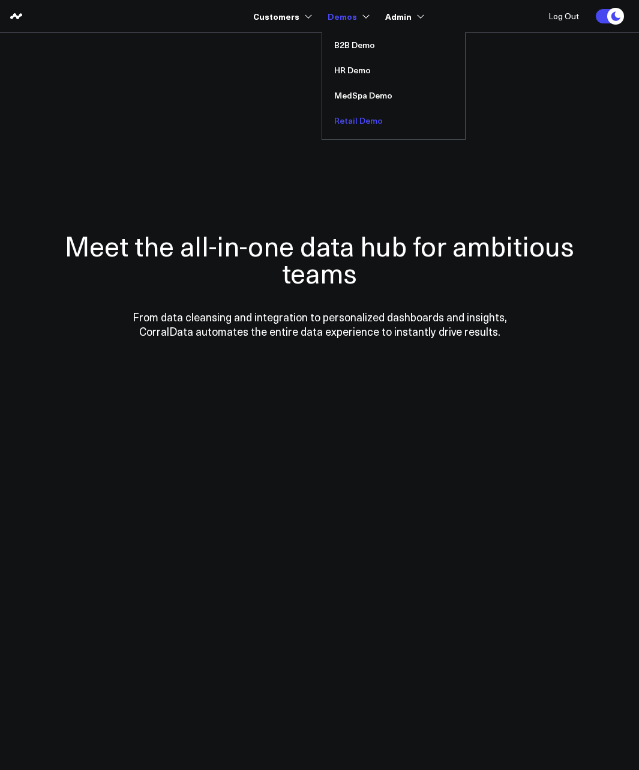
click at [360, 115] on link "Retail Demo" at bounding box center [393, 120] width 143 height 25
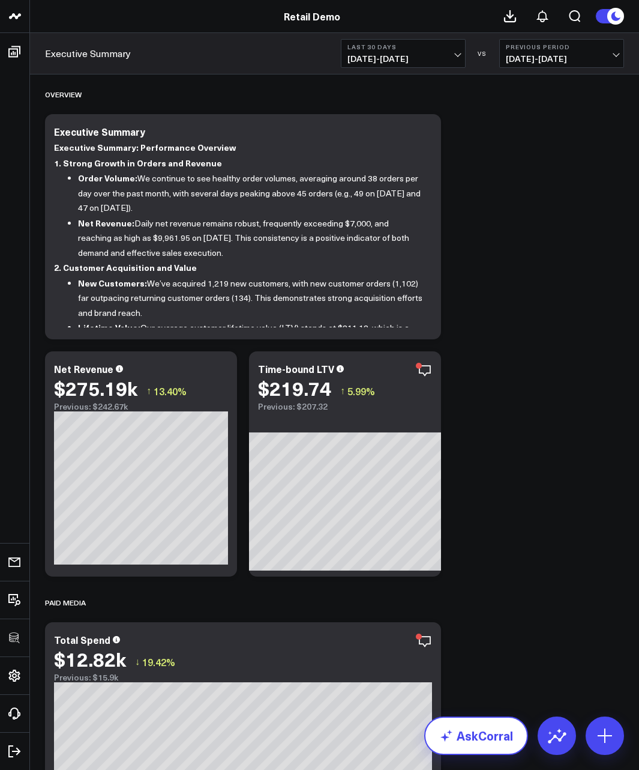
click at [497, 739] on link "AskCorral" at bounding box center [476, 735] width 104 height 38
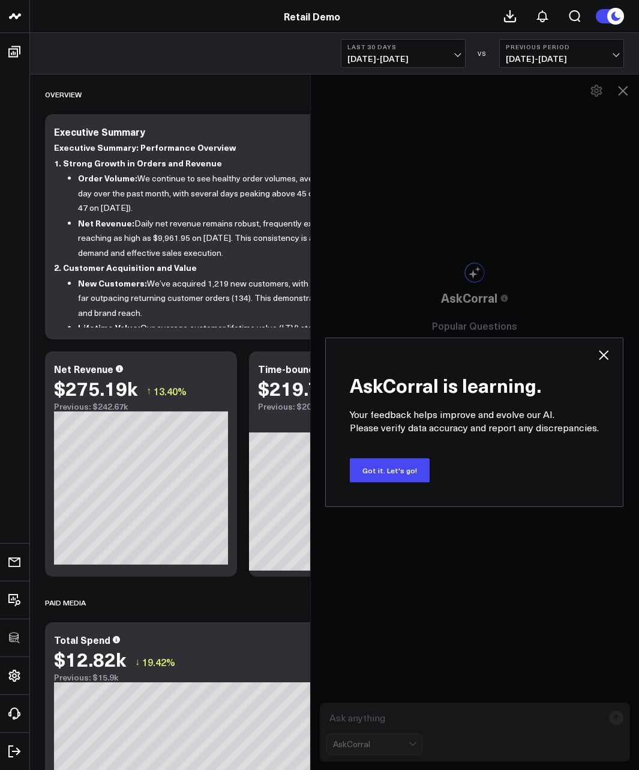
click at [497, 739] on div "AskCorral is learning. Your feedback helps improve and evolve our AI. Please ve…" at bounding box center [475, 422] width 330 height 696
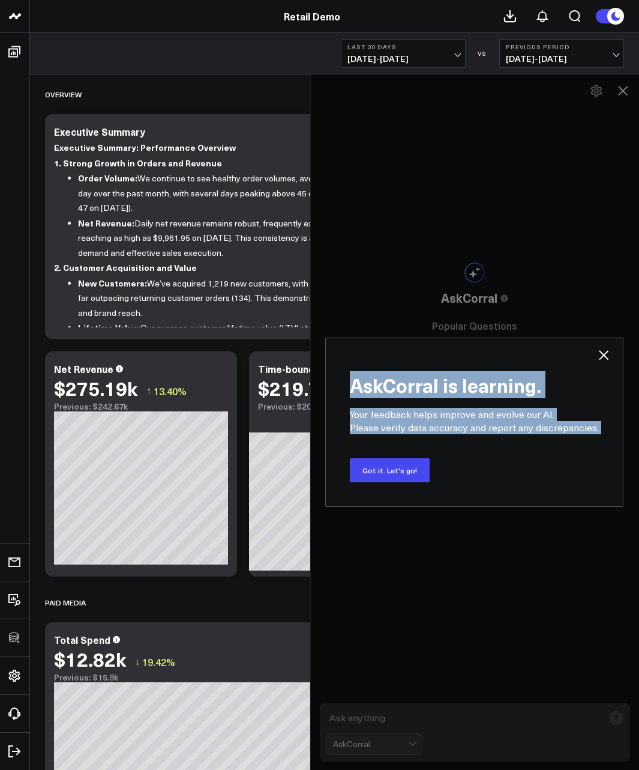
click at [609, 357] on div "AskCorral is learning. Your feedback helps improve and evolve our AI. Please ve…" at bounding box center [474, 421] width 298 height 169
click at [607, 357] on icon at bounding box center [605, 355] width 10 height 10
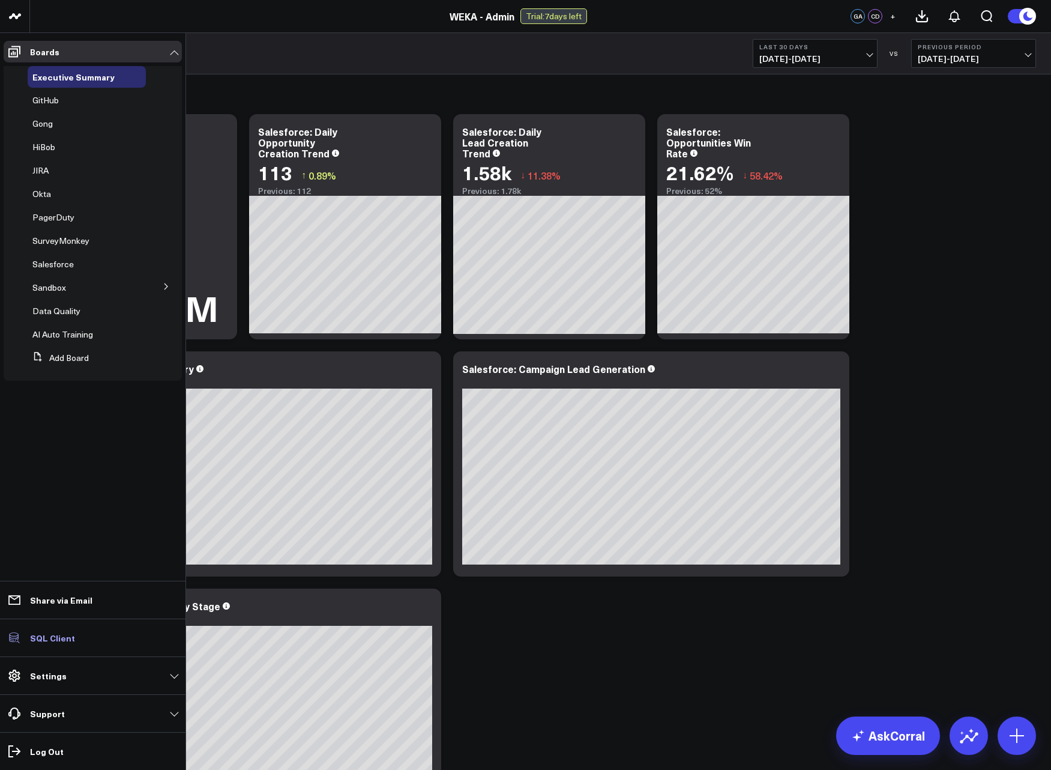
click at [61, 636] on p "SQL Client" at bounding box center [52, 638] width 45 height 10
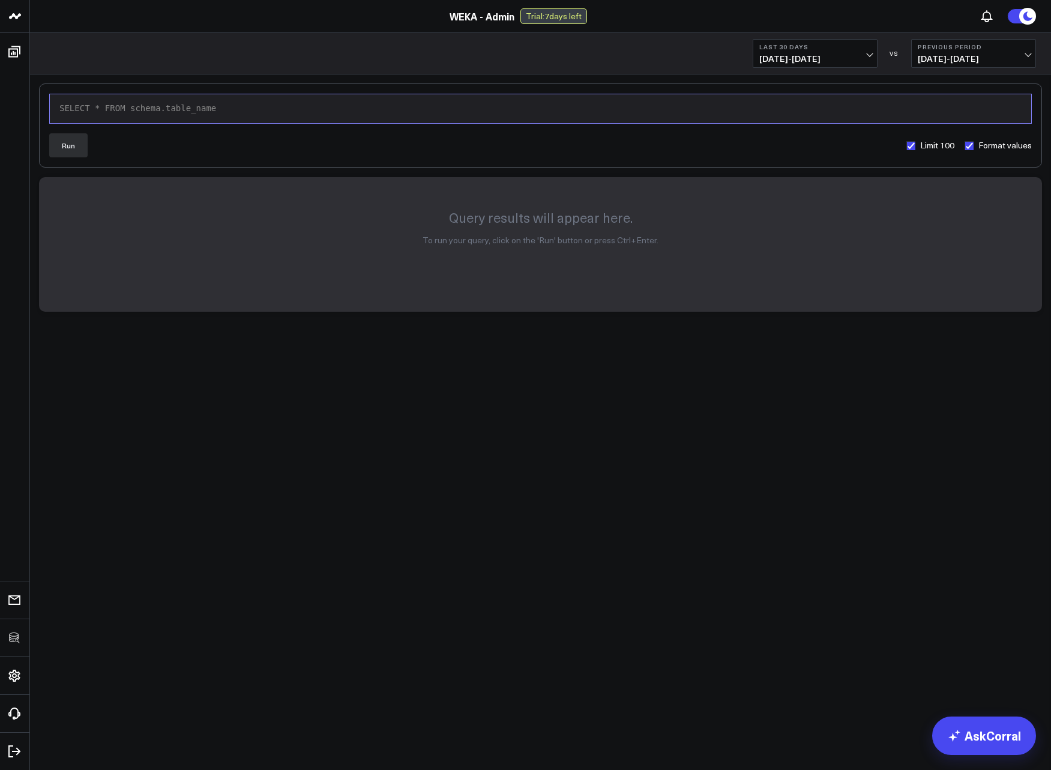
click at [256, 106] on div "SELECT * FROM schema.table_name" at bounding box center [541, 109] width 970 height 12
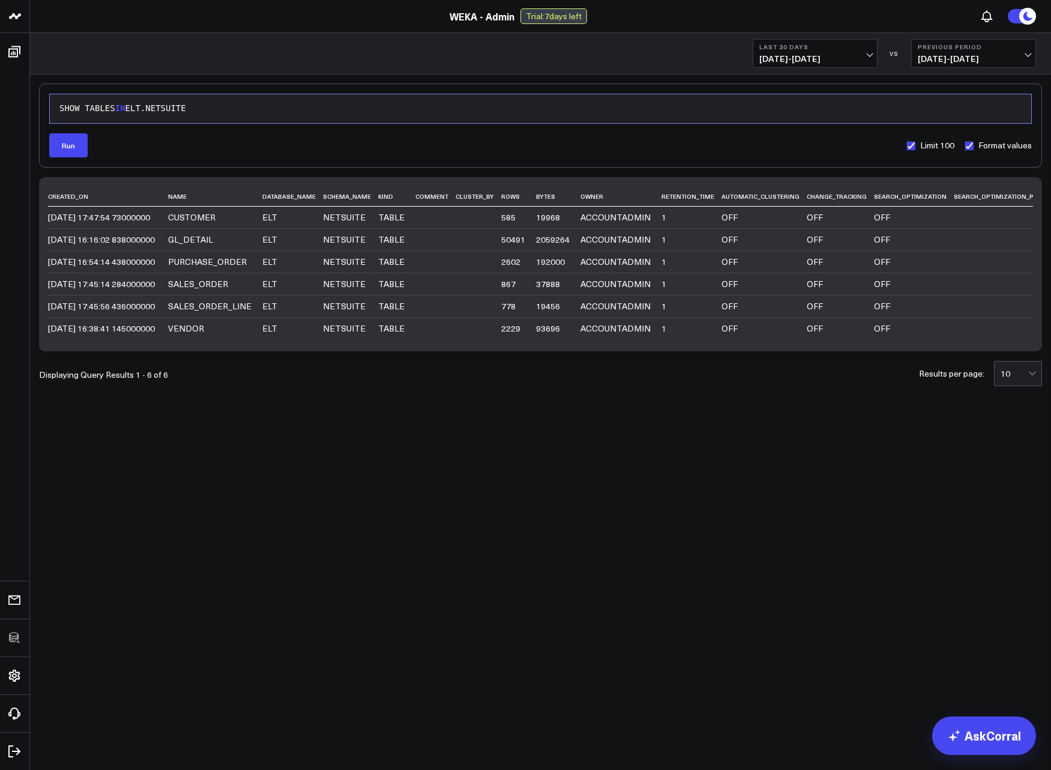
click at [958, 690] on body "3725 Test 829 Studios Accenture Acme Industrial Activant Capital Agriculture & …" at bounding box center [525, 385] width 1051 height 770
click at [767, 557] on body "3725 Test 829 Studios Accenture Acme Industrial Activant Capital Agriculture & …" at bounding box center [525, 385] width 1051 height 770
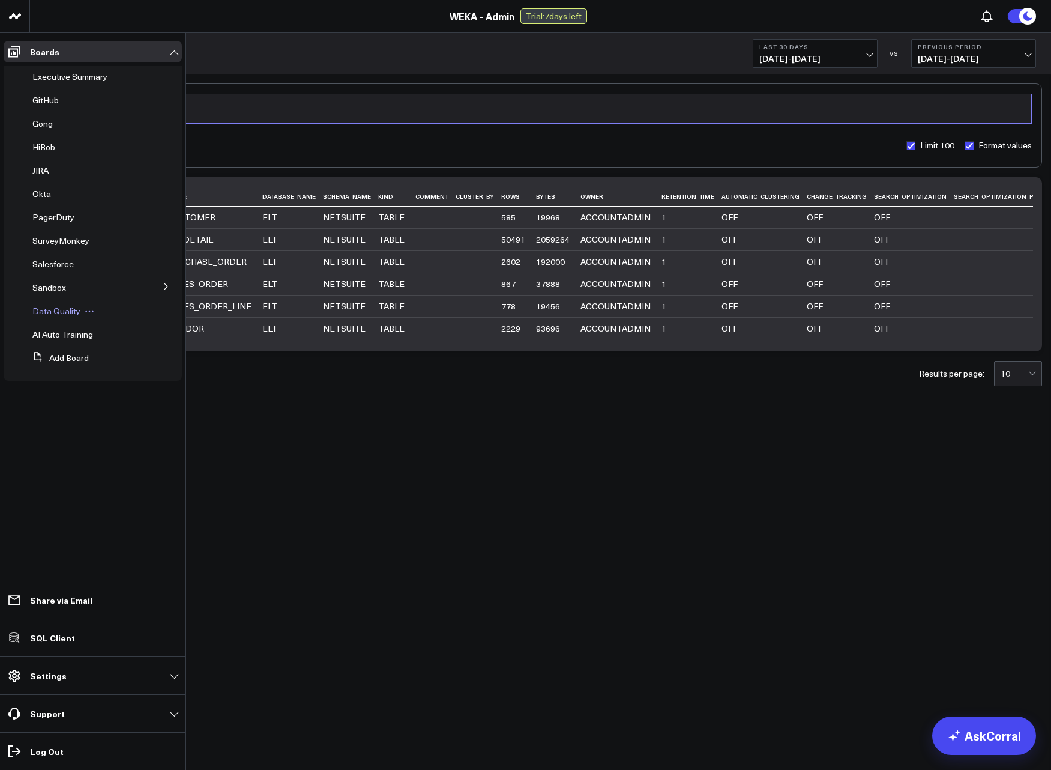
click at [62, 316] on div "Data Quality" at bounding box center [87, 311] width 118 height 22
click at [61, 312] on span "Data Quality" at bounding box center [56, 310] width 48 height 11
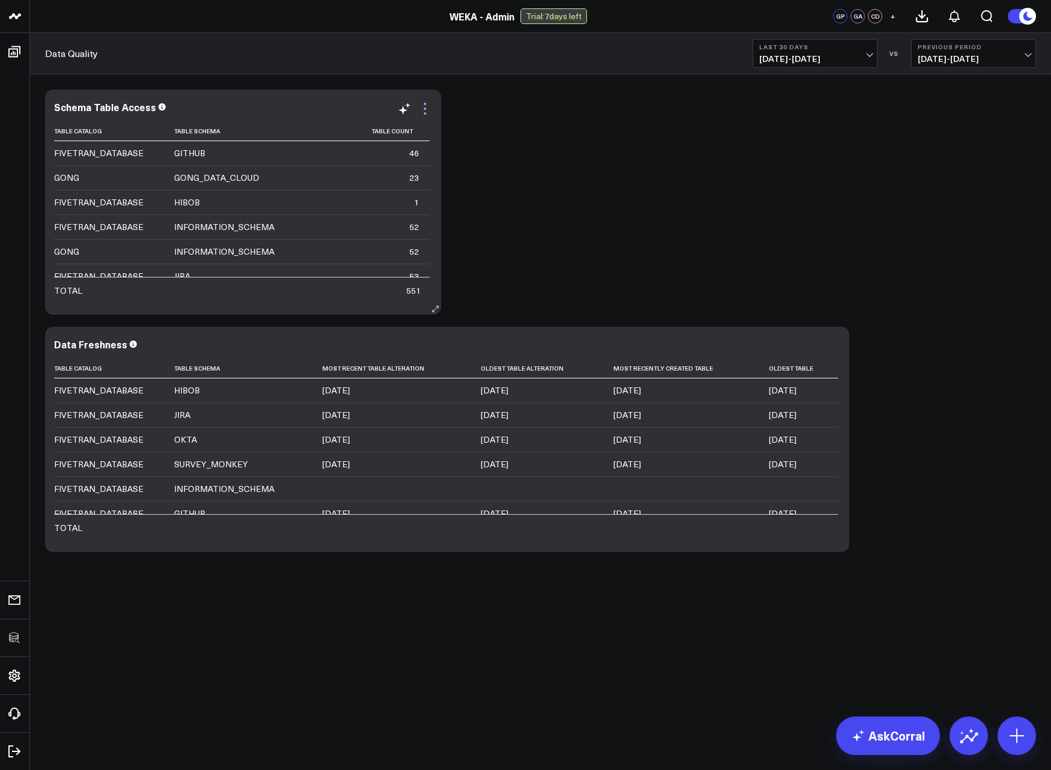
click at [418, 108] on icon at bounding box center [425, 108] width 14 height 14
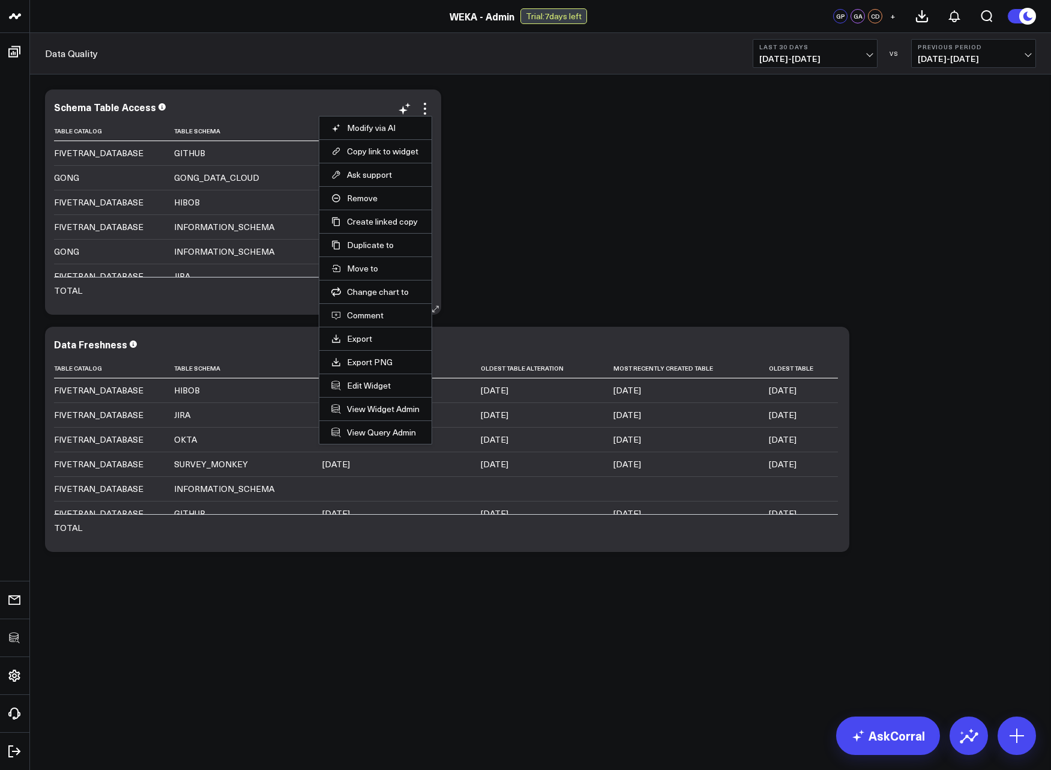
click at [358, 391] on li "Edit Widget" at bounding box center [375, 384] width 112 height 23
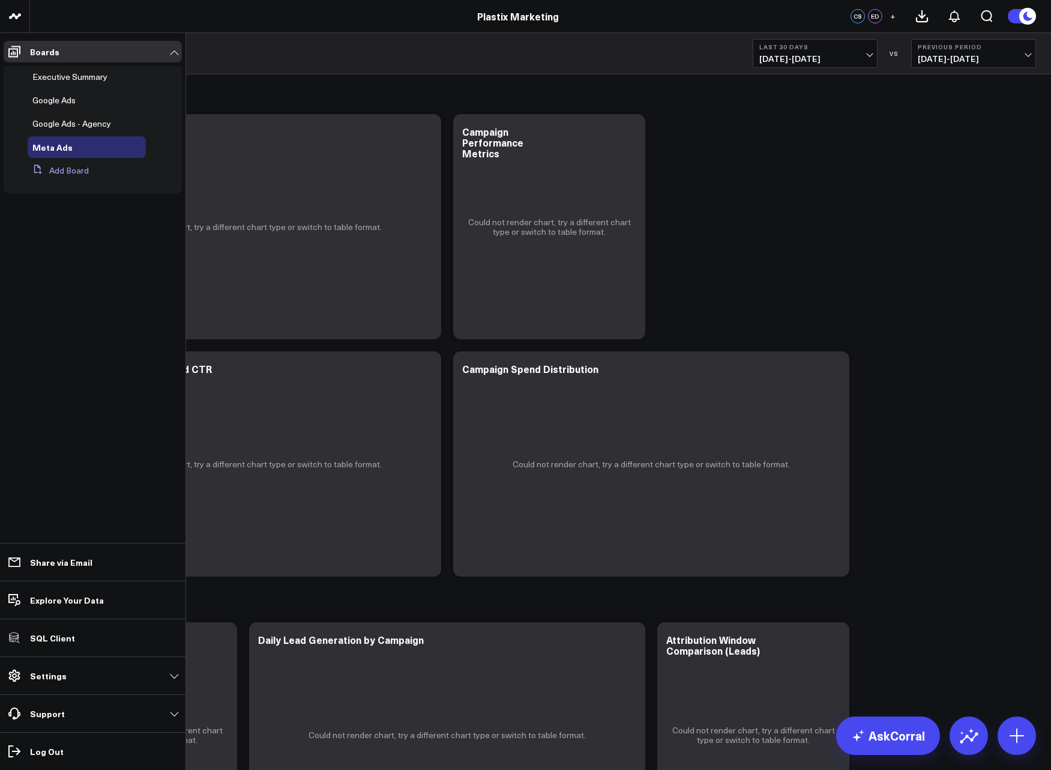
click at [62, 175] on button "Add Board" at bounding box center [58, 171] width 61 height 22
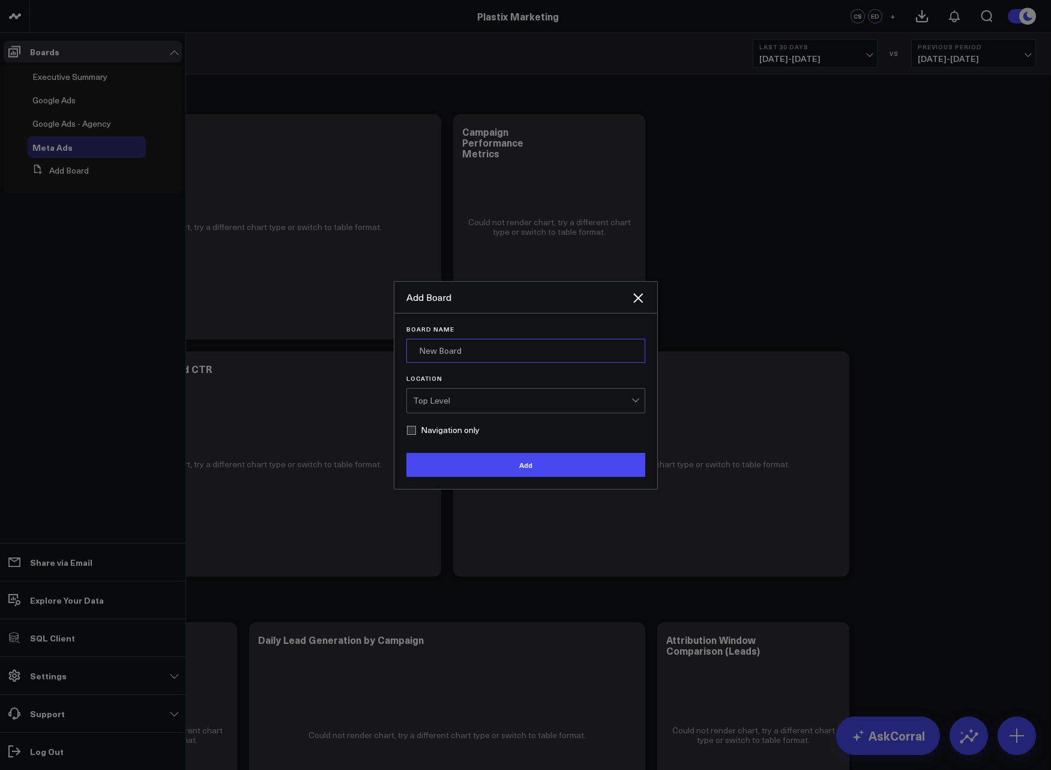
click at [504, 345] on input "Board Name" at bounding box center [525, 351] width 239 height 24
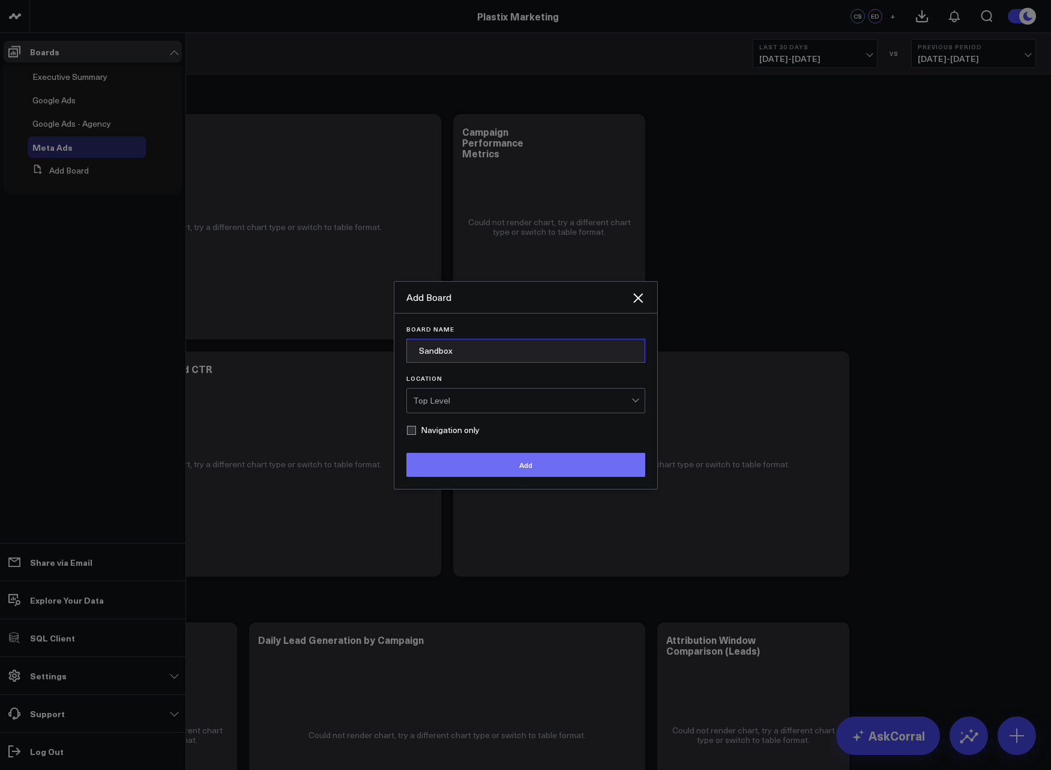
type input "Sandbox"
click at [479, 462] on button "Add" at bounding box center [525, 465] width 239 height 24
